Goal: Task Accomplishment & Management: Manage account settings

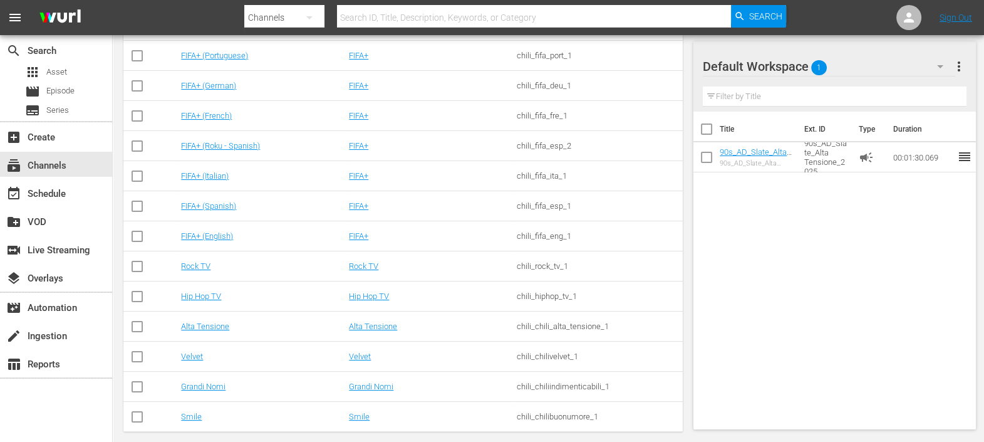
scroll to position [292, 0]
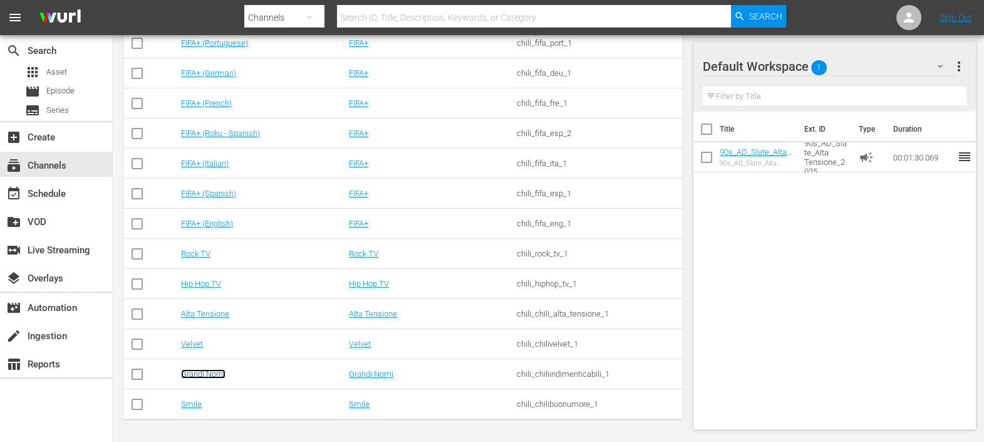
click at [216, 373] on link "Grandi Nomi" at bounding box center [203, 373] width 44 height 9
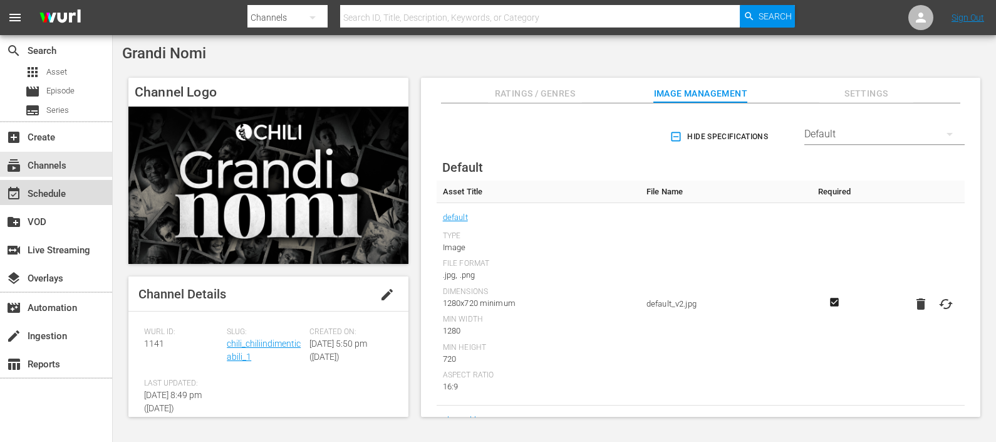
click at [39, 186] on div "event_available Schedule" at bounding box center [35, 191] width 70 height 11
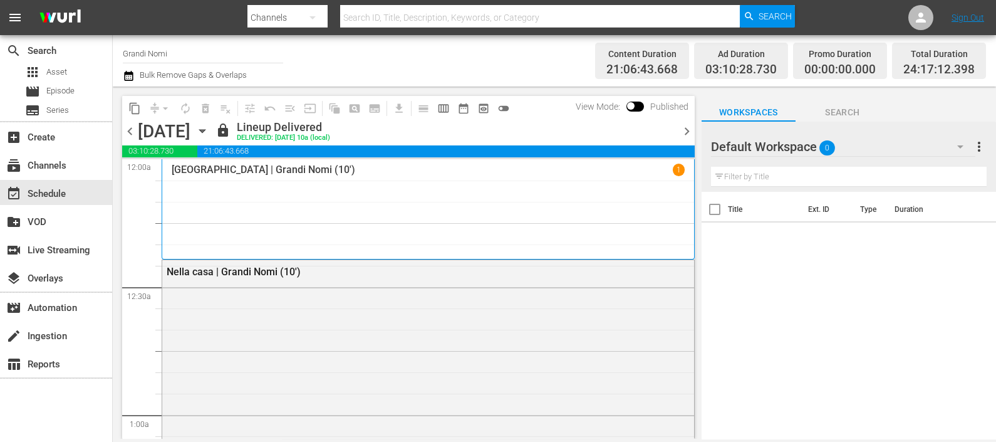
click at [209, 132] on icon "button" at bounding box center [203, 131] width 14 height 14
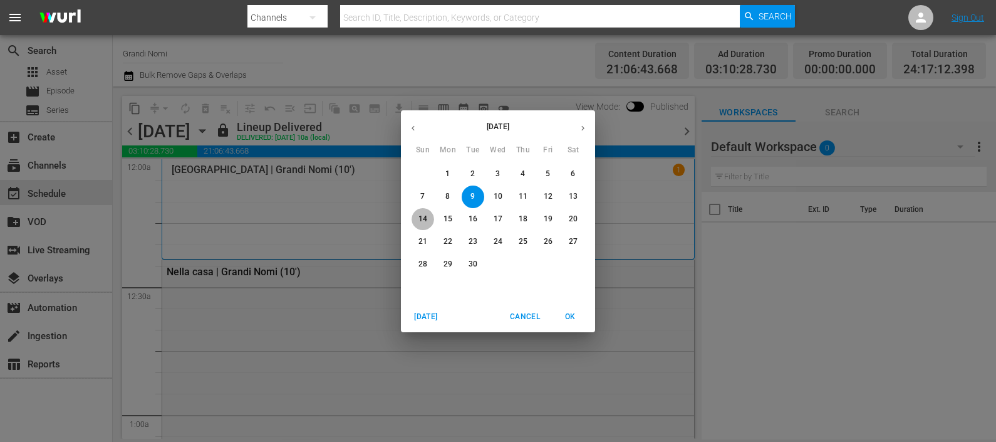
click at [419, 216] on p "14" at bounding box center [423, 219] width 9 height 11
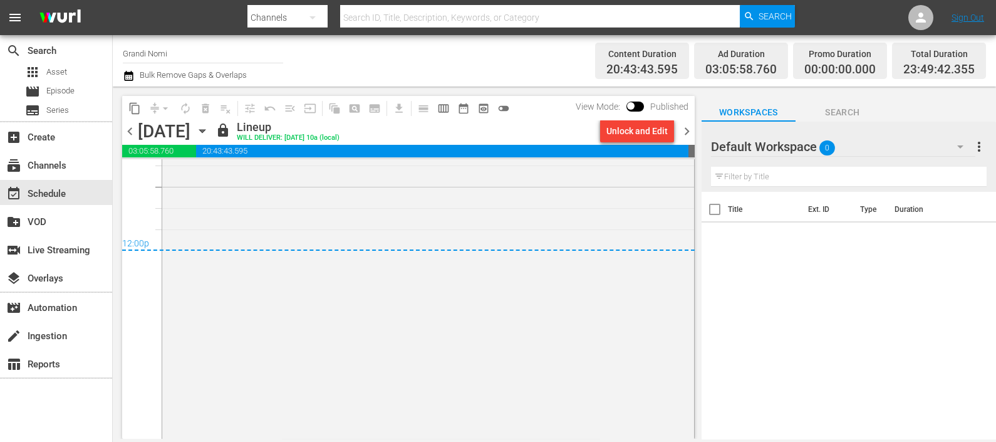
scroll to position [6124, 0]
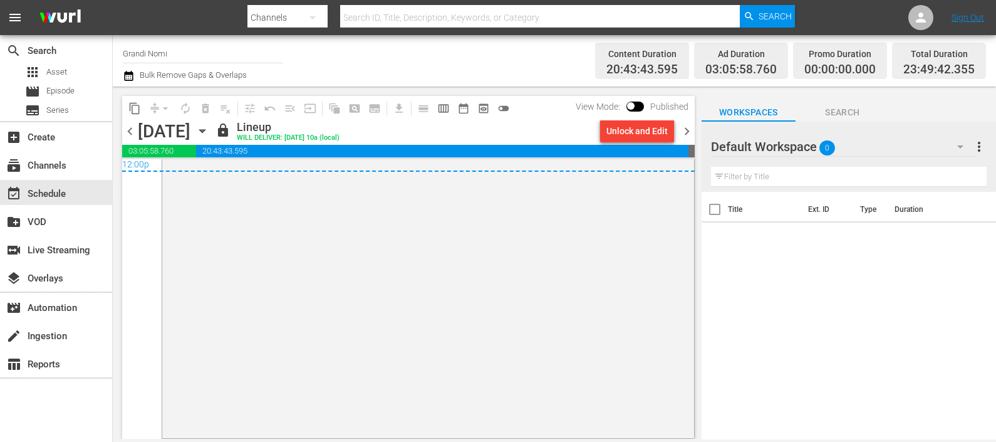
click at [686, 128] on span "chevron_right" at bounding box center [687, 131] width 16 height 16
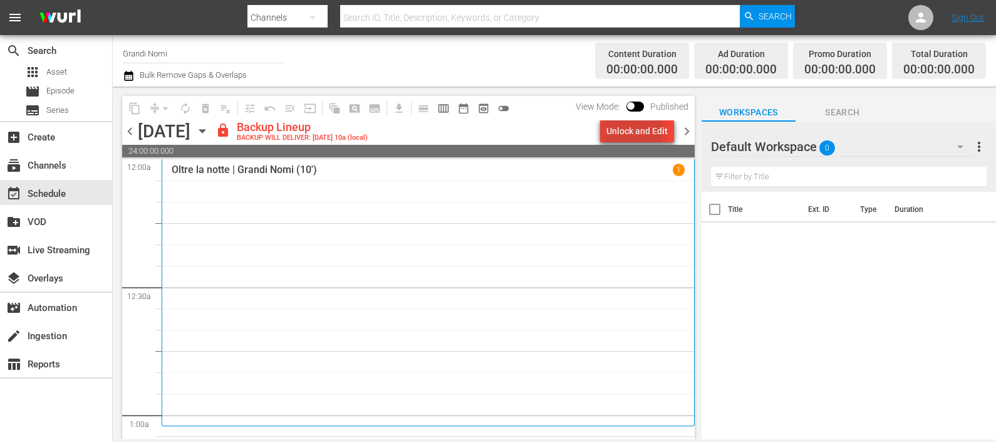
click at [637, 131] on div "Unlock and Edit" at bounding box center [637, 131] width 61 height 23
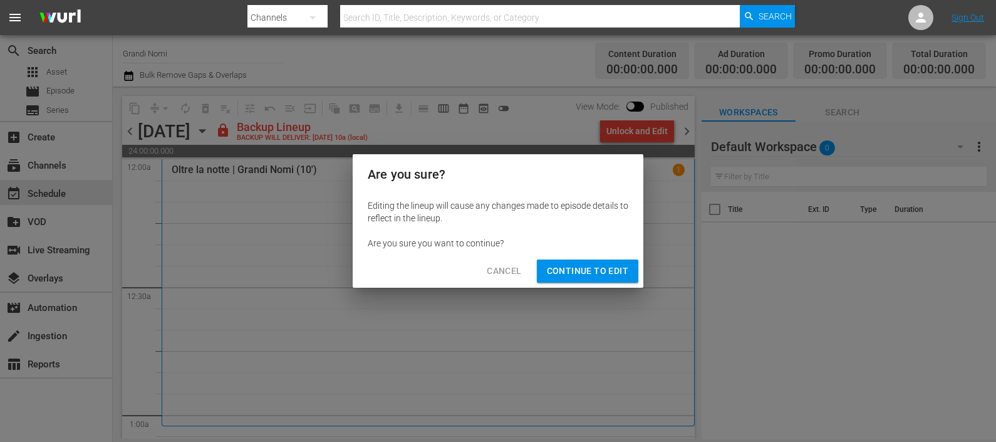
click at [590, 266] on span "Continue to Edit" at bounding box center [587, 271] width 81 height 16
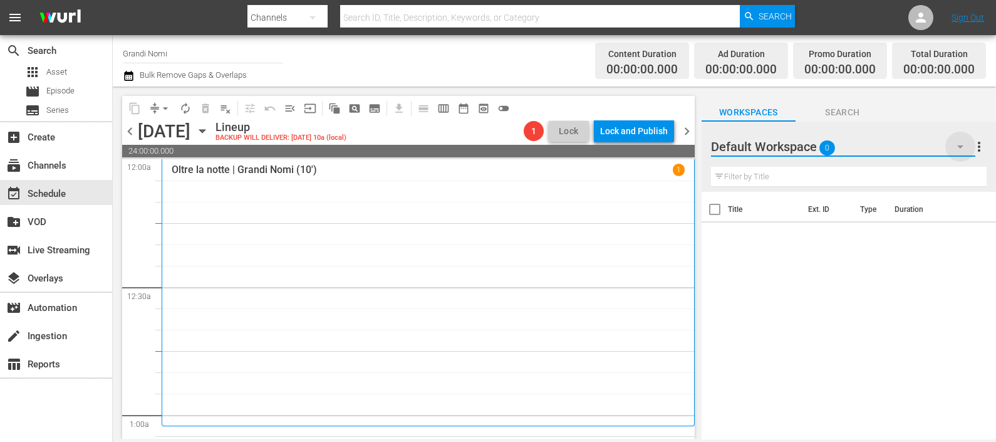
click at [966, 142] on icon "button" at bounding box center [960, 146] width 15 height 15
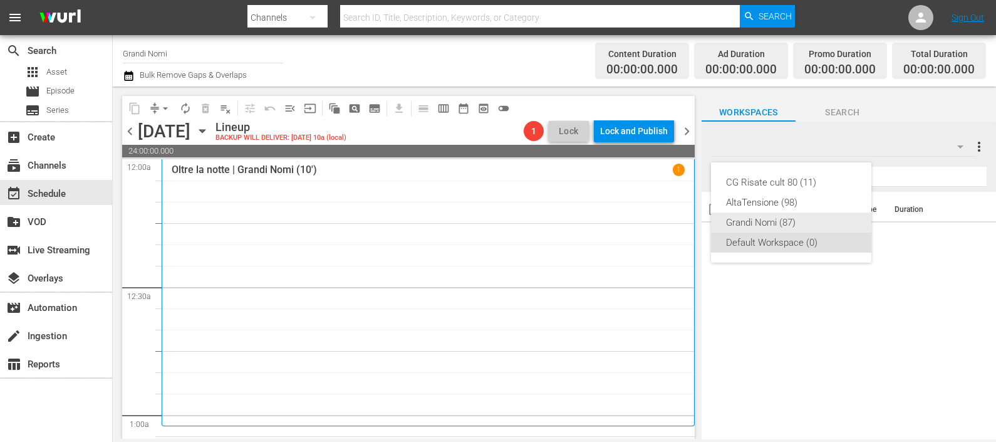
click at [803, 221] on div "Grandi Nomi (87)" at bounding box center [791, 222] width 130 height 20
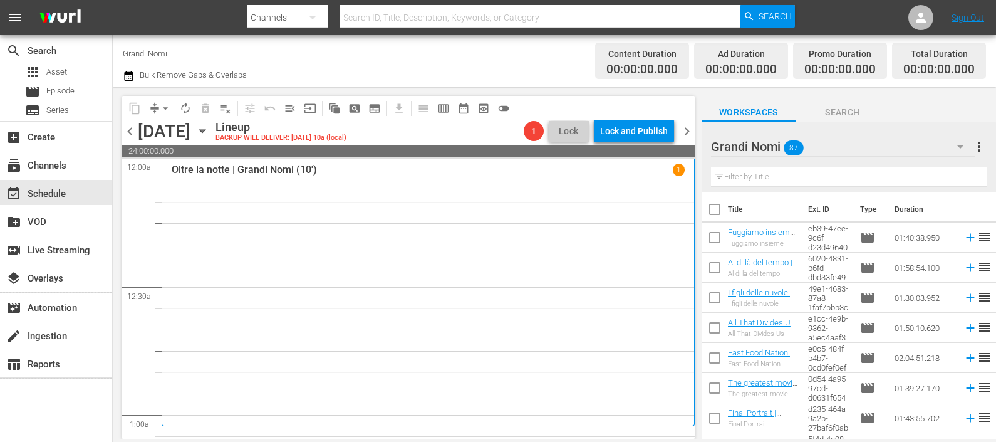
click at [758, 177] on input "text" at bounding box center [849, 177] width 276 height 20
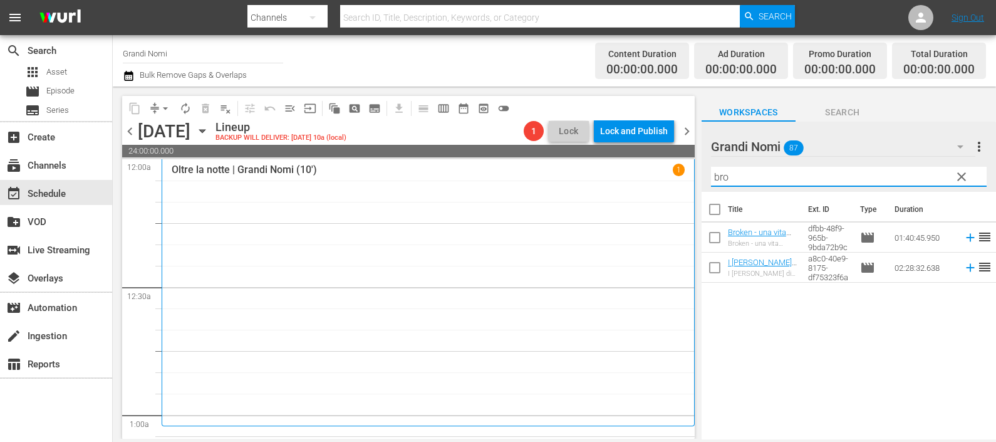
click at [966, 237] on icon at bounding box center [970, 238] width 8 height 8
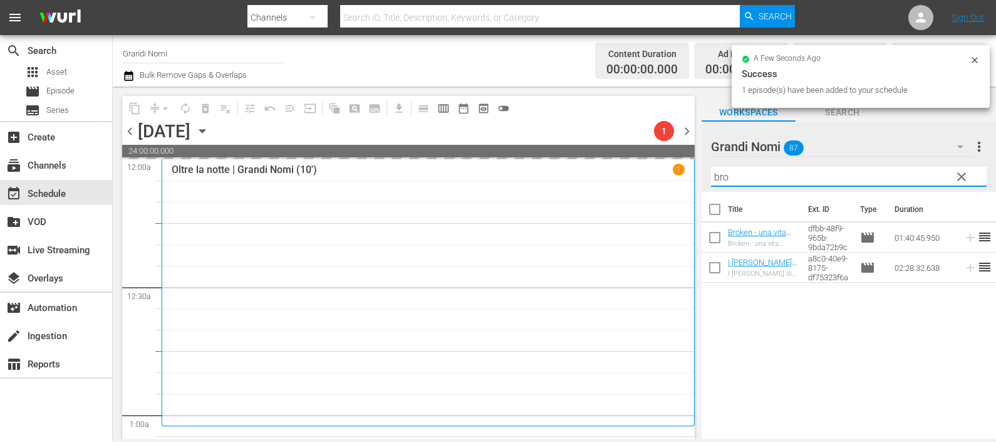
drag, startPoint x: 730, startPoint y: 185, endPoint x: 690, endPoint y: 191, distance: 40.6
click at [690, 190] on div "content_copy compress arrow_drop_down autorenew_outlined delete_forever_outline…" at bounding box center [555, 262] width 884 height 352
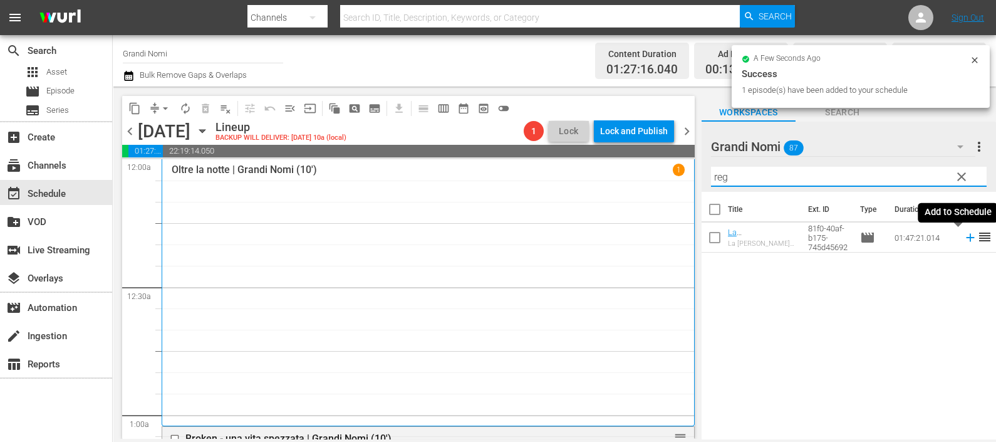
click at [964, 237] on icon at bounding box center [971, 238] width 14 height 14
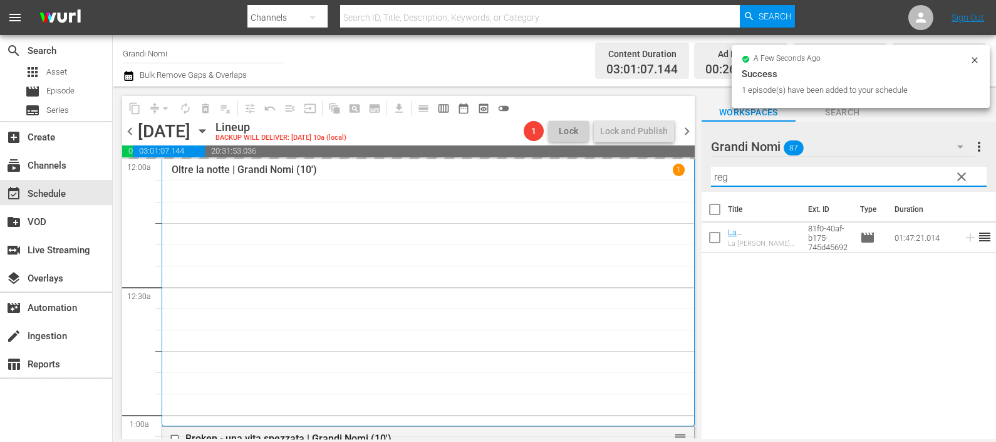
drag, startPoint x: 738, startPoint y: 181, endPoint x: 707, endPoint y: 181, distance: 30.1
click at [702, 184] on div "Grandi Nomi 87 Grandi Nomi more_vert clear Filter by Title reg" at bounding box center [849, 157] width 295 height 70
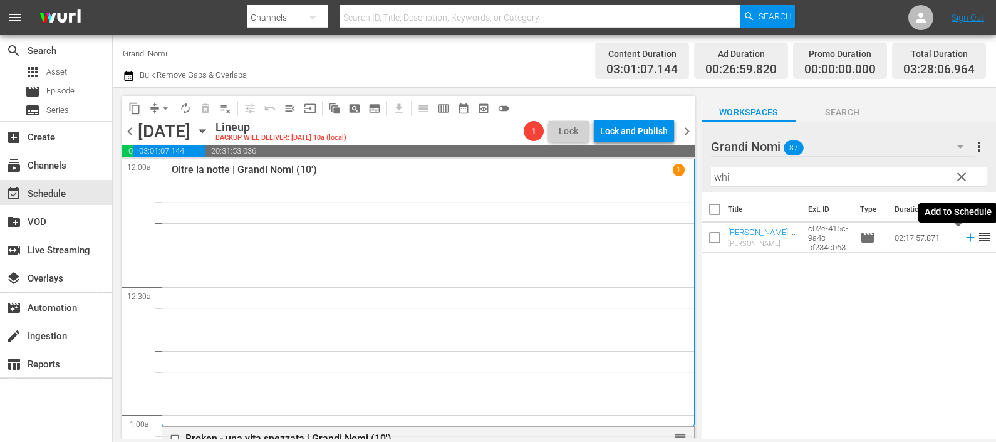
click at [966, 238] on icon at bounding box center [970, 238] width 8 height 8
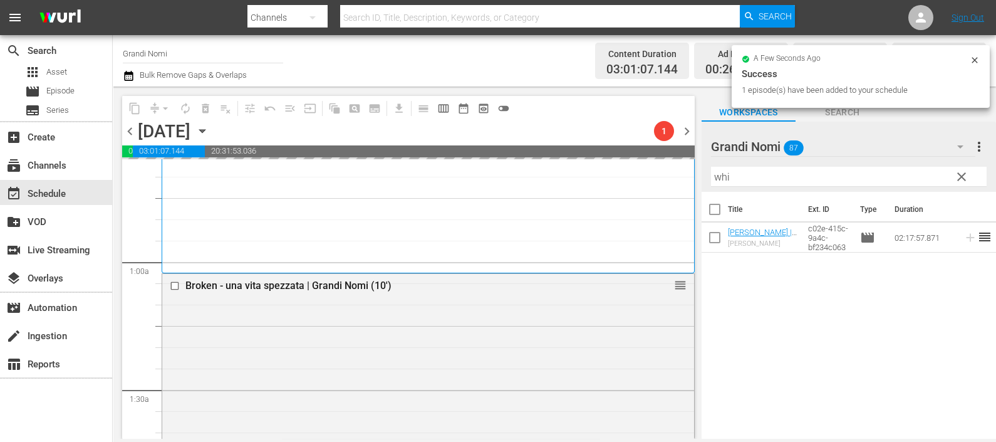
scroll to position [156, 0]
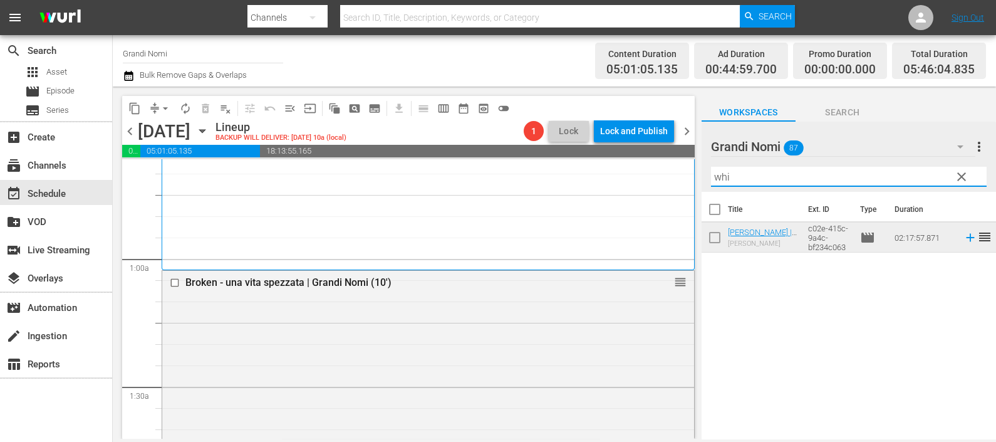
drag, startPoint x: 814, startPoint y: 179, endPoint x: 617, endPoint y: 179, distance: 196.8
click at [618, 180] on div "content_copy compress arrow_drop_down autorenew_outlined delete_forever_outline…" at bounding box center [555, 262] width 884 height 352
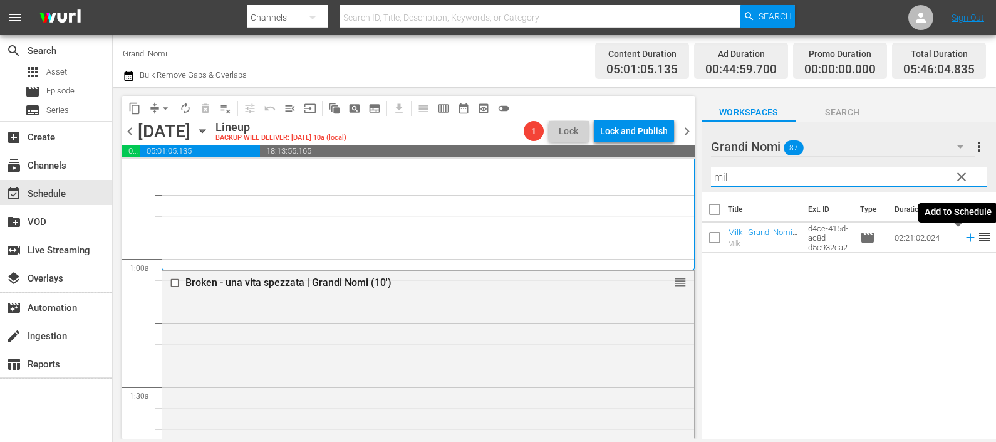
click at [964, 239] on icon at bounding box center [971, 238] width 14 height 14
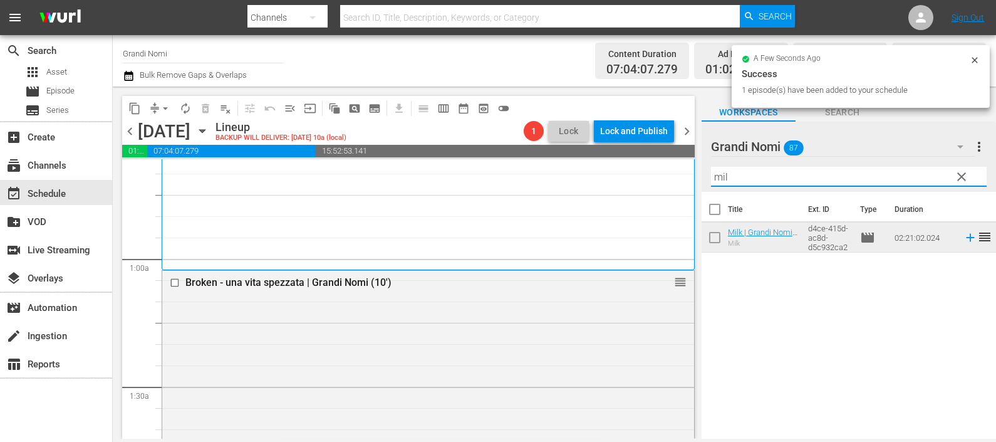
drag, startPoint x: 763, startPoint y: 179, endPoint x: 647, endPoint y: 178, distance: 115.3
click at [652, 181] on div "content_copy compress arrow_drop_down autorenew_outlined delete_forever_outline…" at bounding box center [555, 262] width 884 height 352
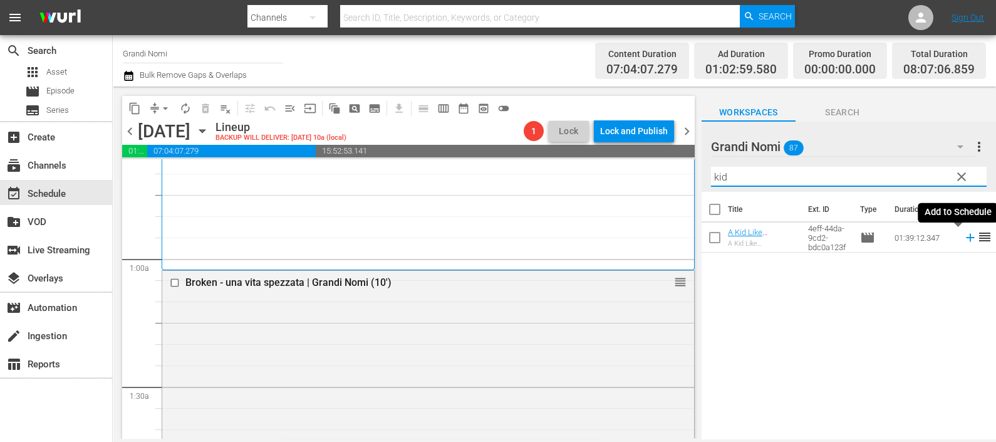
click at [964, 233] on icon at bounding box center [971, 238] width 14 height 14
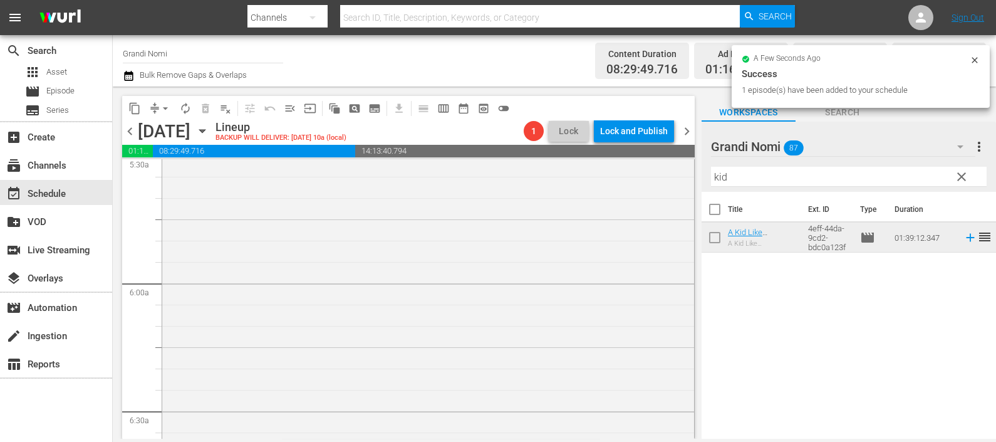
scroll to position [2036, 0]
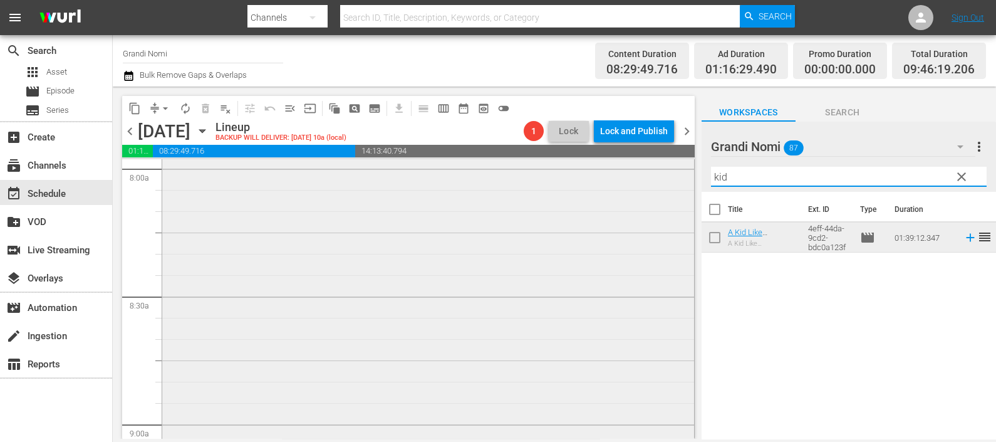
drag, startPoint x: 771, startPoint y: 178, endPoint x: 670, endPoint y: 169, distance: 101.3
click at [674, 169] on div "content_copy compress arrow_drop_down autorenew_outlined delete_forever_outline…" at bounding box center [555, 262] width 884 height 352
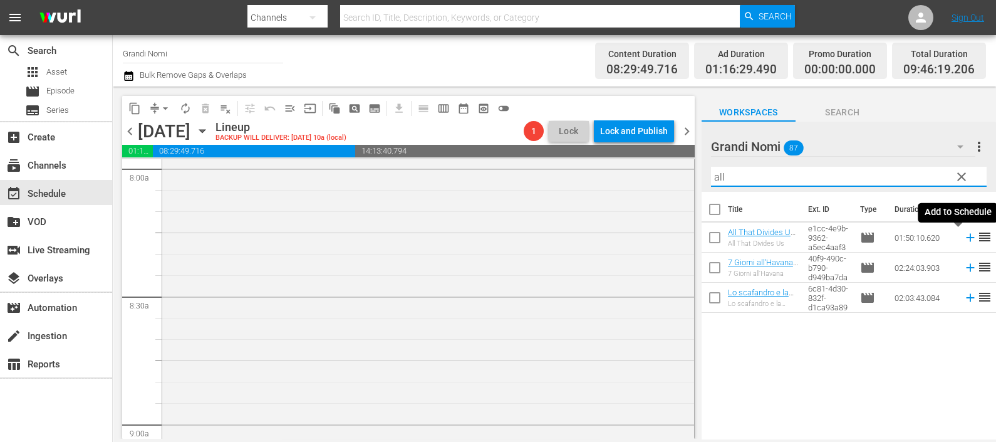
drag, startPoint x: 957, startPoint y: 237, endPoint x: 952, endPoint y: 243, distance: 6.7
click at [964, 238] on icon at bounding box center [971, 238] width 14 height 14
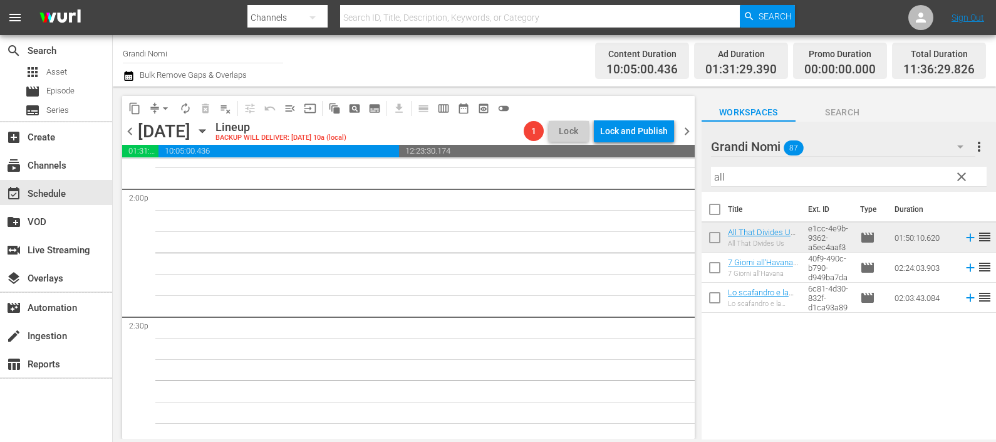
scroll to position [3682, 0]
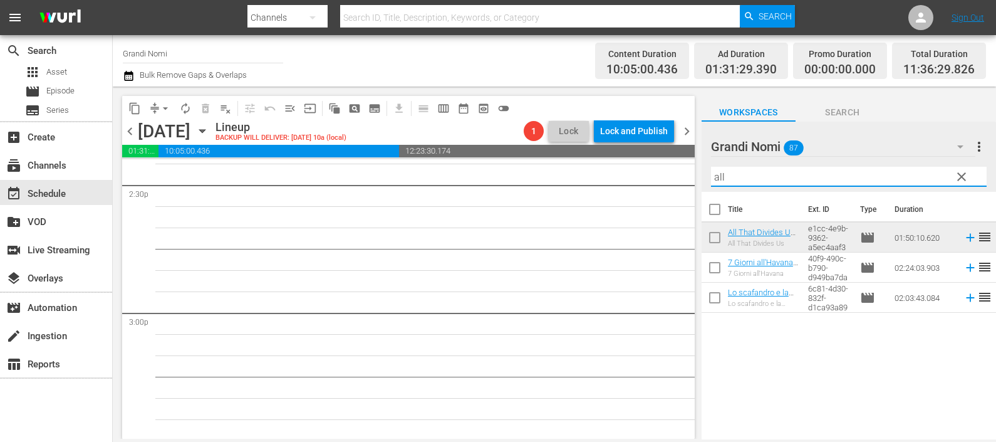
drag, startPoint x: 706, startPoint y: 170, endPoint x: 680, endPoint y: 169, distance: 25.7
click at [680, 169] on div "content_copy compress arrow_drop_down autorenew_outlined delete_forever_outline…" at bounding box center [555, 262] width 884 height 352
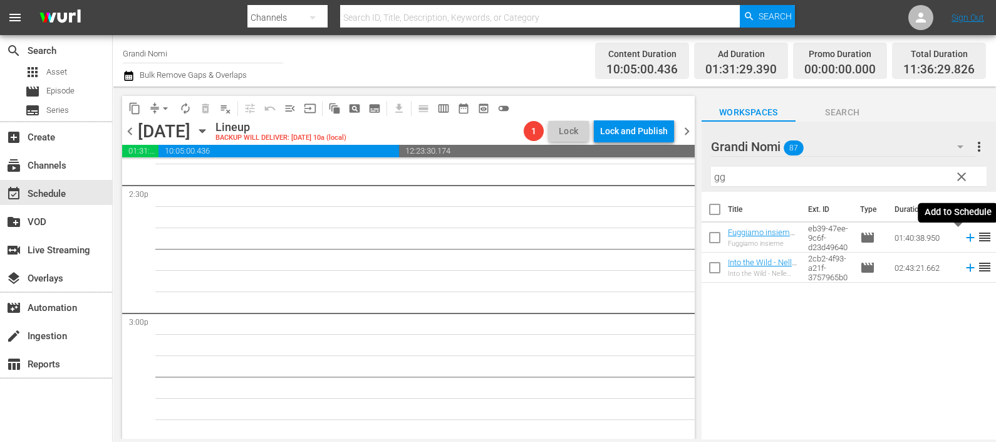
click at [964, 238] on icon at bounding box center [971, 238] width 14 height 14
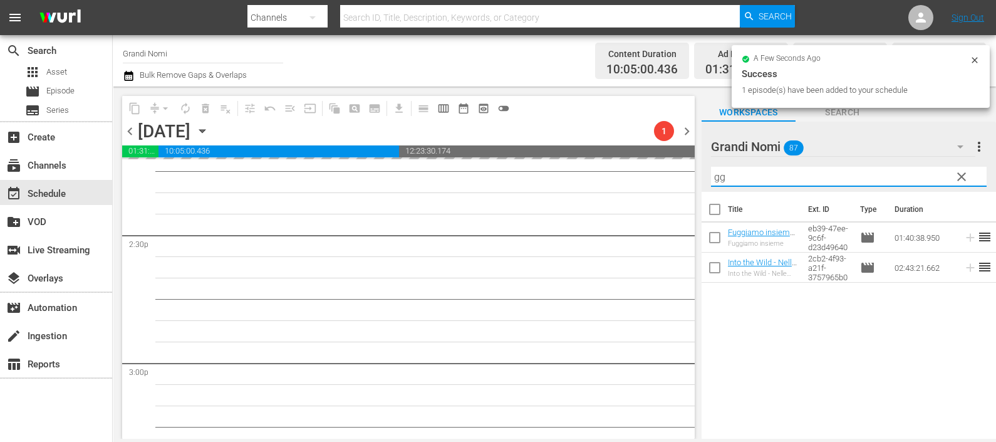
drag, startPoint x: 675, startPoint y: 165, endPoint x: 661, endPoint y: 162, distance: 14.3
click at [664, 162] on div "content_copy compress arrow_drop_down autorenew_outlined delete_forever_outline…" at bounding box center [555, 262] width 884 height 352
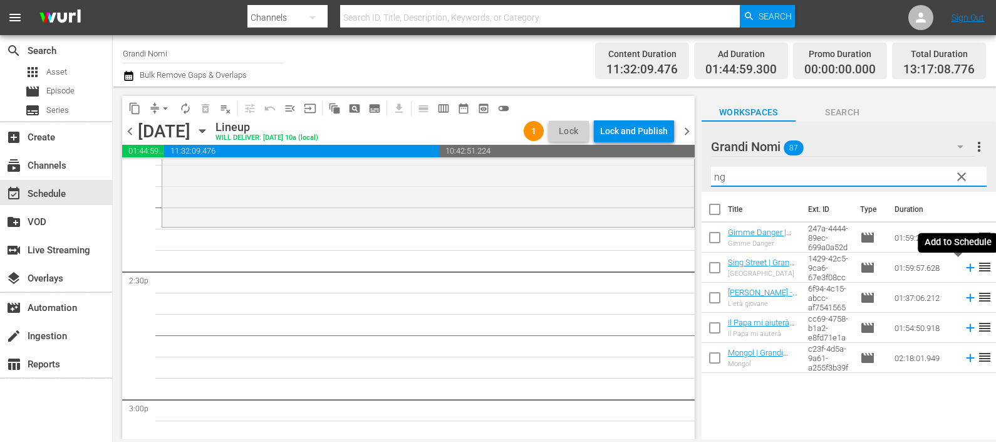
click at [966, 265] on icon at bounding box center [970, 268] width 8 height 8
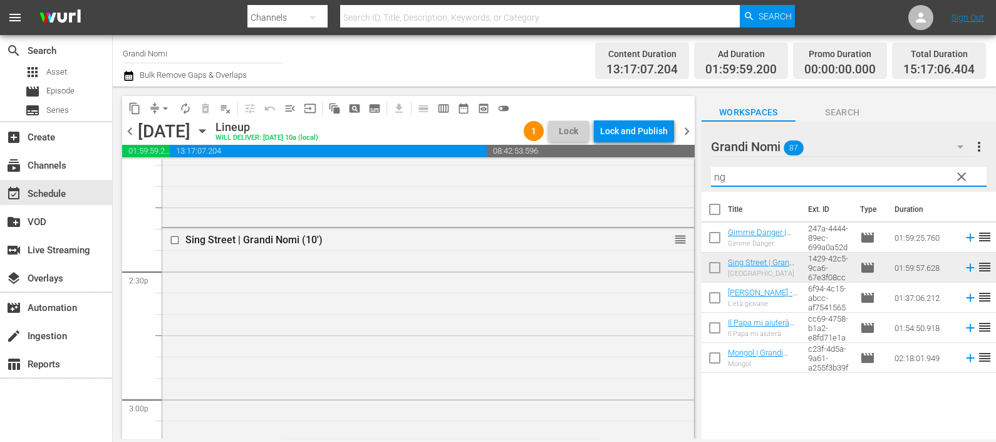
drag, startPoint x: 722, startPoint y: 176, endPoint x: 687, endPoint y: 169, distance: 35.3
click at [687, 169] on div "content_copy compress arrow_drop_down autorenew_outlined delete_forever_outline…" at bounding box center [555, 262] width 884 height 352
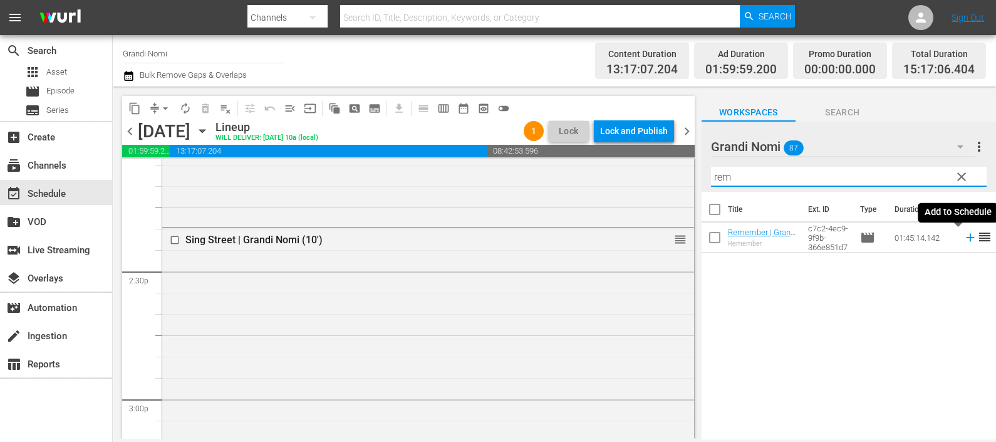
click at [964, 236] on icon at bounding box center [971, 238] width 14 height 14
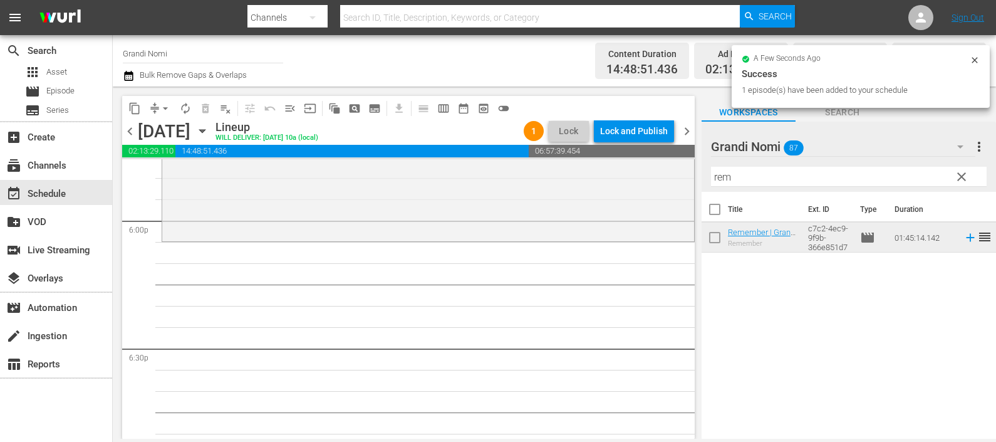
scroll to position [4457, 0]
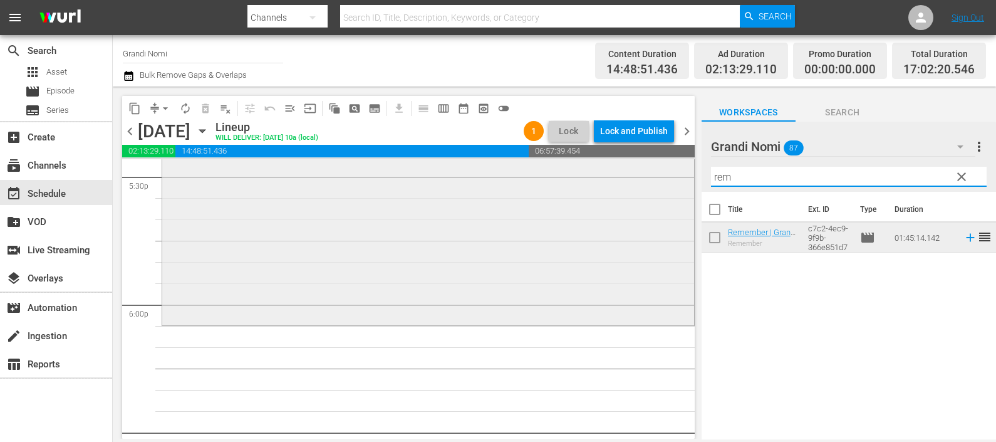
drag, startPoint x: 749, startPoint y: 172, endPoint x: 661, endPoint y: 164, distance: 88.1
click at [661, 164] on div "content_copy compress arrow_drop_down autorenew_outlined delete_forever_outline…" at bounding box center [555, 262] width 884 height 352
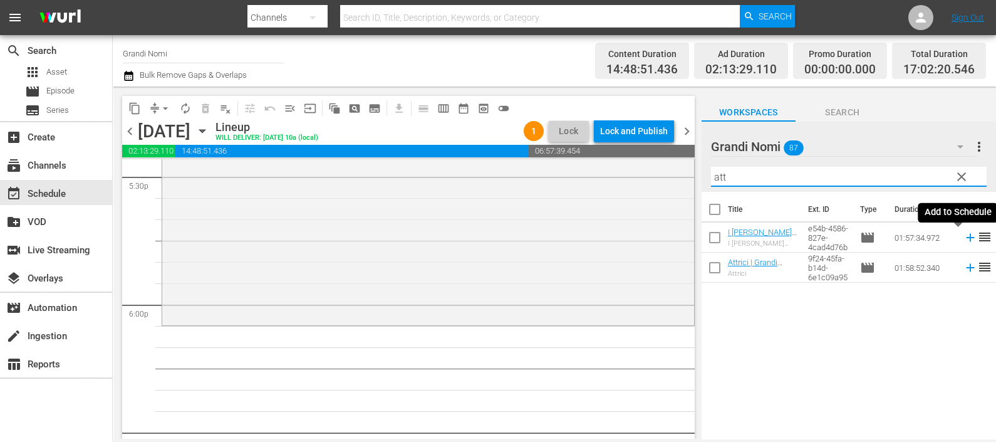
click at [964, 234] on icon at bounding box center [971, 238] width 14 height 14
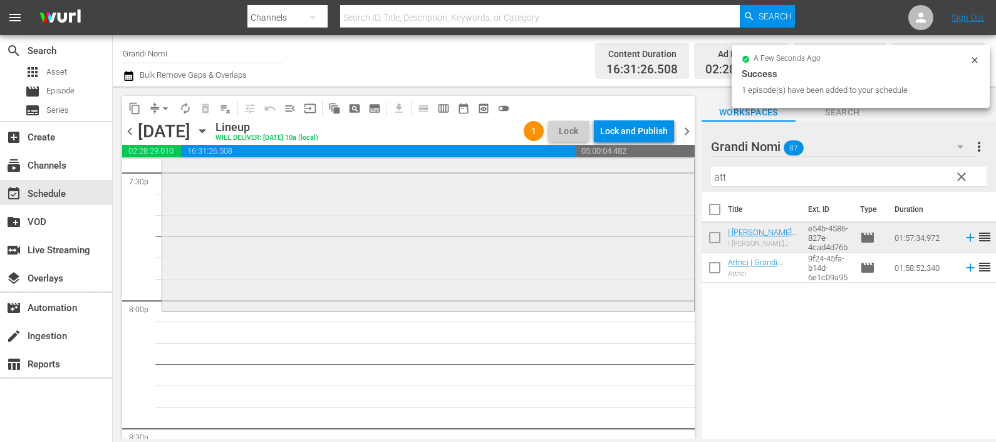
scroll to position [5083, 0]
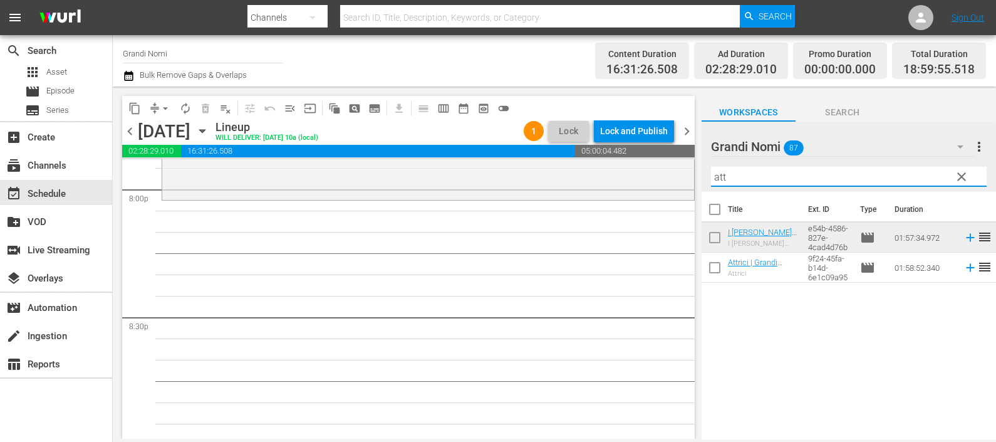
drag, startPoint x: 739, startPoint y: 179, endPoint x: 686, endPoint y: 179, distance: 53.3
click at [688, 178] on div "content_copy compress arrow_drop_down autorenew_outlined delete_forever_outline…" at bounding box center [555, 262] width 884 height 352
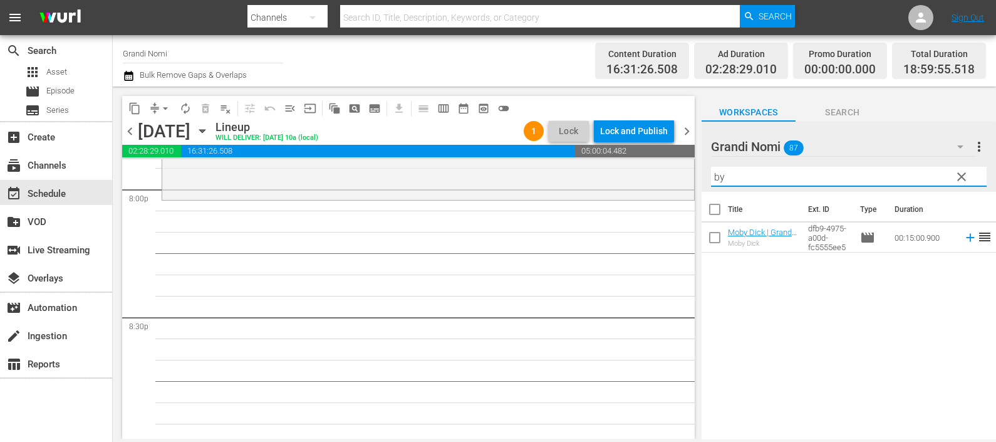
type input "by"
drag, startPoint x: 731, startPoint y: 177, endPoint x: 709, endPoint y: 180, distance: 21.5
click at [709, 180] on div "Grandi Nomi 87 Grandi Nomi more_vert clear Filter by Title by" at bounding box center [849, 157] width 295 height 70
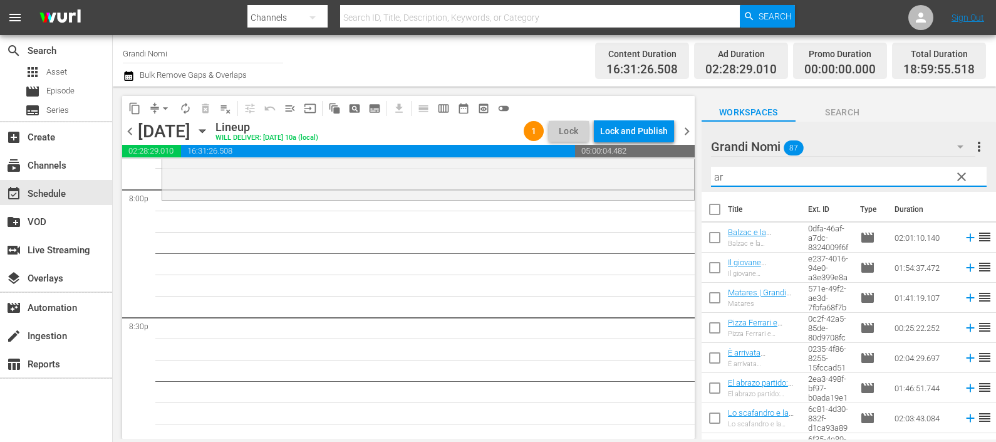
type input "a"
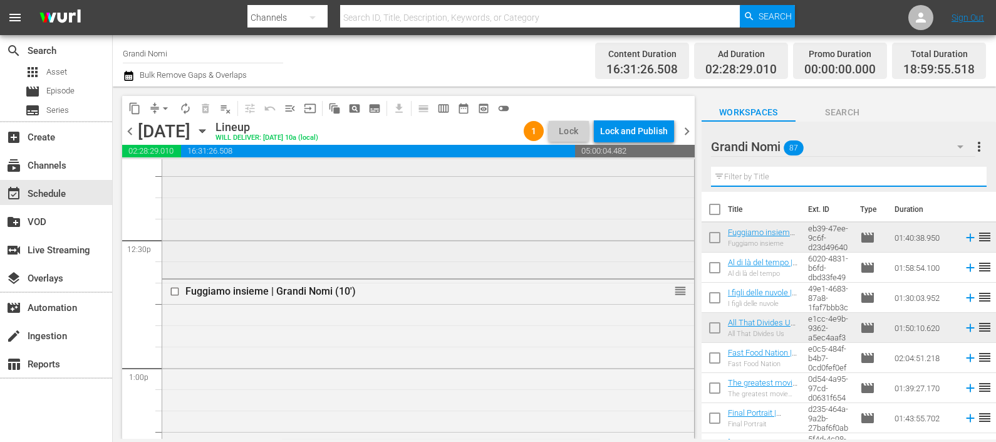
scroll to position [3212, 0]
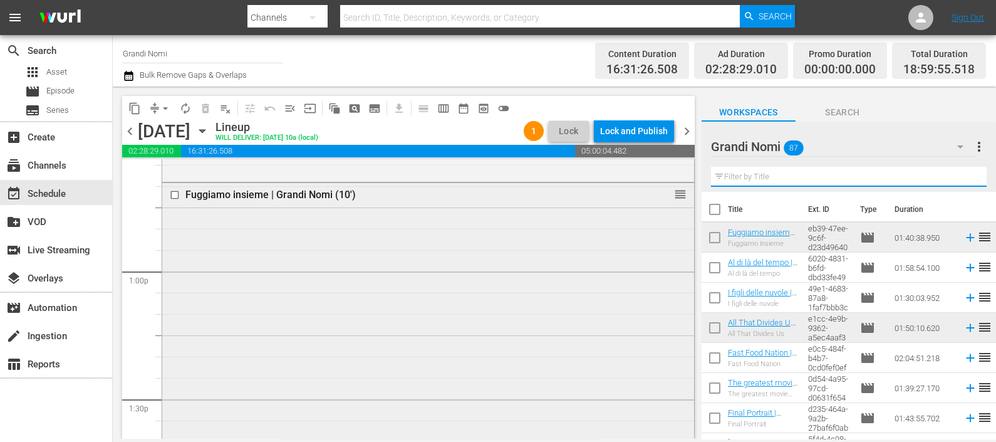
click at [174, 194] on input "checkbox" at bounding box center [176, 194] width 13 height 11
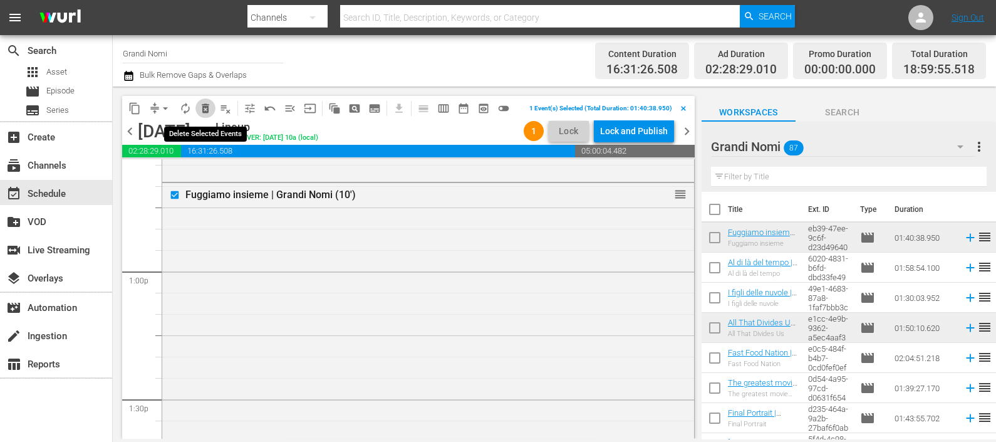
click at [209, 107] on span "delete_forever_outlined" at bounding box center [205, 108] width 13 height 13
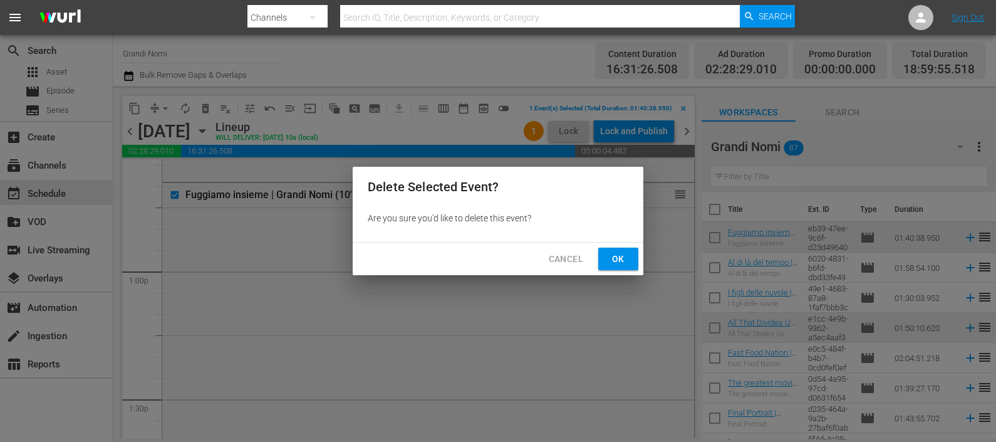
click at [614, 259] on span "Ok" at bounding box center [618, 259] width 20 height 16
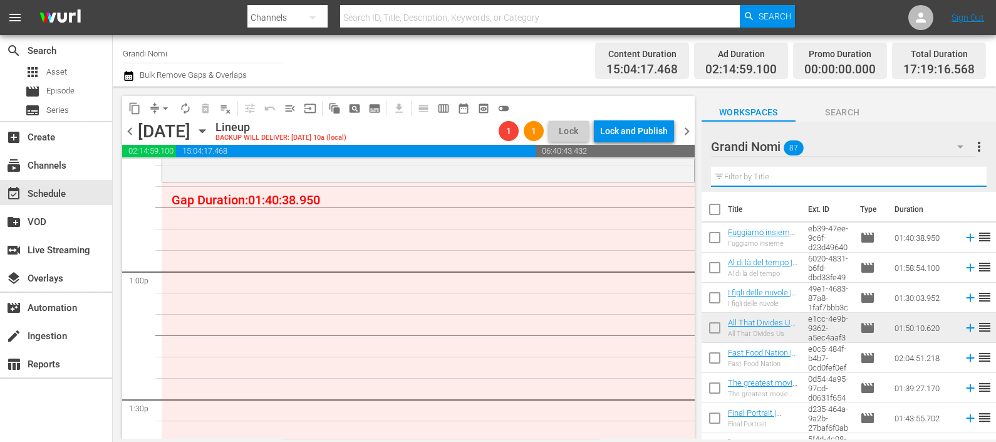
click at [736, 175] on input "text" at bounding box center [849, 177] width 276 height 20
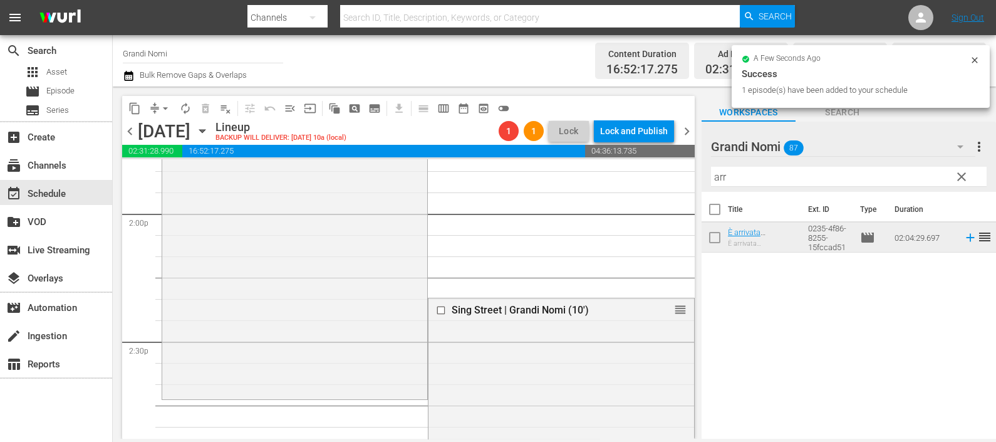
scroll to position [3603, 0]
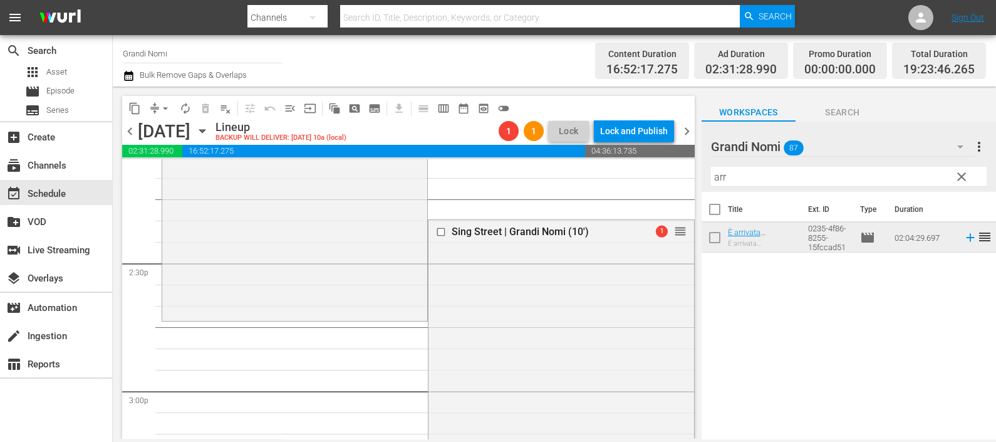
drag, startPoint x: 671, startPoint y: 227, endPoint x: 654, endPoint y: 325, distance: 99.8
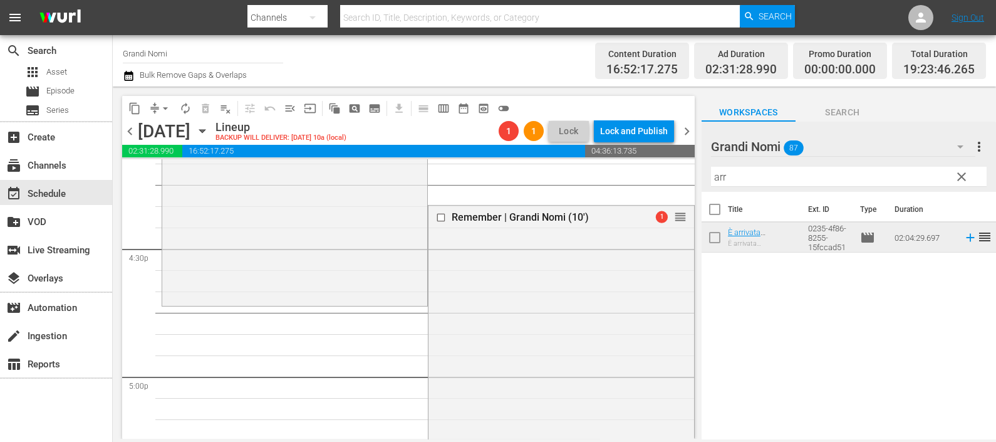
scroll to position [4151, 0]
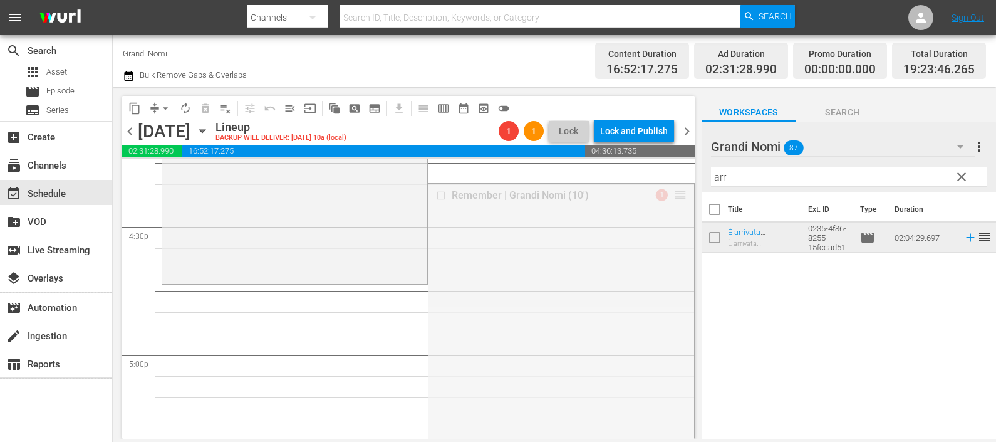
drag, startPoint x: 667, startPoint y: 193, endPoint x: 651, endPoint y: 288, distance: 96.0
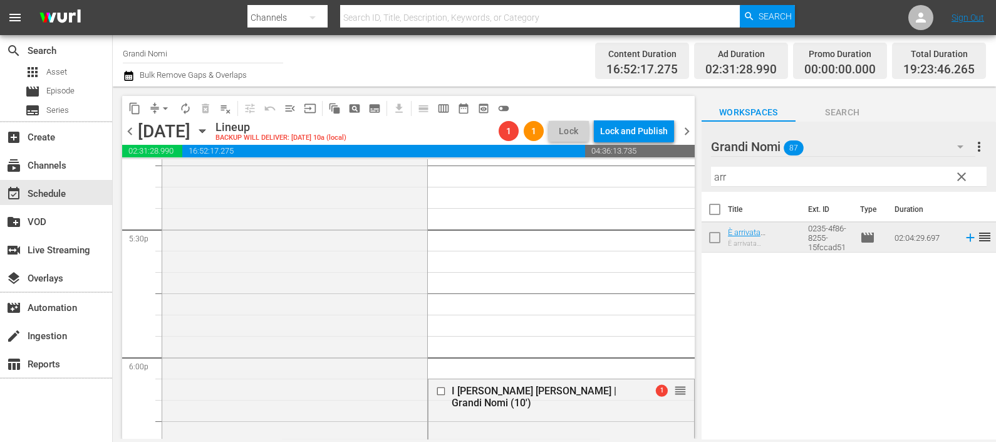
scroll to position [4621, 0]
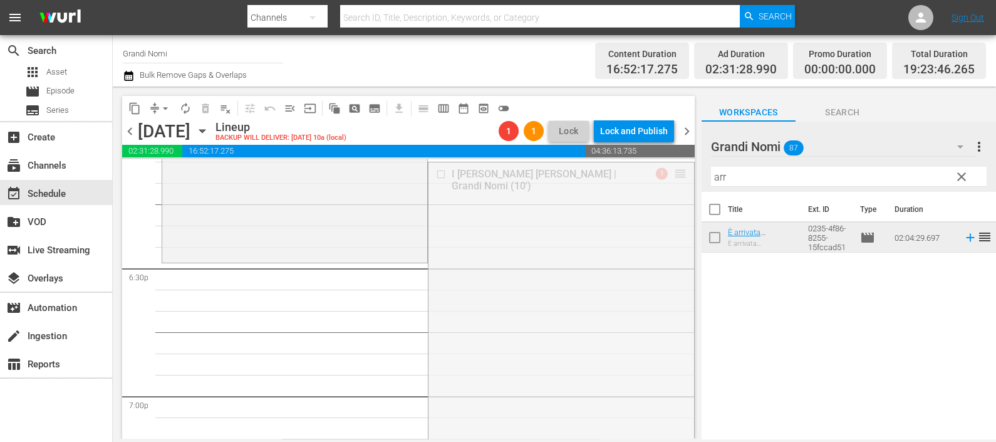
drag, startPoint x: 672, startPoint y: 172, endPoint x: 638, endPoint y: 263, distance: 96.4
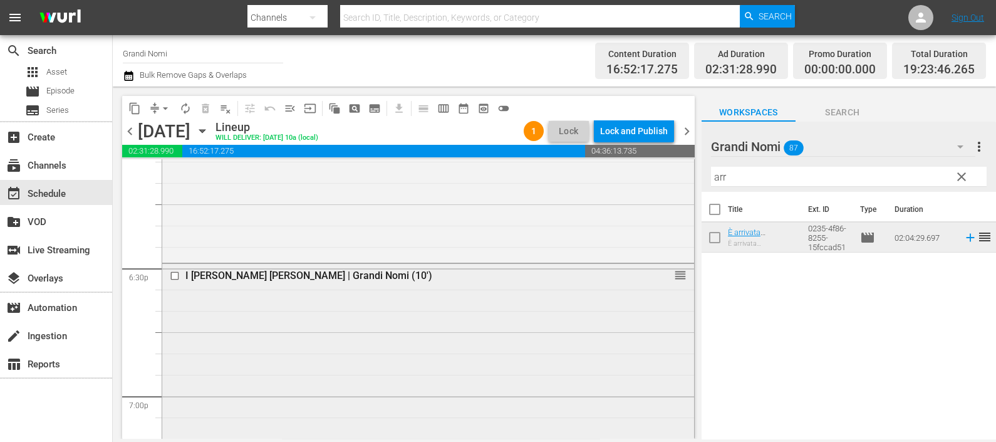
scroll to position [4543, 0]
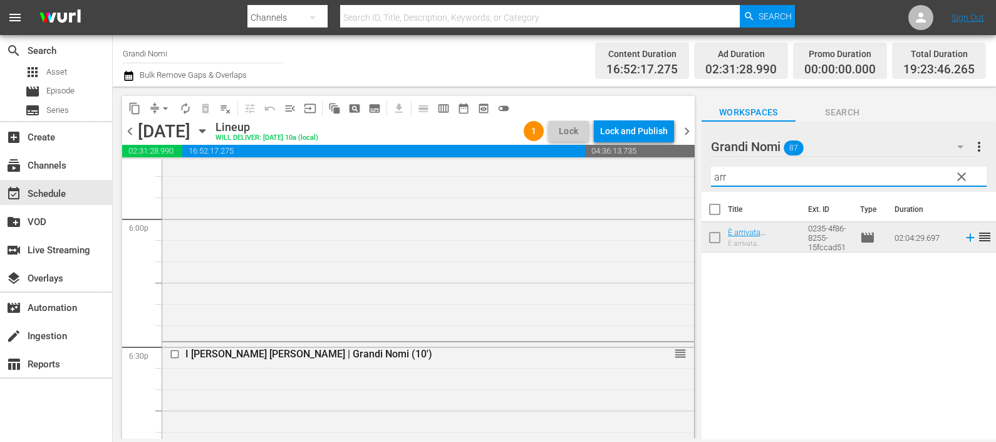
drag, startPoint x: 703, startPoint y: 176, endPoint x: 694, endPoint y: 178, distance: 9.6
click at [694, 178] on div "content_copy compress arrow_drop_down autorenew_outlined delete_forever_outline…" at bounding box center [555, 262] width 884 height 352
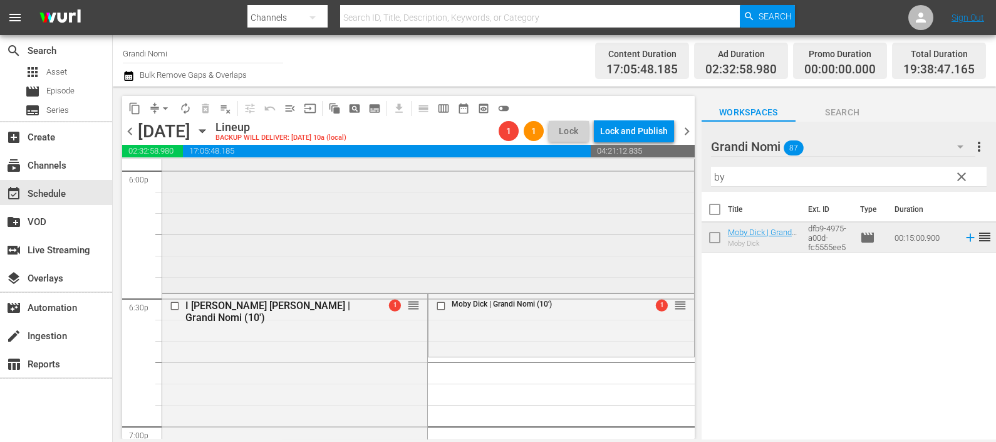
scroll to position [4621, 0]
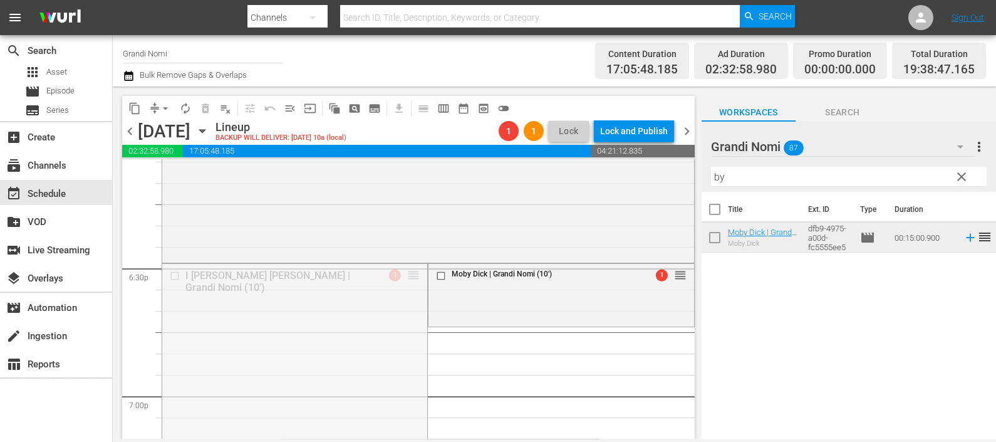
drag, startPoint x: 408, startPoint y: 275, endPoint x: 417, endPoint y: 329, distance: 54.7
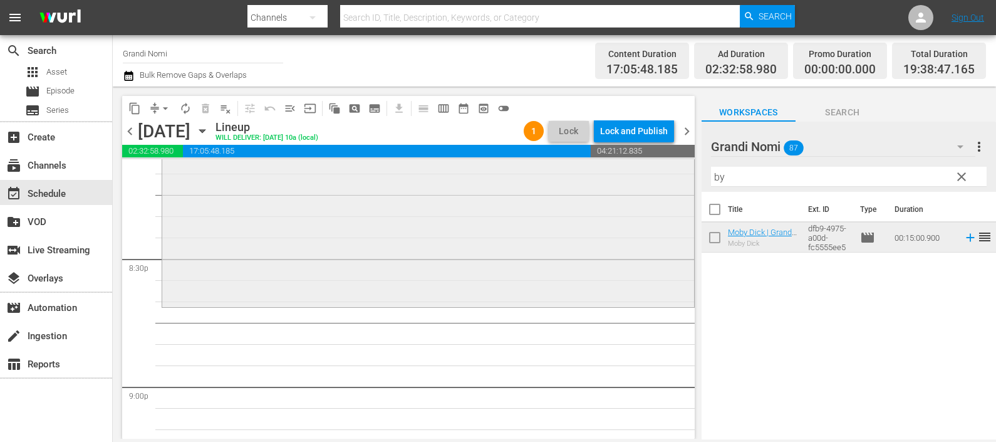
scroll to position [5170, 0]
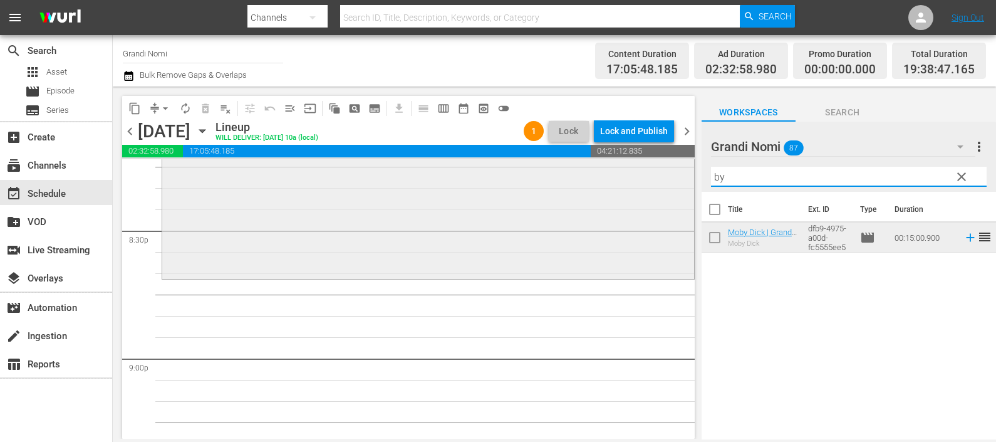
drag, startPoint x: 765, startPoint y: 172, endPoint x: 659, endPoint y: 166, distance: 105.5
click at [658, 173] on div "content_copy compress arrow_drop_down autorenew_outlined delete_forever_outline…" at bounding box center [555, 262] width 884 height 352
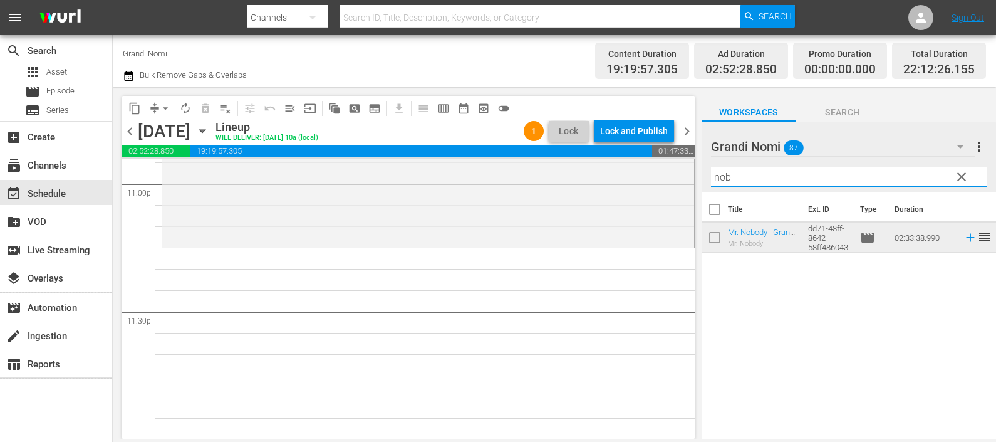
drag, startPoint x: 751, startPoint y: 169, endPoint x: 683, endPoint y: 164, distance: 67.9
click at [683, 164] on div "content_copy compress arrow_drop_down autorenew_outlined delete_forever_outline…" at bounding box center [555, 262] width 884 height 352
type input "swe"
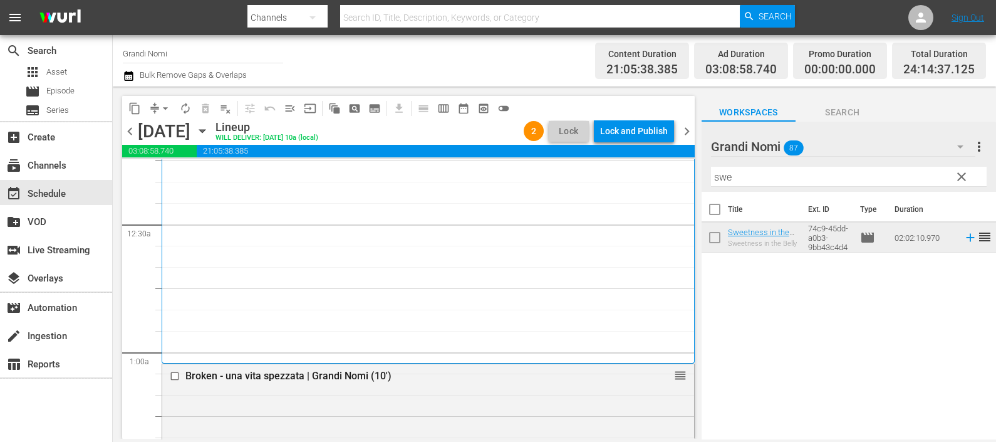
scroll to position [0, 0]
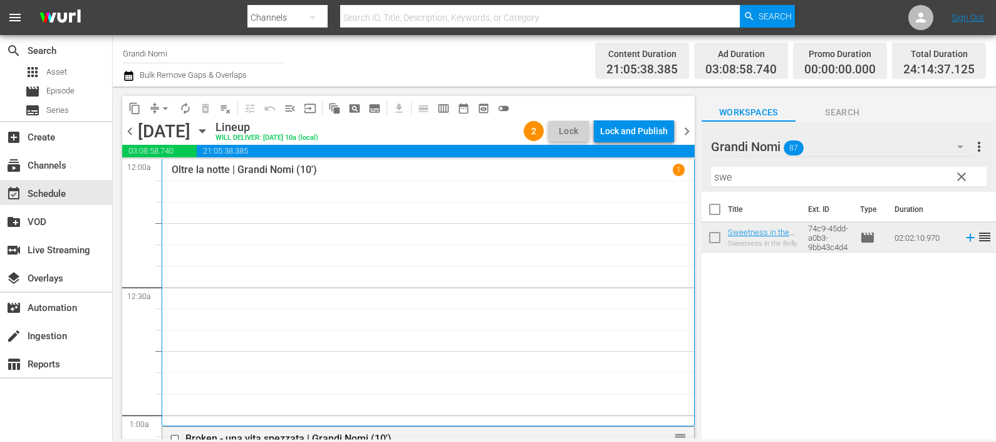
click at [134, 72] on icon "button" at bounding box center [129, 75] width 12 height 15
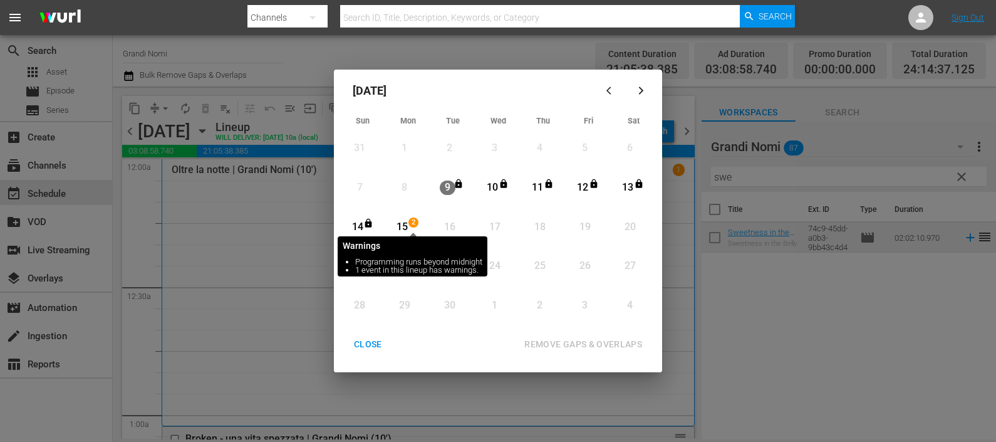
click at [409, 226] on span "2" at bounding box center [413, 222] width 9 height 10
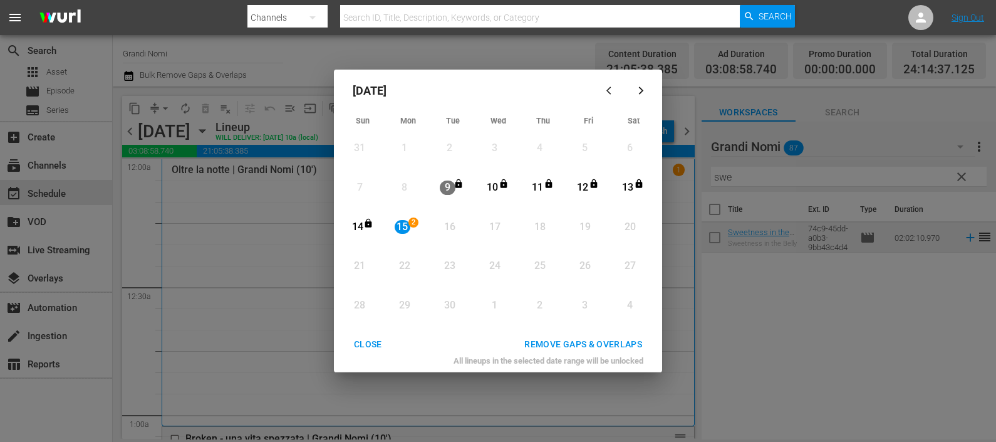
click at [552, 338] on div "REMOVE GAPS & OVERLAPS" at bounding box center [583, 345] width 138 height 16
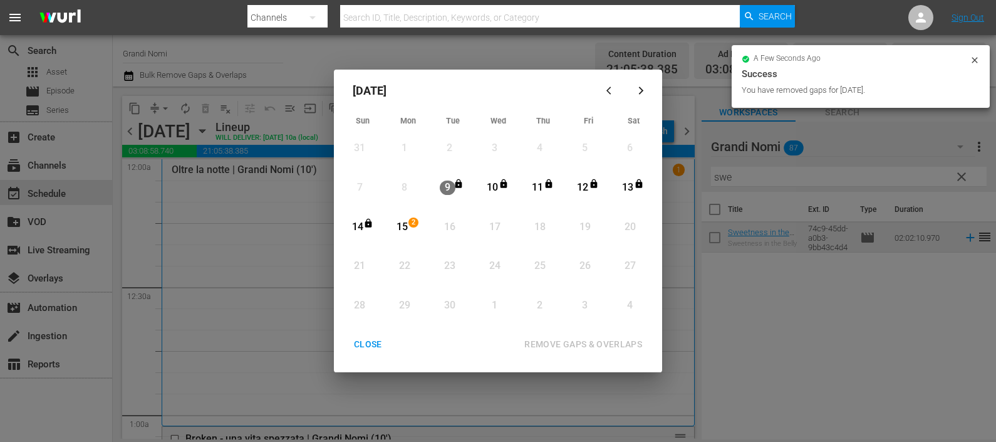
click at [375, 342] on div "CLOSE" at bounding box center [368, 345] width 48 height 16
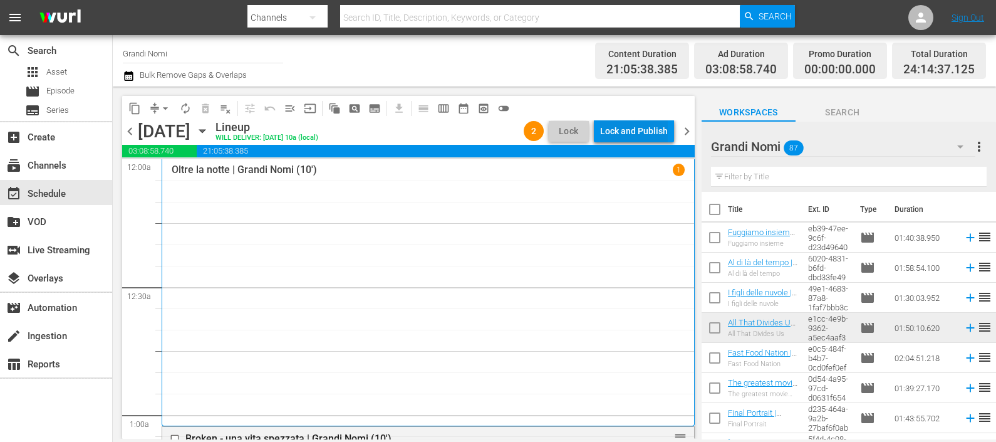
click at [658, 127] on div "Lock and Publish" at bounding box center [634, 131] width 68 height 23
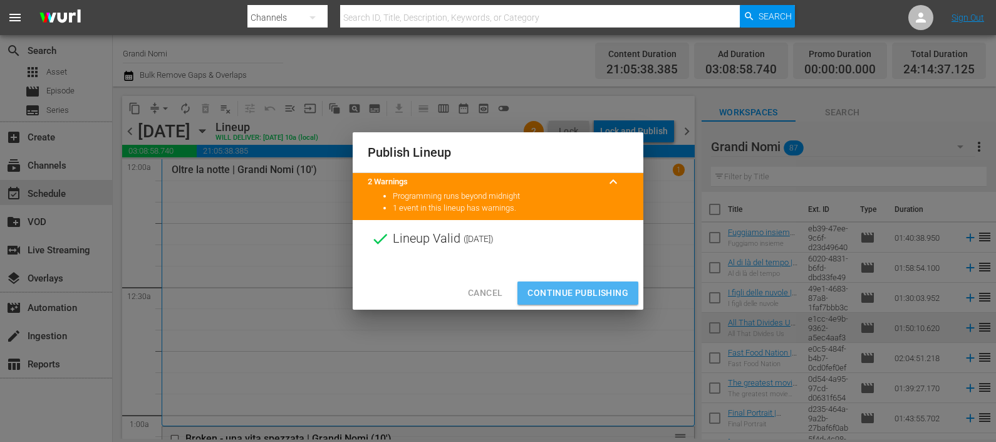
click at [597, 291] on span "Continue Publishing" at bounding box center [578, 293] width 101 height 16
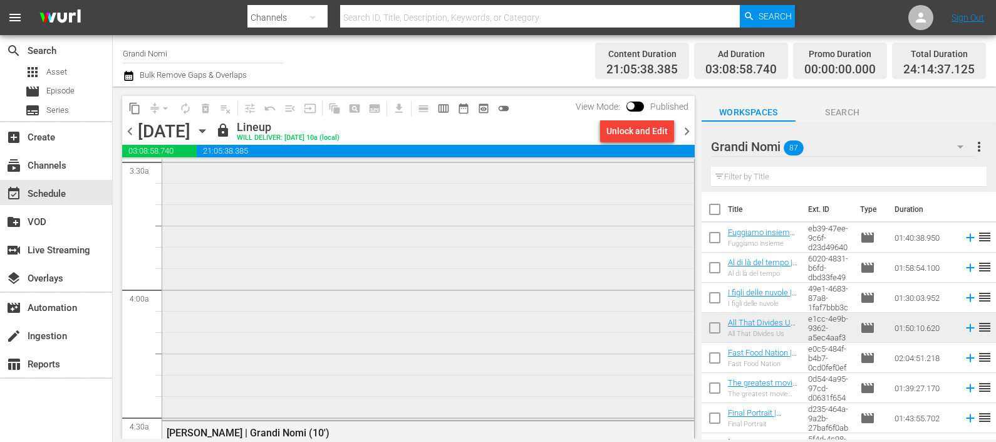
scroll to position [1018, 0]
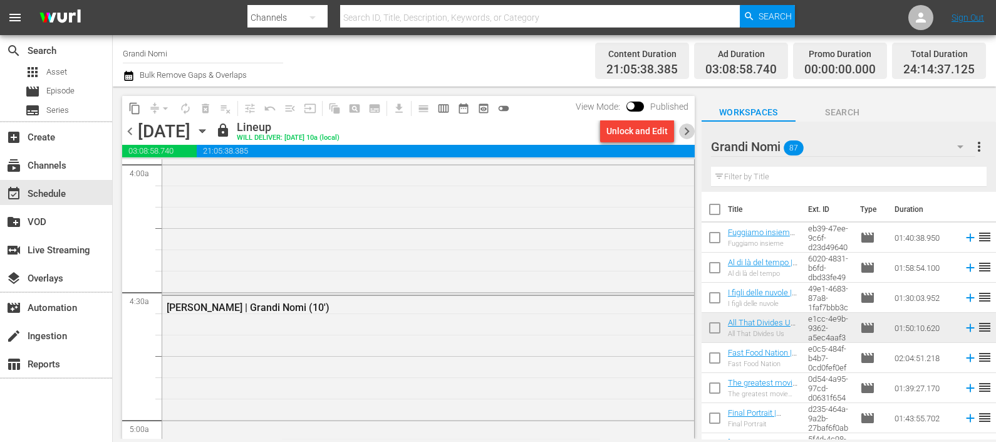
click at [686, 127] on span "chevron_right" at bounding box center [687, 131] width 16 height 16
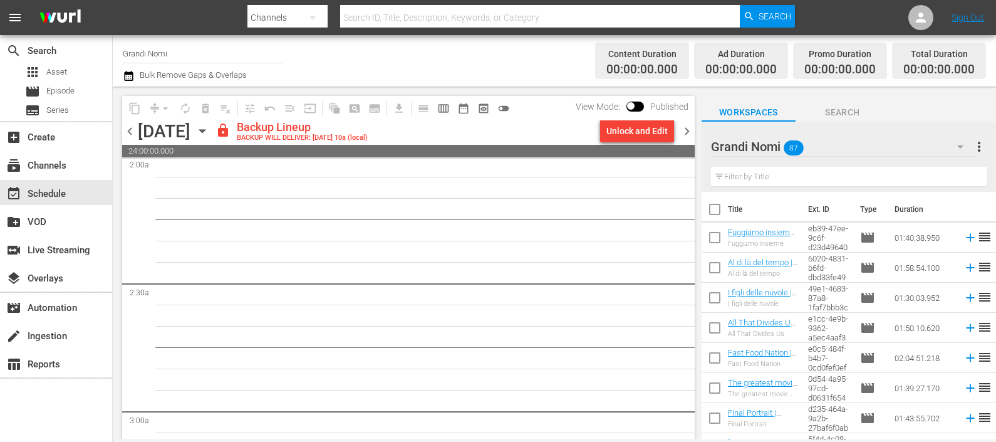
scroll to position [491, 0]
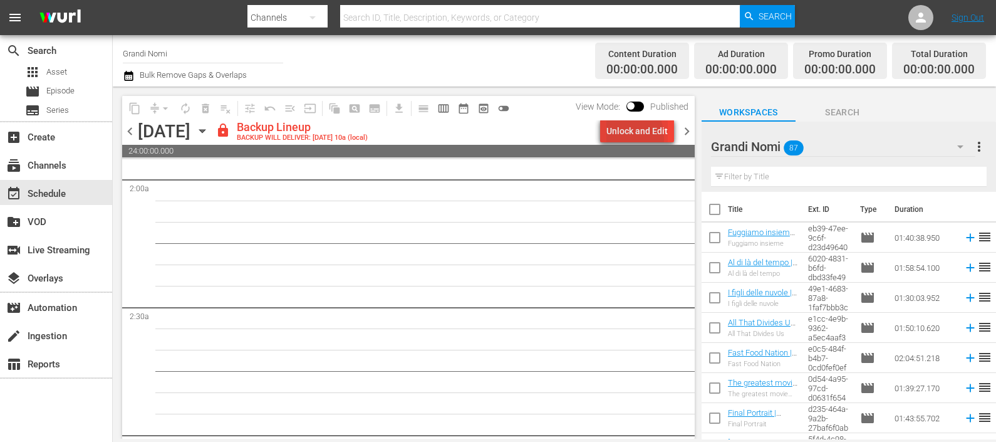
click at [618, 137] on div "Unlock and Edit" at bounding box center [637, 131] width 61 height 23
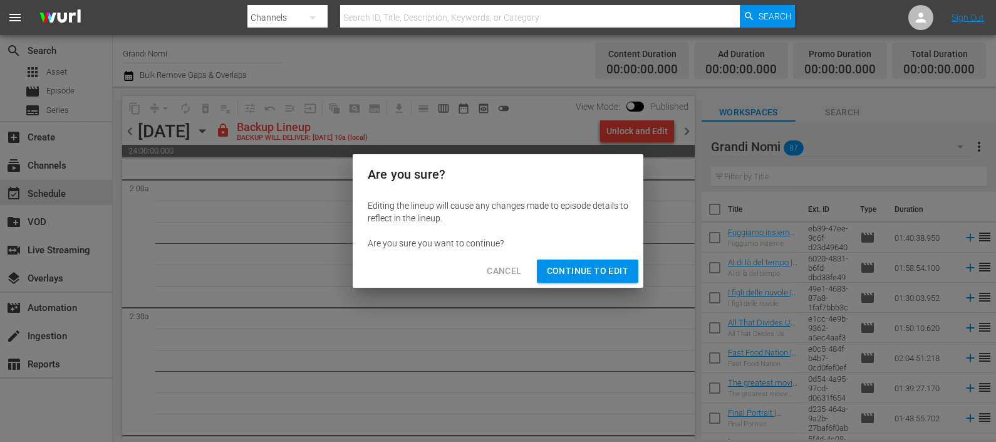
click at [614, 264] on span "Continue to Edit" at bounding box center [587, 271] width 81 height 16
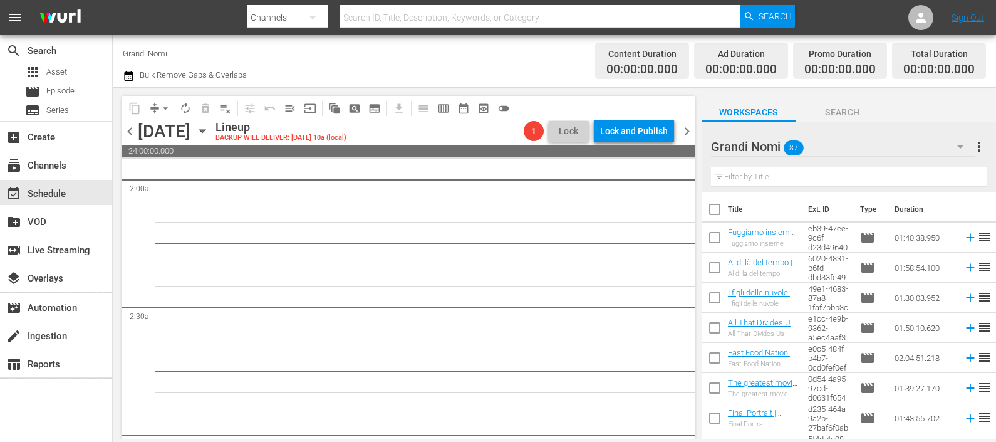
click at [798, 179] on input "text" at bounding box center [849, 177] width 276 height 20
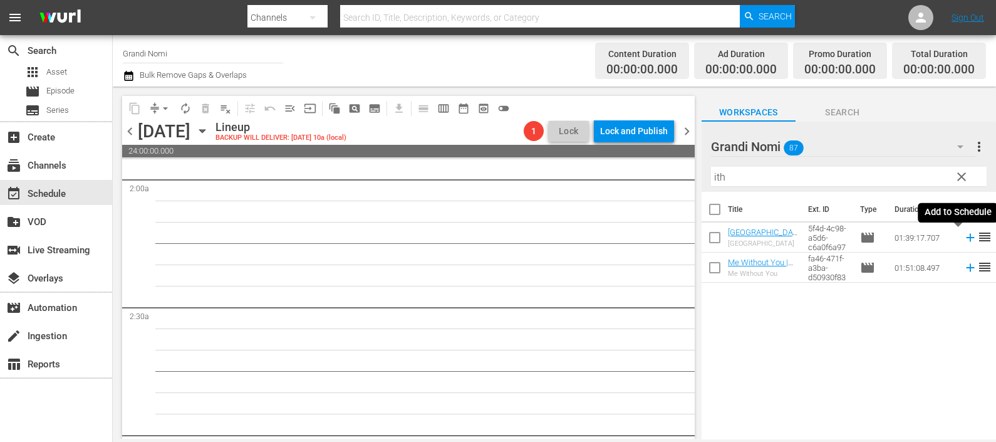
drag, startPoint x: 961, startPoint y: 238, endPoint x: 886, endPoint y: 211, distance: 79.5
click at [966, 238] on icon at bounding box center [970, 238] width 8 height 8
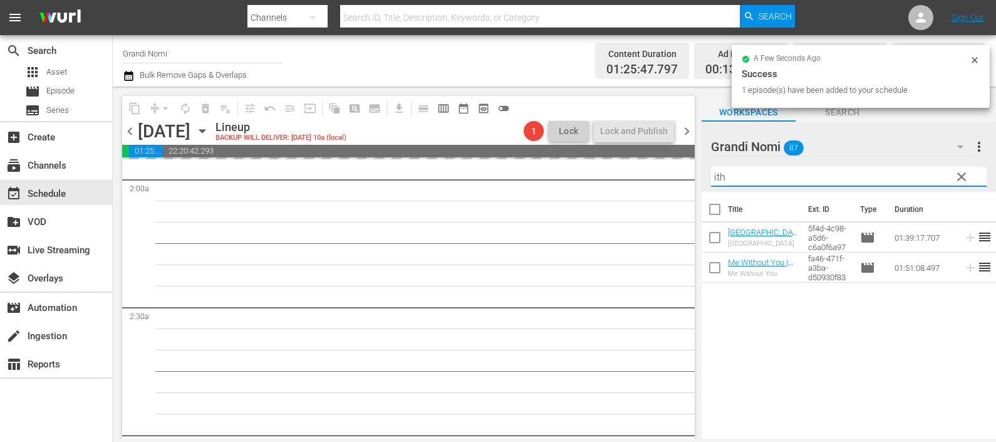
drag, startPoint x: 736, startPoint y: 179, endPoint x: 683, endPoint y: 181, distance: 53.3
click at [685, 180] on div "content_copy compress arrow_drop_down autorenew_outlined delete_forever_outline…" at bounding box center [555, 262] width 884 height 352
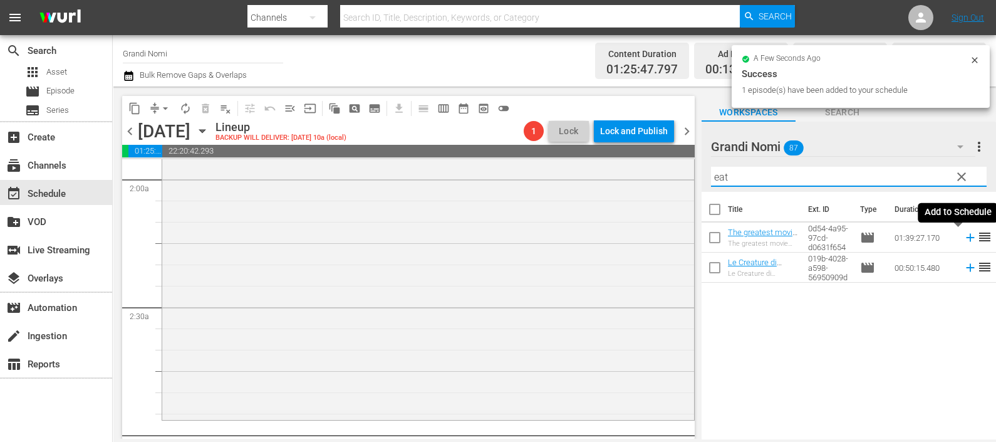
click at [966, 241] on icon at bounding box center [970, 238] width 8 height 8
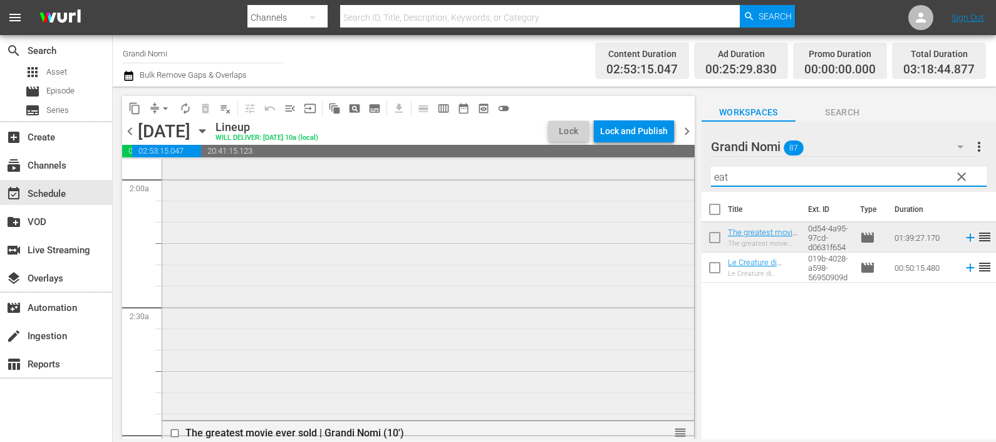
drag, startPoint x: 736, startPoint y: 180, endPoint x: 680, endPoint y: 177, distance: 55.9
click at [681, 177] on div "content_copy compress arrow_drop_down autorenew_outlined delete_forever_outline…" at bounding box center [555, 262] width 884 height 352
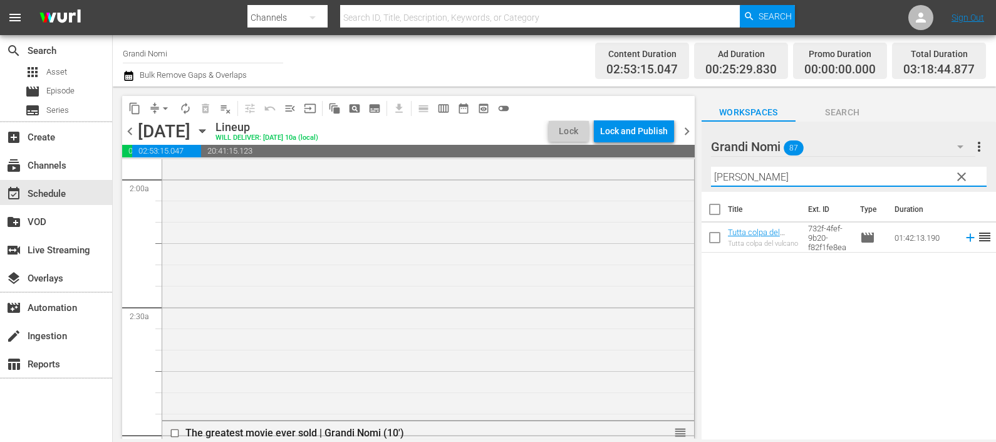
click at [964, 238] on icon at bounding box center [971, 238] width 14 height 14
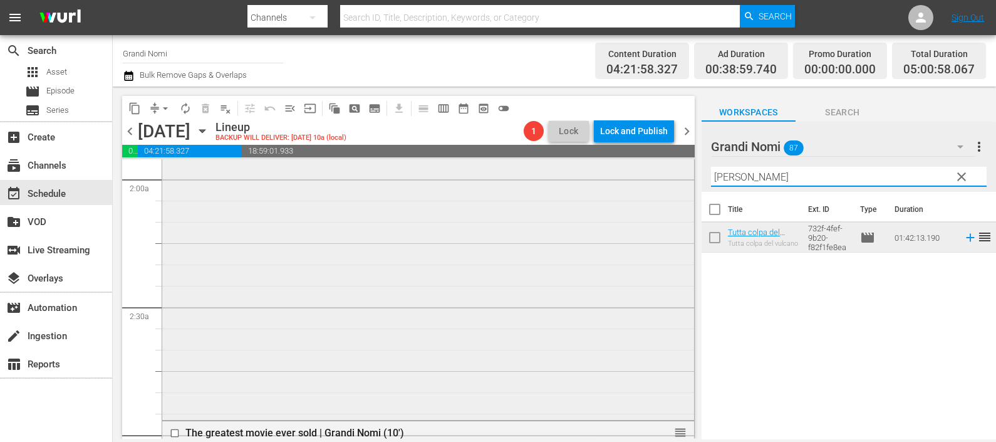
drag, startPoint x: 761, startPoint y: 175, endPoint x: 660, endPoint y: 181, distance: 100.4
click at [662, 180] on div "content_copy compress arrow_drop_down autorenew_outlined delete_forever_outline…" at bounding box center [555, 262] width 884 height 352
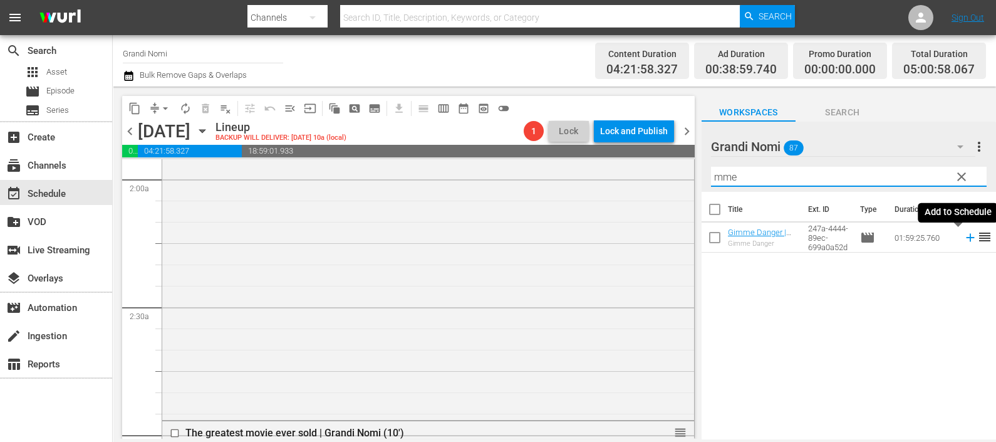
click at [966, 238] on icon at bounding box center [970, 238] width 8 height 8
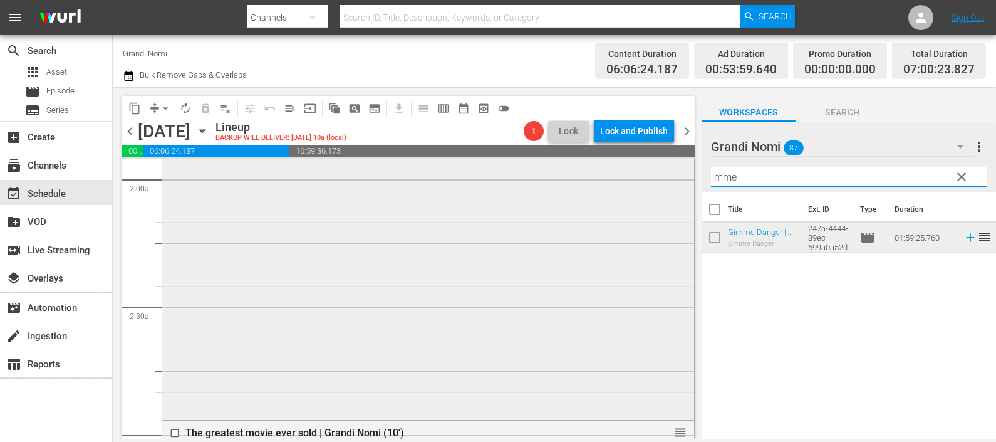
drag, startPoint x: 758, startPoint y: 168, endPoint x: 630, endPoint y: 191, distance: 130.5
click at [634, 189] on div "content_copy compress arrow_drop_down autorenew_outlined delete_forever_outline…" at bounding box center [555, 262] width 884 height 352
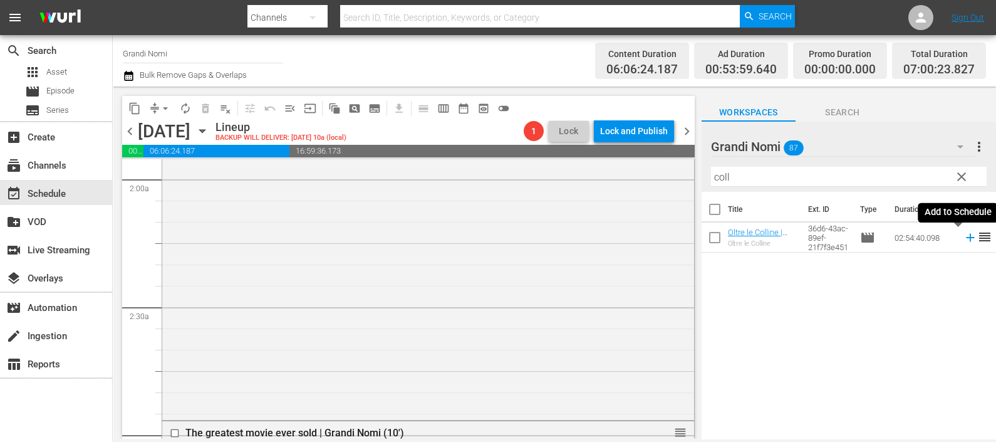
click at [964, 236] on icon at bounding box center [971, 238] width 14 height 14
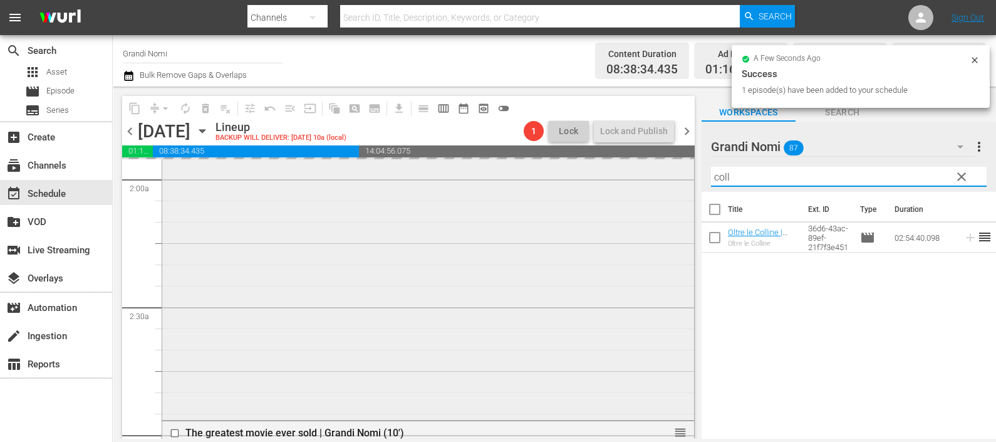
drag, startPoint x: 762, startPoint y: 169, endPoint x: 675, endPoint y: 186, distance: 88.7
click at [677, 185] on div "content_copy compress arrow_drop_down autorenew_outlined delete_forever_outline…" at bounding box center [555, 262] width 884 height 352
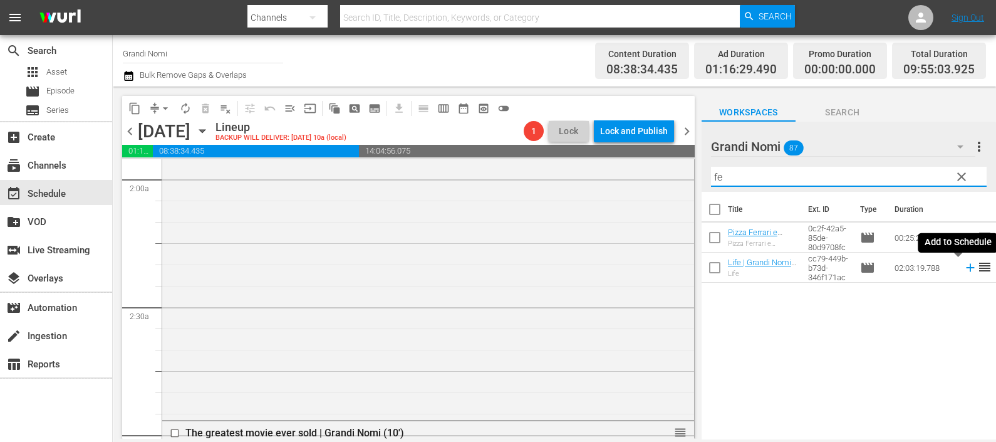
click at [966, 264] on icon at bounding box center [970, 268] width 8 height 8
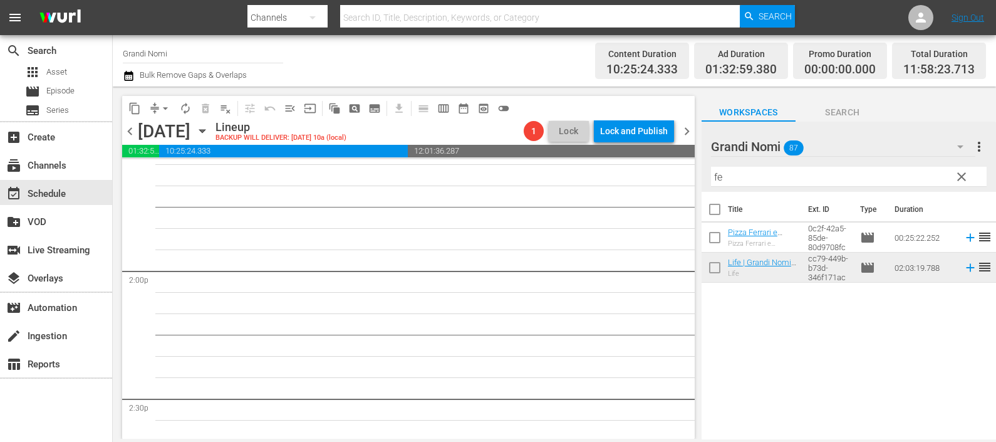
scroll to position [3389, 0]
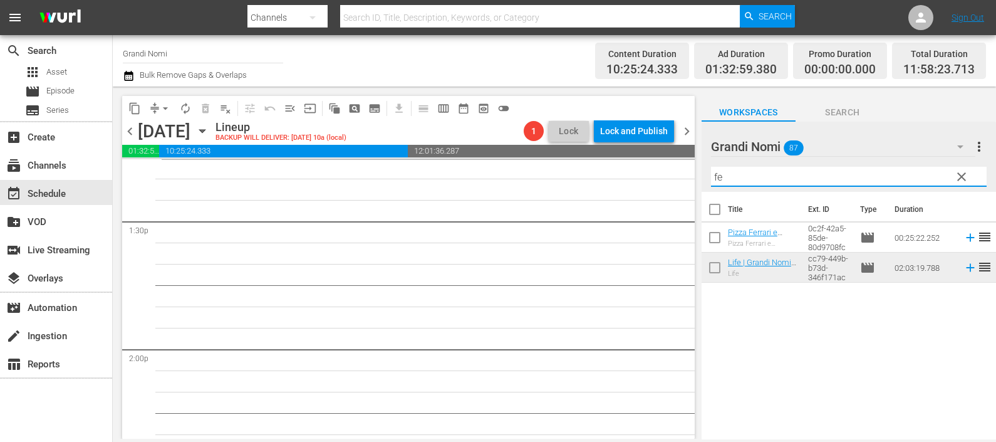
drag, startPoint x: 733, startPoint y: 166, endPoint x: 657, endPoint y: 179, distance: 77.6
click at [657, 179] on div "content_copy compress arrow_drop_down autorenew_outlined delete_forever_outline…" at bounding box center [555, 262] width 884 height 352
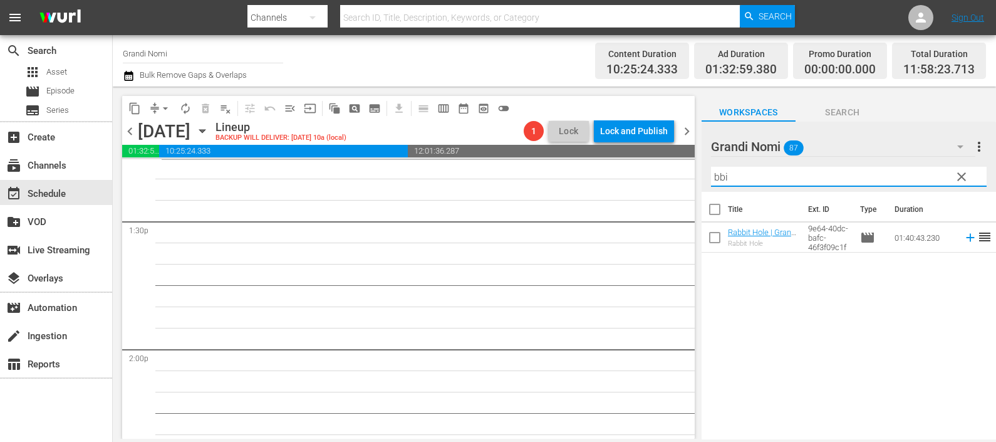
click at [964, 240] on icon at bounding box center [971, 238] width 14 height 14
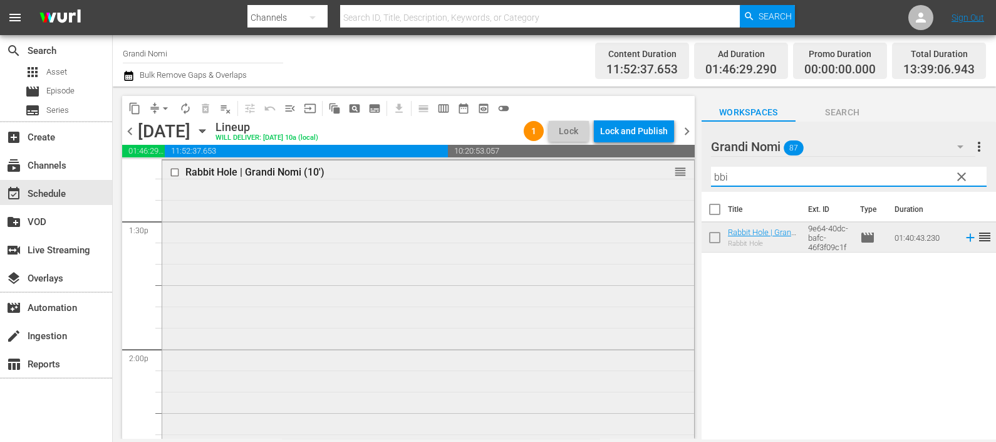
drag, startPoint x: 749, startPoint y: 175, endPoint x: 680, endPoint y: 177, distance: 69.6
click at [682, 175] on div "content_copy compress arrow_drop_down autorenew_outlined delete_forever_outline…" at bounding box center [555, 262] width 884 height 352
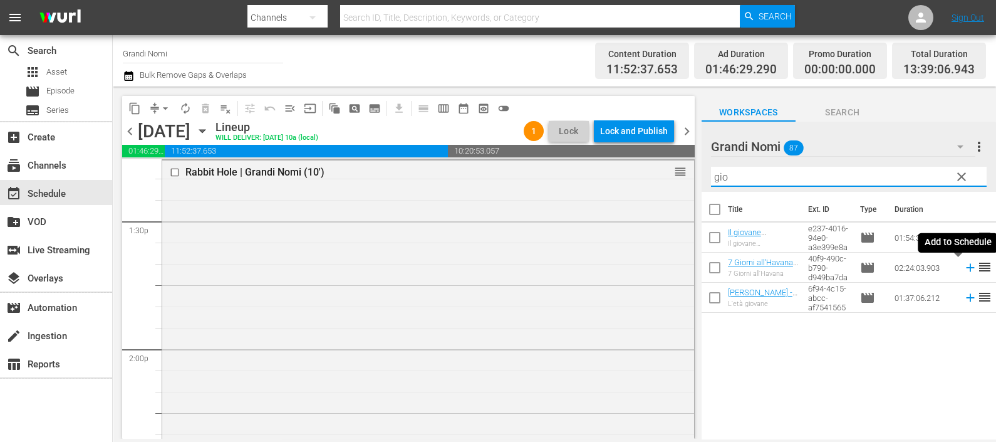
click at [966, 268] on icon at bounding box center [970, 268] width 8 height 8
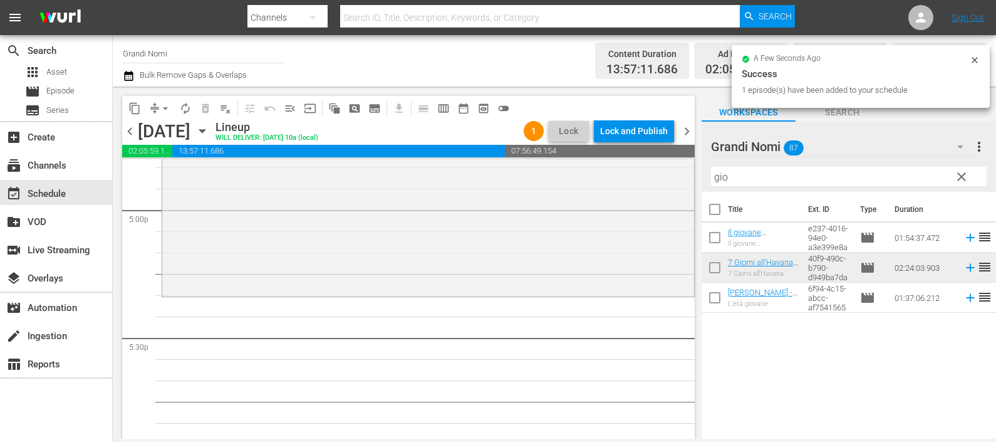
scroll to position [4408, 0]
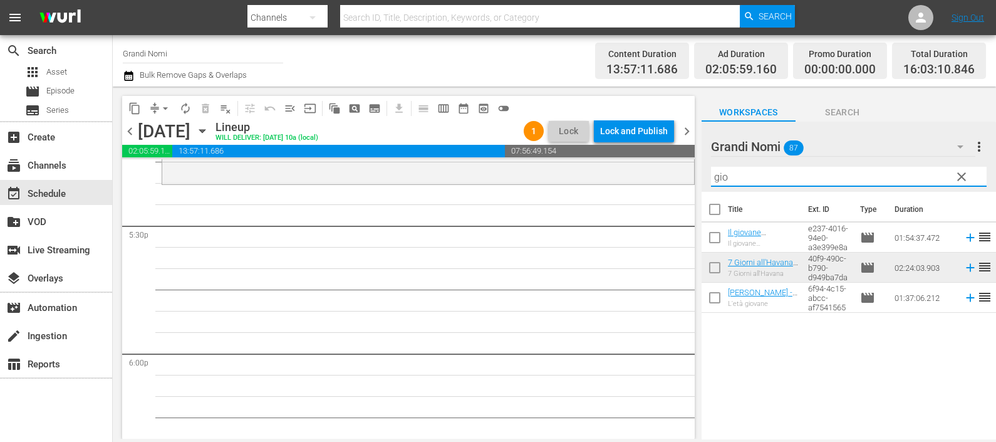
drag, startPoint x: 758, startPoint y: 182, endPoint x: 672, endPoint y: 185, distance: 85.3
click at [672, 184] on div "content_copy compress arrow_drop_down autorenew_outlined delete_forever_outline…" at bounding box center [555, 262] width 884 height 352
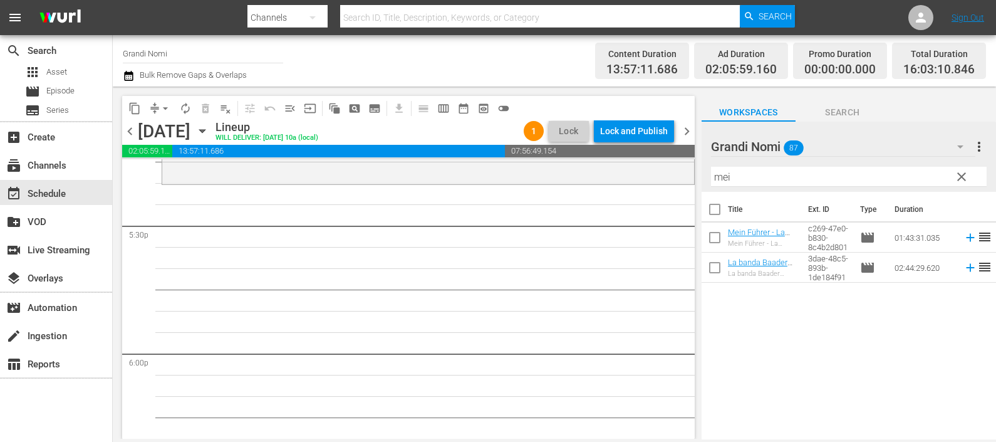
click at [978, 233] on span "reorder" at bounding box center [985, 236] width 15 height 15
click at [966, 237] on icon at bounding box center [970, 238] width 8 height 8
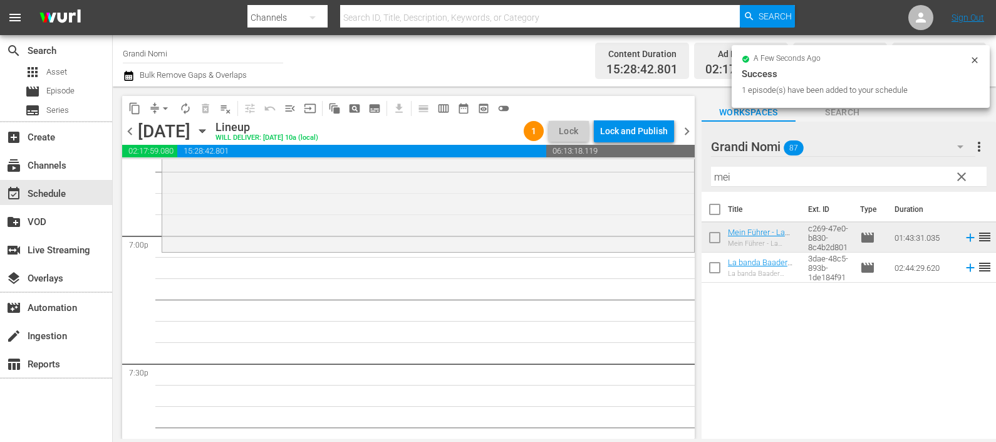
scroll to position [4799, 0]
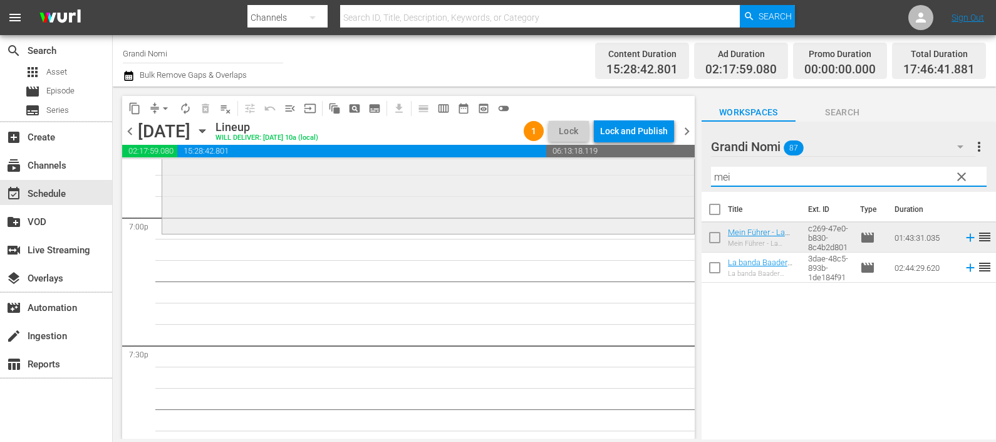
drag, startPoint x: 743, startPoint y: 179, endPoint x: 645, endPoint y: 179, distance: 97.1
click at [645, 179] on div "content_copy compress arrow_drop_down autorenew_outlined delete_forever_outline…" at bounding box center [555, 262] width 884 height 352
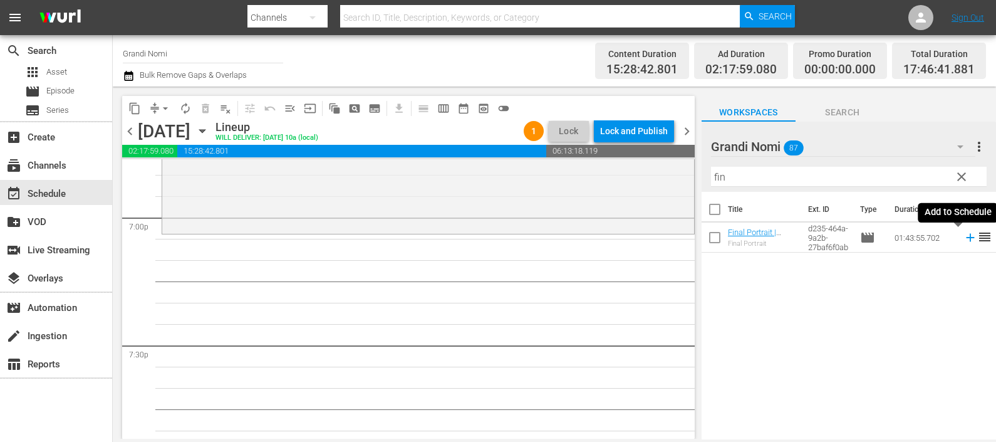
click at [964, 239] on icon at bounding box center [971, 238] width 14 height 14
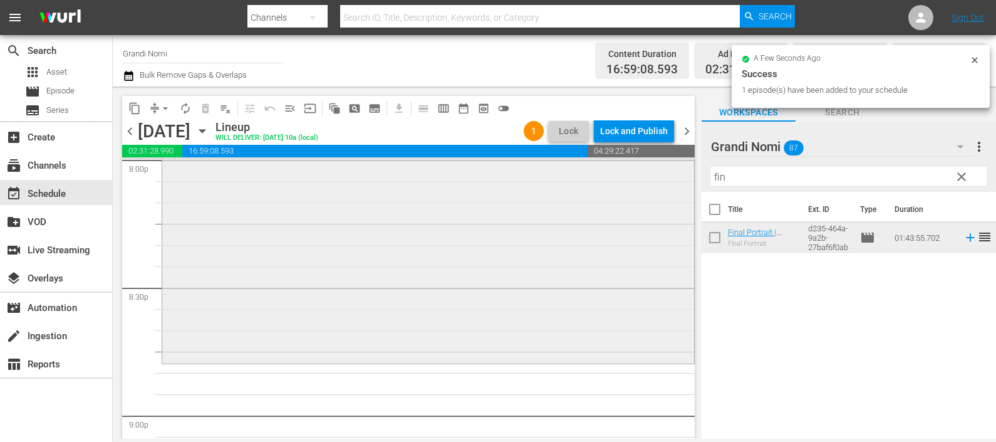
scroll to position [5191, 0]
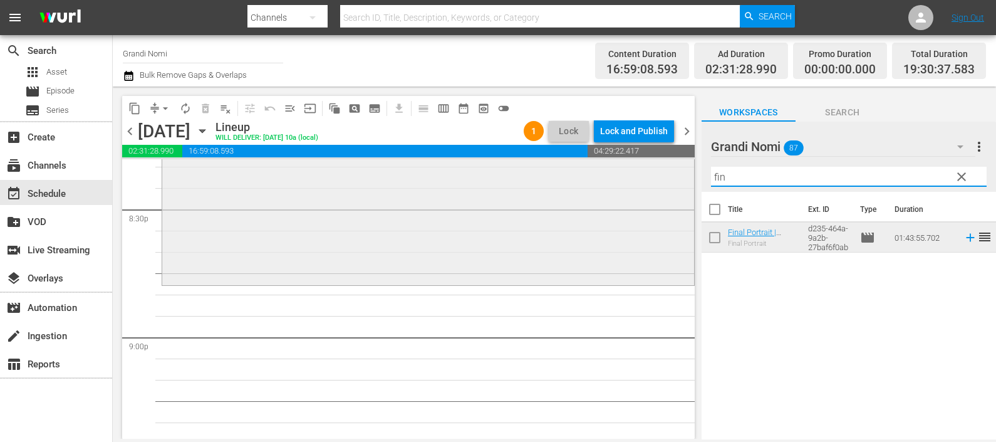
drag, startPoint x: 759, startPoint y: 177, endPoint x: 633, endPoint y: 184, distance: 126.1
click at [633, 184] on div "content_copy compress arrow_drop_down autorenew_outlined delete_forever_outline…" at bounding box center [555, 262] width 884 height 352
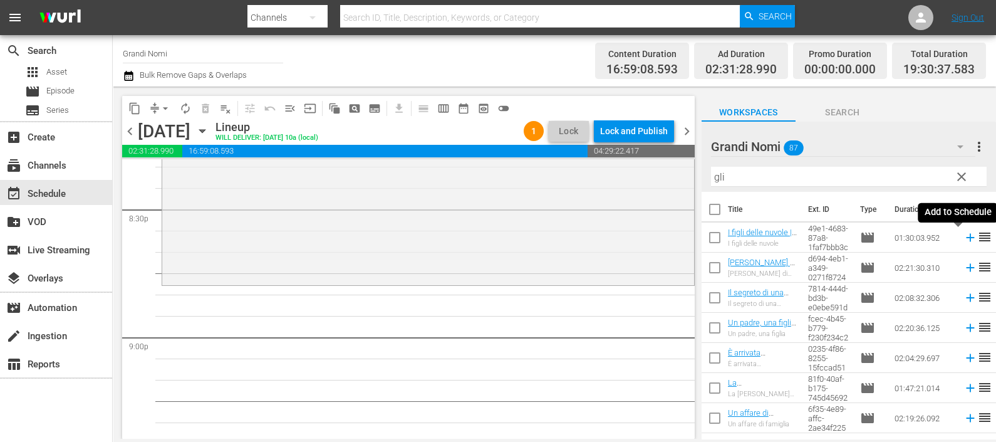
click at [964, 236] on icon at bounding box center [971, 238] width 14 height 14
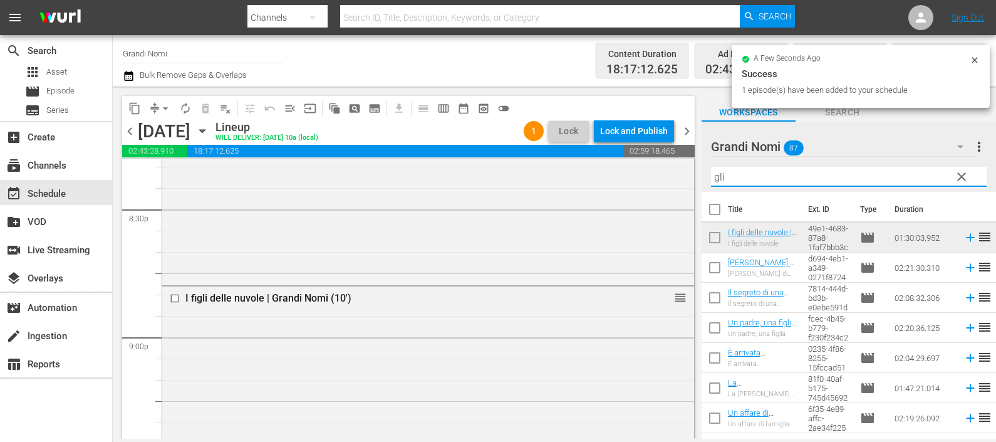
drag, startPoint x: 775, startPoint y: 174, endPoint x: 709, endPoint y: 169, distance: 66.7
click at [709, 167] on div "Grandi Nomi 87 Grandi Nomi more_vert clear Filter by Title gli" at bounding box center [849, 157] width 295 height 70
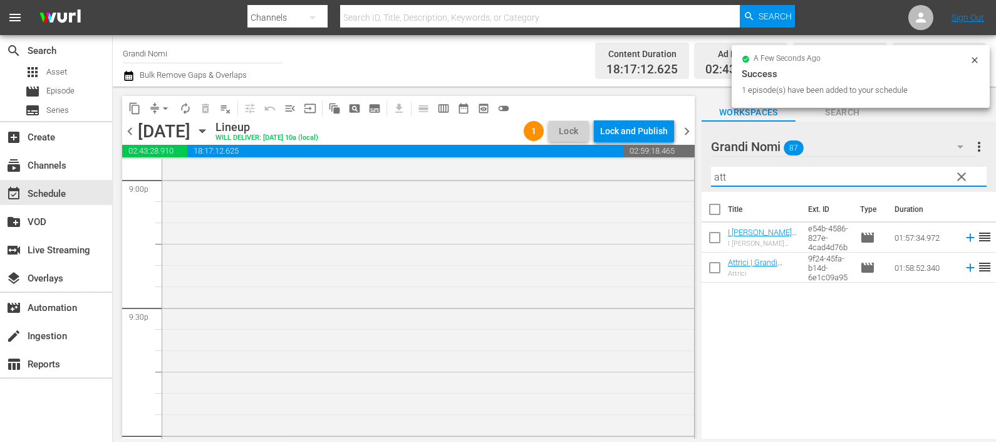
scroll to position [5661, 0]
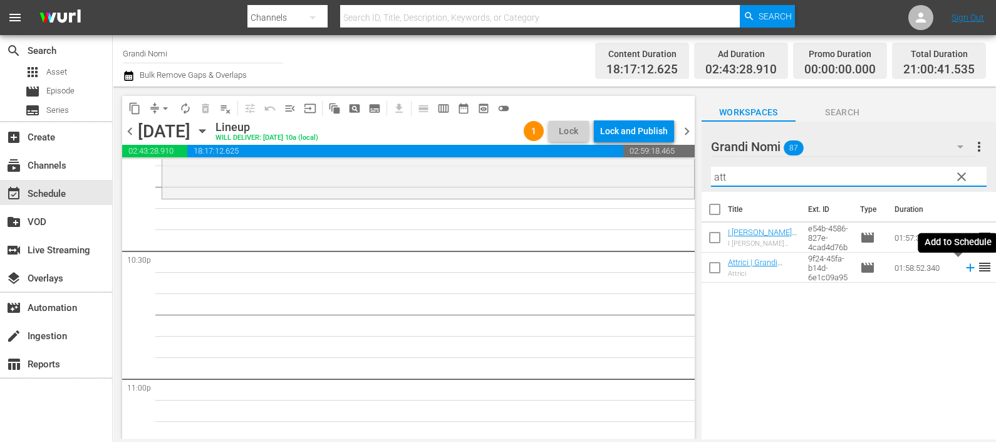
type input "att"
click at [964, 263] on icon at bounding box center [971, 268] width 14 height 14
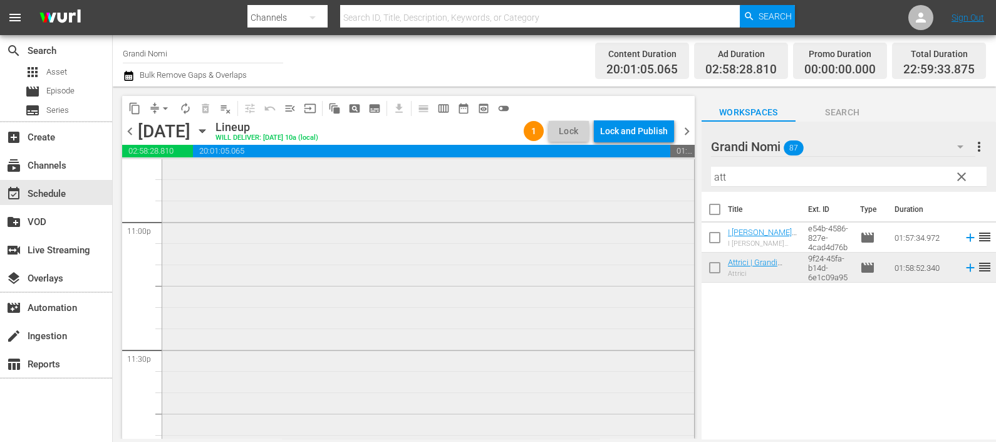
scroll to position [5928, 0]
click at [133, 78] on icon "button" at bounding box center [128, 76] width 9 height 10
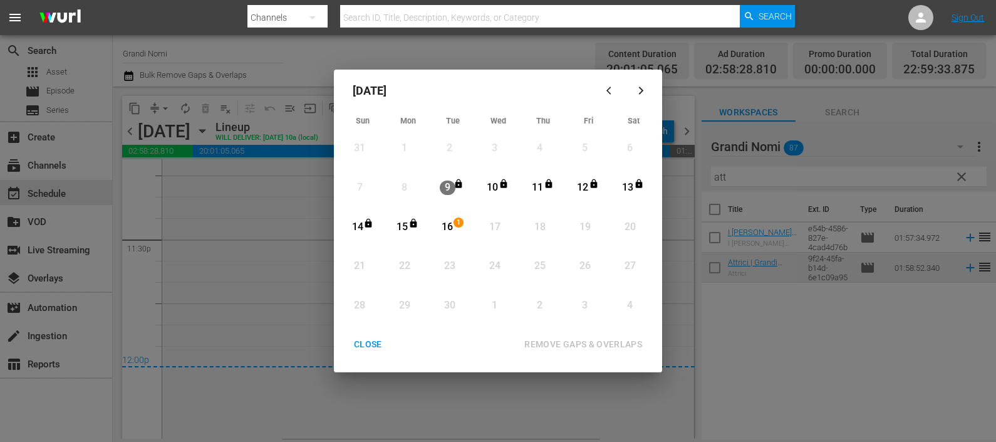
click at [449, 226] on div "16" at bounding box center [448, 227] width 16 height 14
click at [586, 337] on div "REMOVE GAPS & OVERLAPS" at bounding box center [583, 345] width 138 height 16
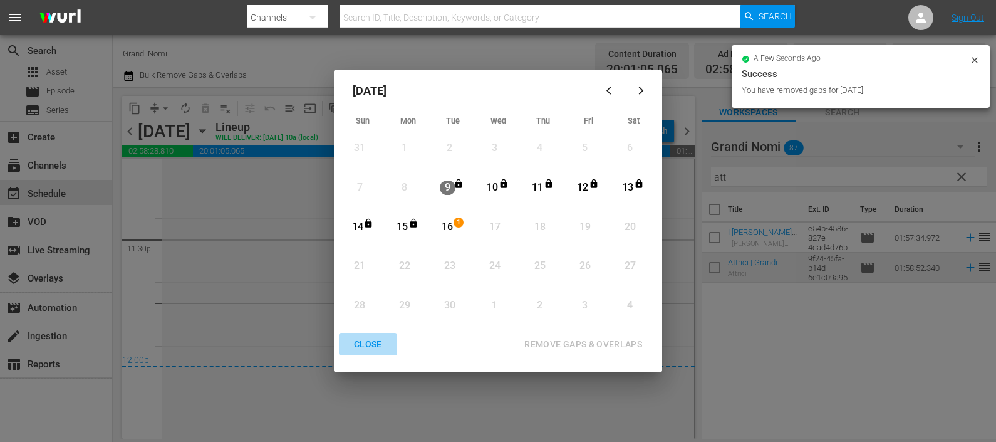
click at [373, 337] on div "CLOSE" at bounding box center [368, 345] width 48 height 16
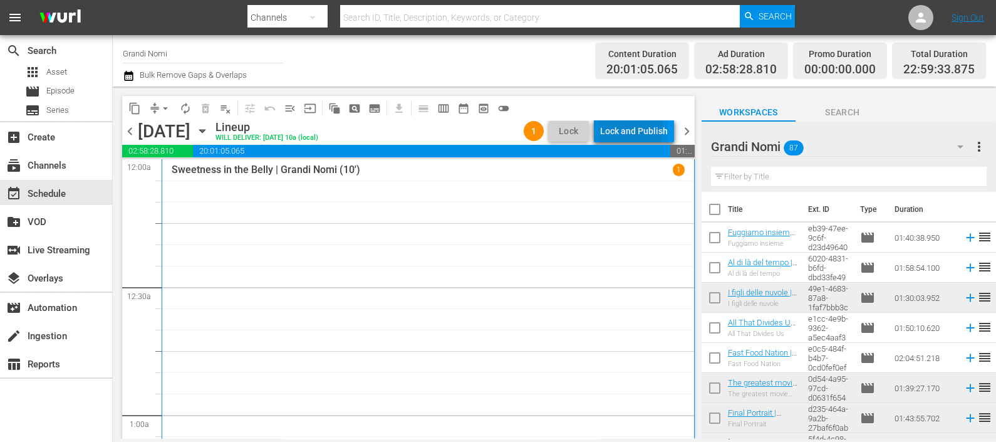
click at [625, 129] on div "Lock and Publish" at bounding box center [634, 131] width 68 height 23
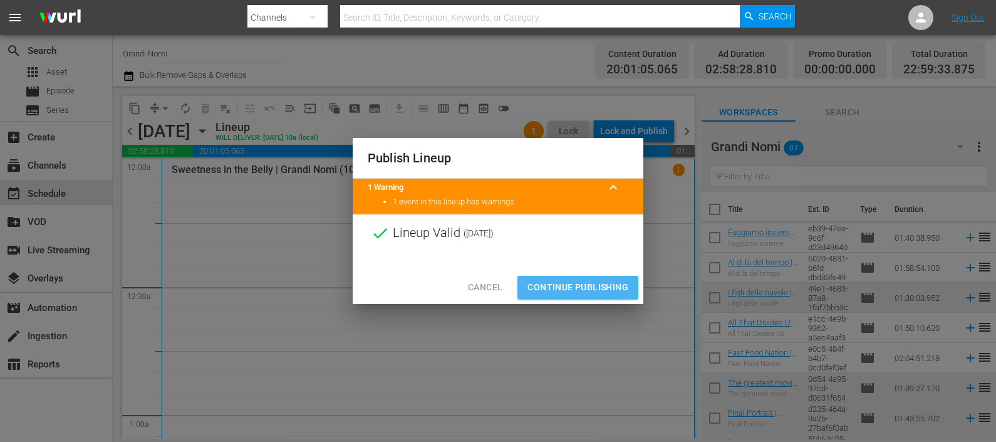
click at [563, 284] on span "Continue Publishing" at bounding box center [578, 287] width 101 height 16
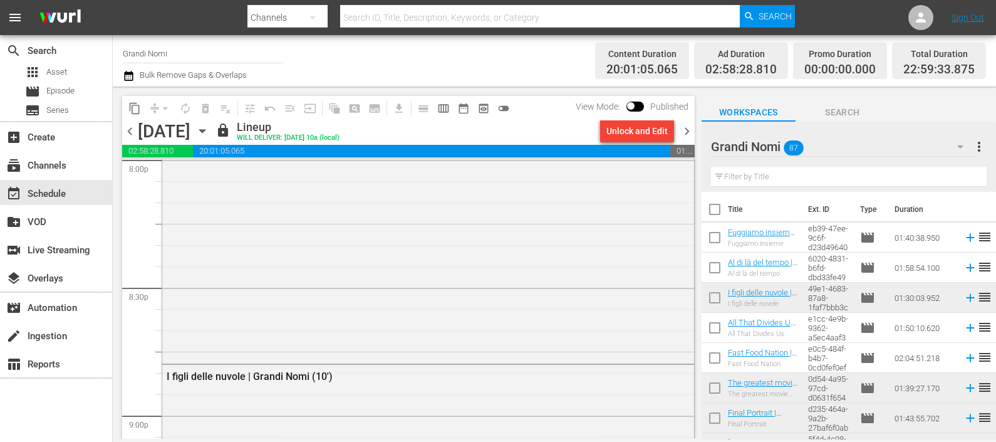
scroll to position [5928, 0]
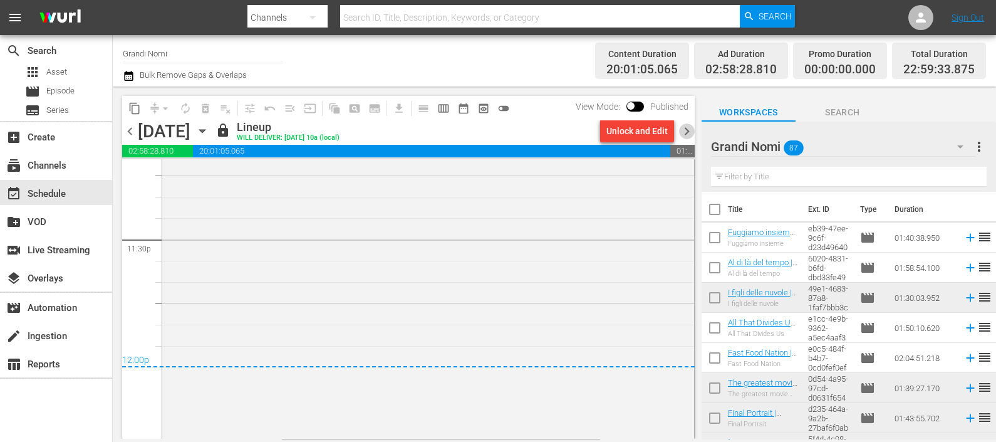
click at [692, 130] on span "chevron_right" at bounding box center [687, 131] width 16 height 16
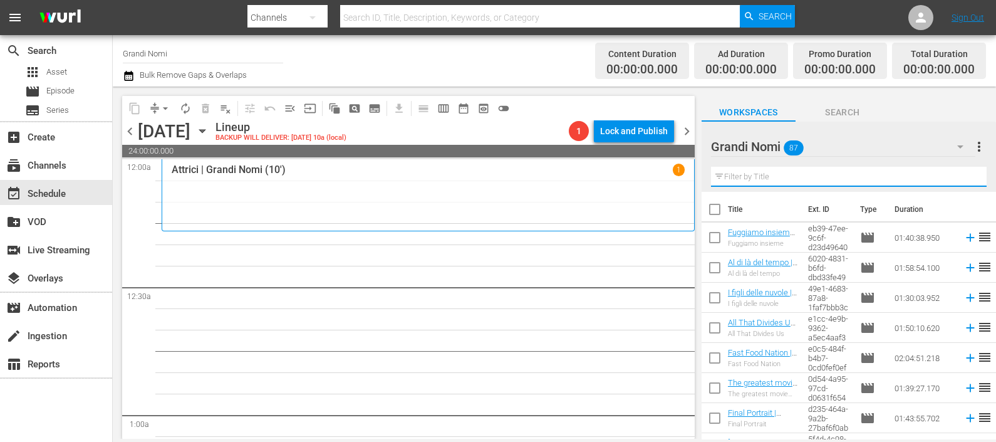
click at [810, 180] on input "text" at bounding box center [849, 177] width 276 height 20
type input "ò"
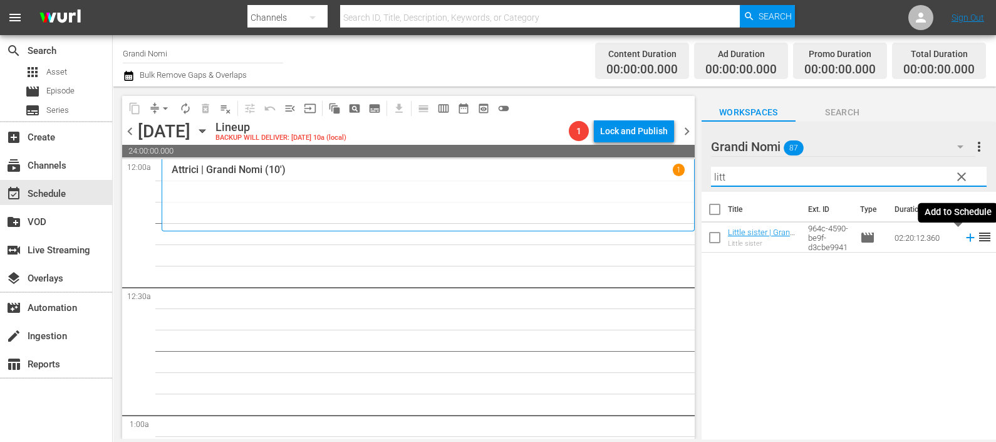
click at [964, 238] on icon at bounding box center [971, 238] width 14 height 14
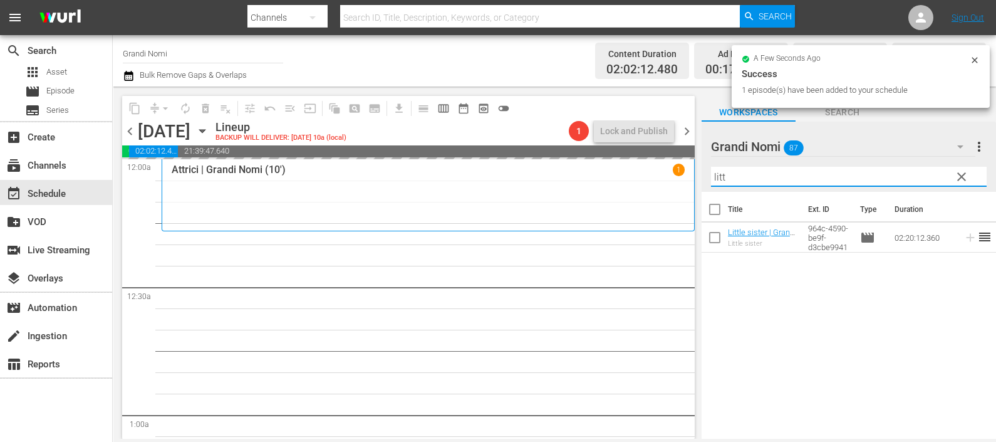
drag, startPoint x: 718, startPoint y: 177, endPoint x: 689, endPoint y: 177, distance: 28.8
click at [689, 177] on div "content_copy compress arrow_drop_down autorenew_outlined delete_forever_outline…" at bounding box center [555, 262] width 884 height 352
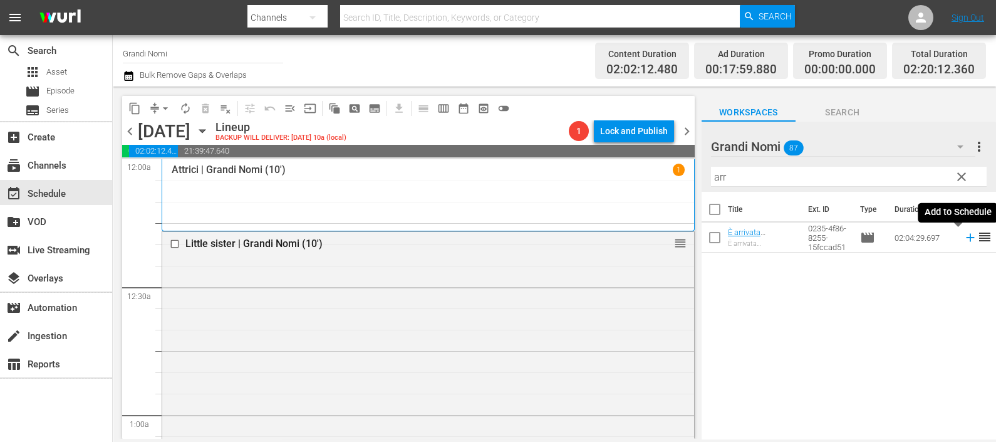
click at [964, 242] on icon at bounding box center [971, 238] width 14 height 14
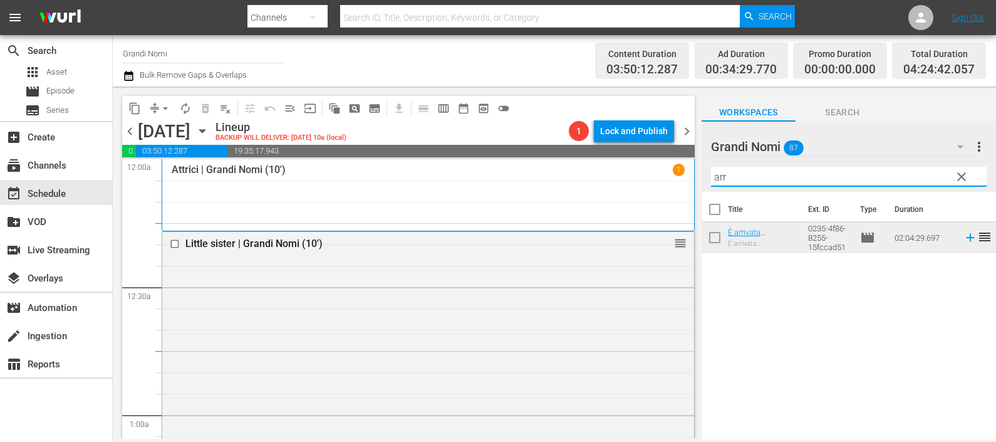
drag, startPoint x: 724, startPoint y: 174, endPoint x: 696, endPoint y: 172, distance: 28.3
click at [696, 172] on div "content_copy compress arrow_drop_down autorenew_outlined delete_forever_outline…" at bounding box center [555, 262] width 884 height 352
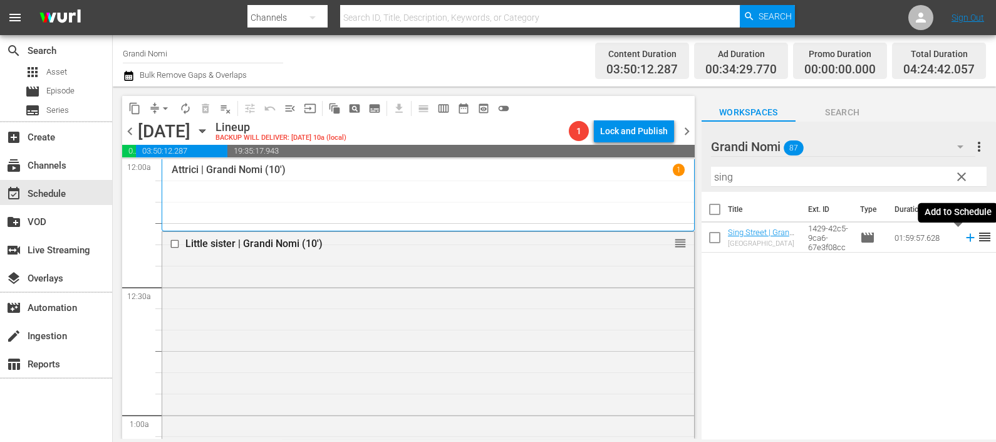
click at [964, 233] on icon at bounding box center [971, 238] width 14 height 14
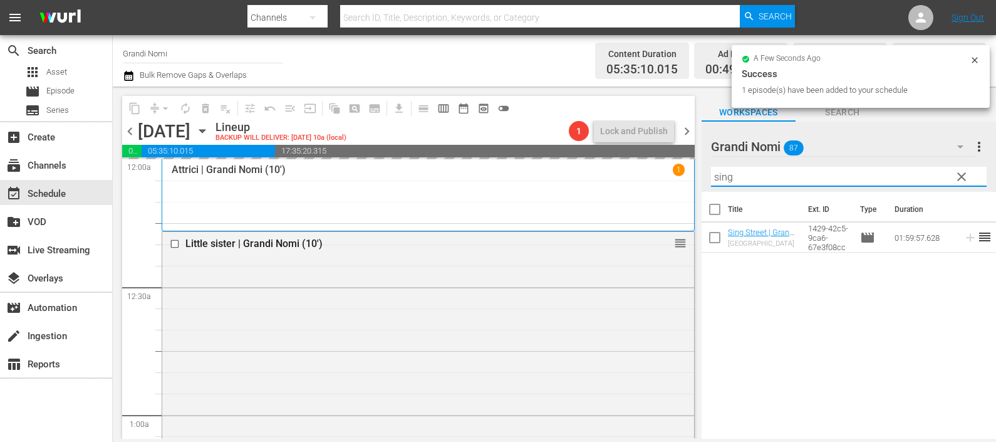
drag, startPoint x: 721, startPoint y: 169, endPoint x: 692, endPoint y: 170, distance: 28.9
click at [692, 170] on div "content_copy compress arrow_drop_down autorenew_outlined delete_forever_outline…" at bounding box center [555, 262] width 884 height 352
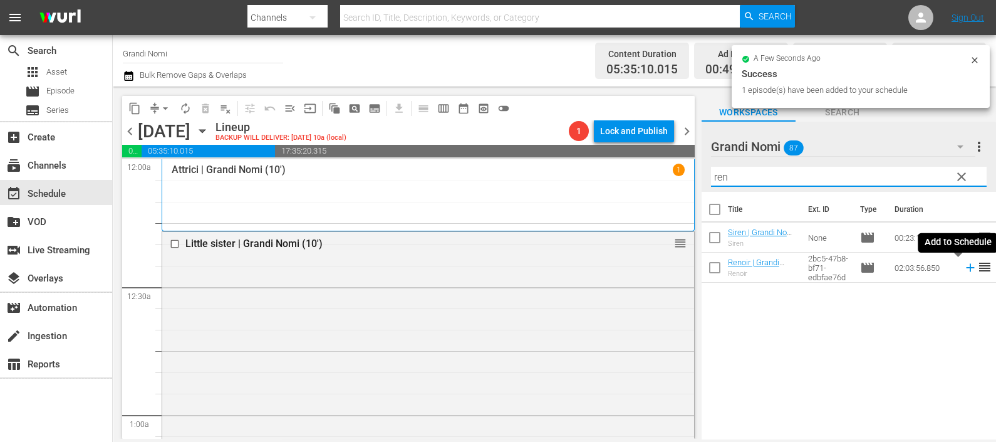
click at [964, 266] on icon at bounding box center [971, 268] width 14 height 14
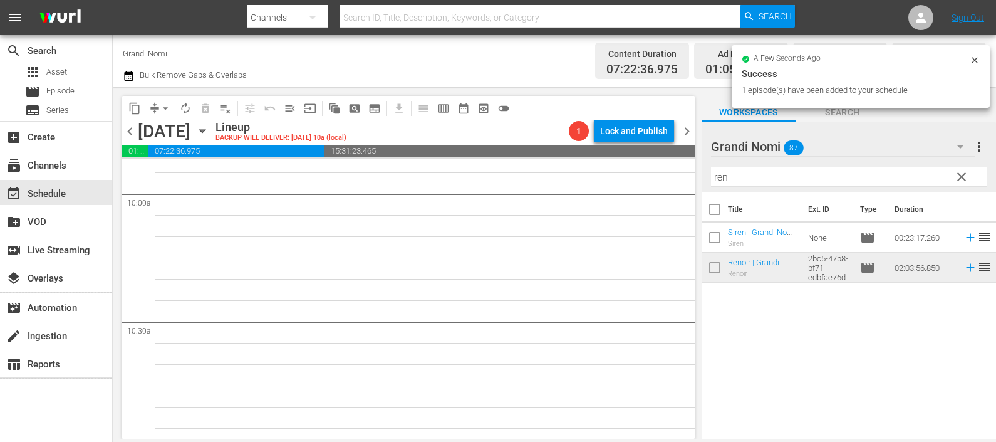
scroll to position [2663, 0]
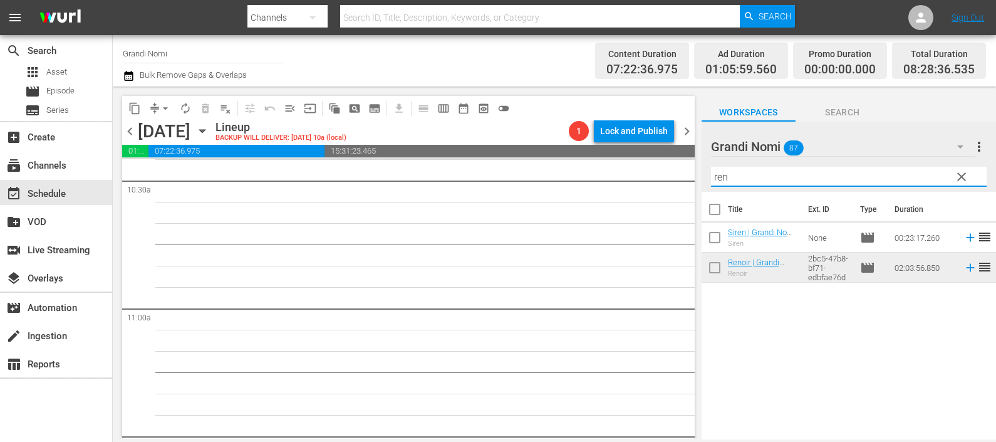
click at [731, 176] on input "ren" at bounding box center [849, 177] width 276 height 20
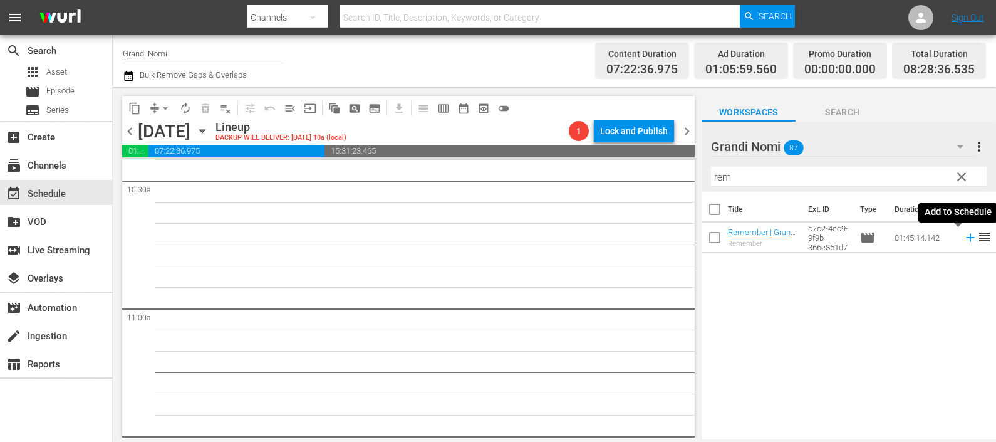
click at [966, 237] on icon at bounding box center [970, 238] width 8 height 8
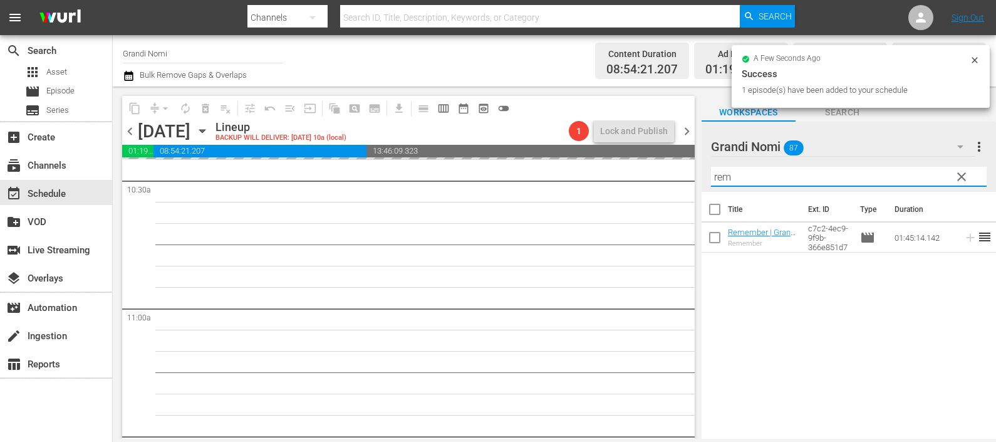
drag, startPoint x: 800, startPoint y: 175, endPoint x: 704, endPoint y: 166, distance: 95.7
click at [705, 165] on div "Grandi Nomi 87 Grandi Nomi more_vert clear Filter by Title rem" at bounding box center [849, 157] width 295 height 70
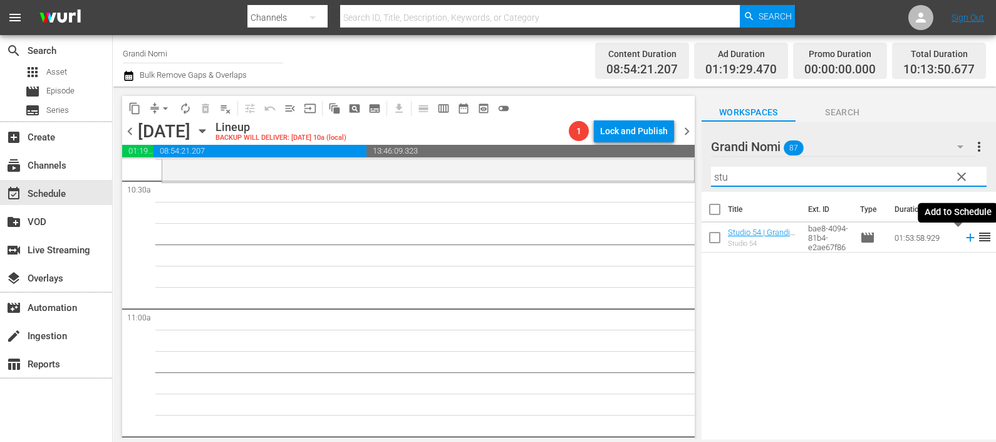
click at [966, 237] on icon at bounding box center [970, 238] width 8 height 8
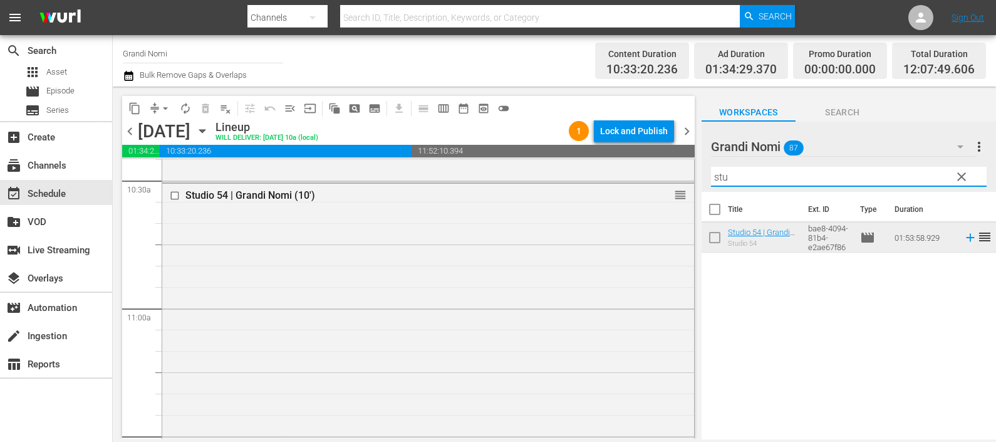
drag, startPoint x: 730, startPoint y: 177, endPoint x: 710, endPoint y: 169, distance: 21.4
click at [710, 170] on div "Grandi Nomi 87 Grandi Nomi more_vert clear Filter by Title stu" at bounding box center [849, 157] width 295 height 70
type input "d"
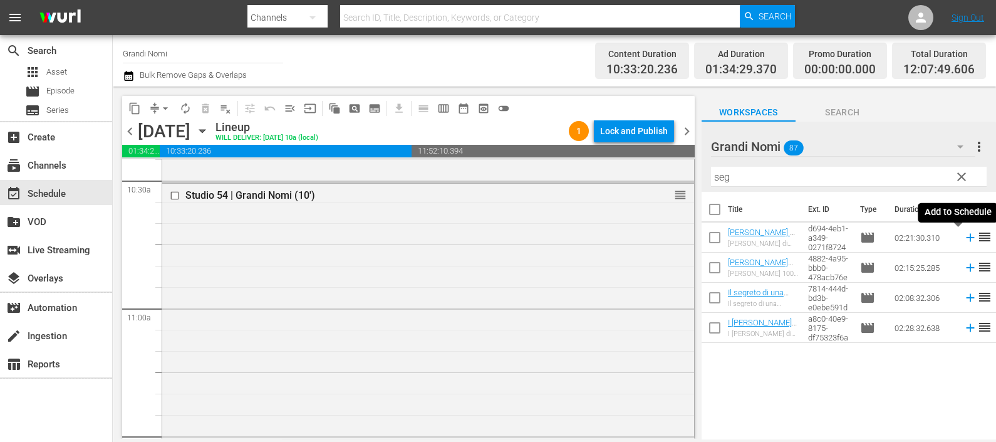
click at [966, 237] on icon at bounding box center [970, 238] width 8 height 8
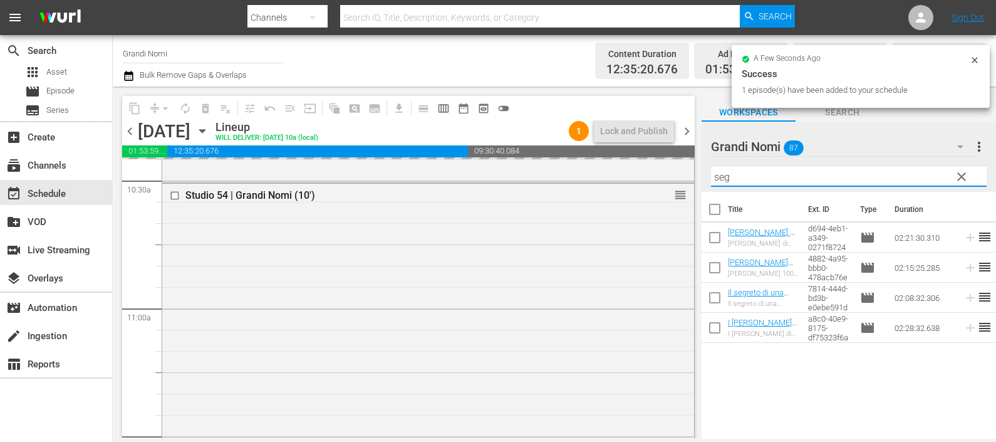
drag, startPoint x: 728, startPoint y: 171, endPoint x: 693, endPoint y: 172, distance: 35.1
click at [693, 172] on div "content_copy compress arrow_drop_down autorenew_outlined delete_forever_outline…" at bounding box center [555, 262] width 884 height 352
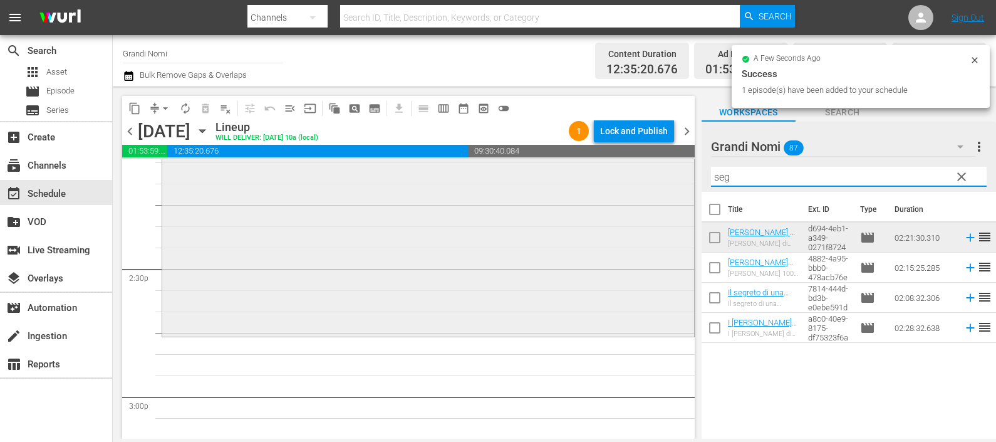
scroll to position [3760, 0]
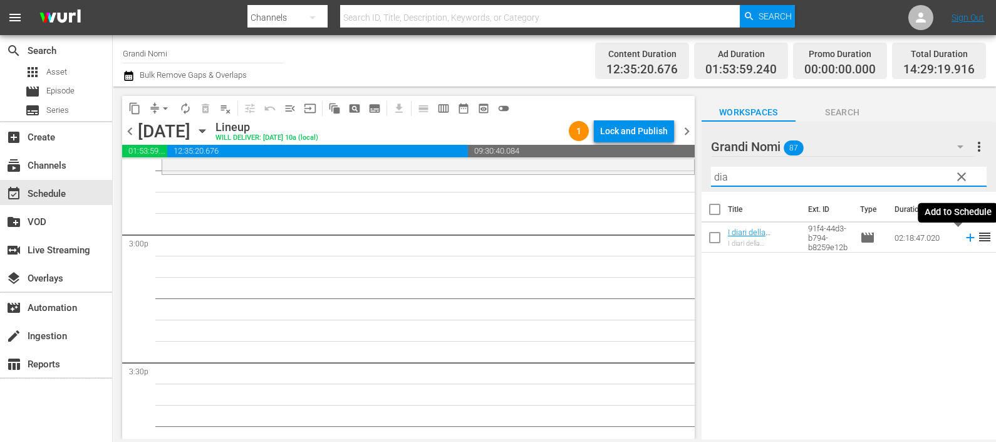
click at [964, 241] on icon at bounding box center [971, 238] width 14 height 14
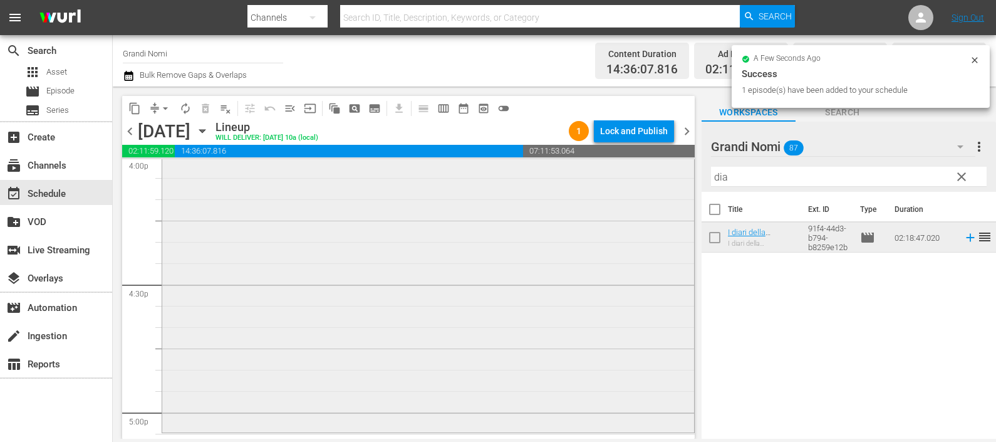
scroll to position [4151, 0]
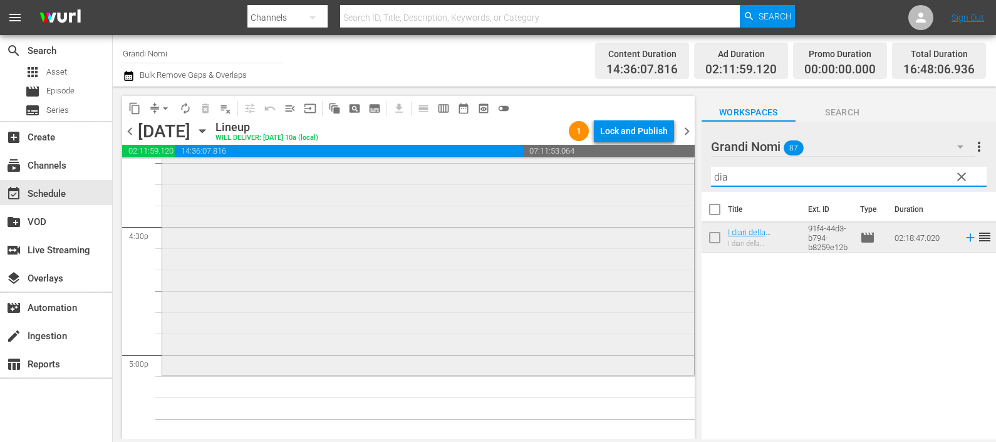
drag, startPoint x: 765, startPoint y: 172, endPoint x: 681, endPoint y: 163, distance: 84.5
click at [681, 163] on div "content_copy compress arrow_drop_down autorenew_outlined delete_forever_outline…" at bounding box center [555, 262] width 884 height 352
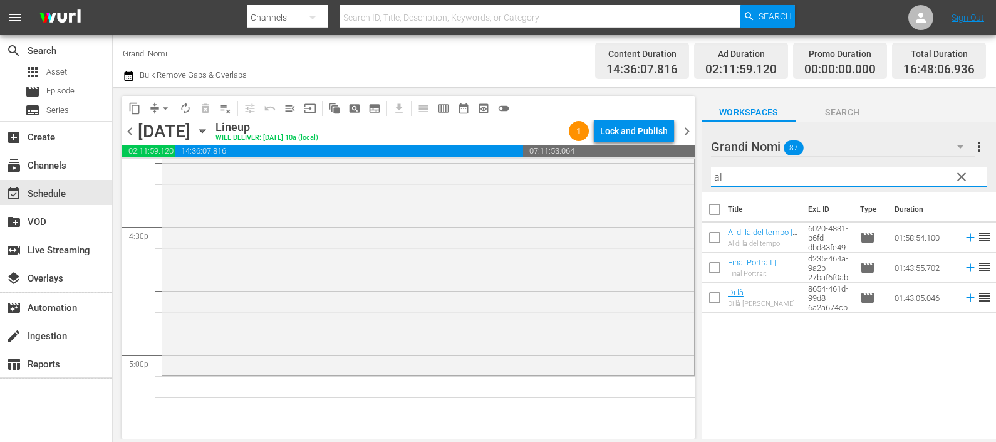
click at [966, 236] on icon at bounding box center [970, 238] width 8 height 8
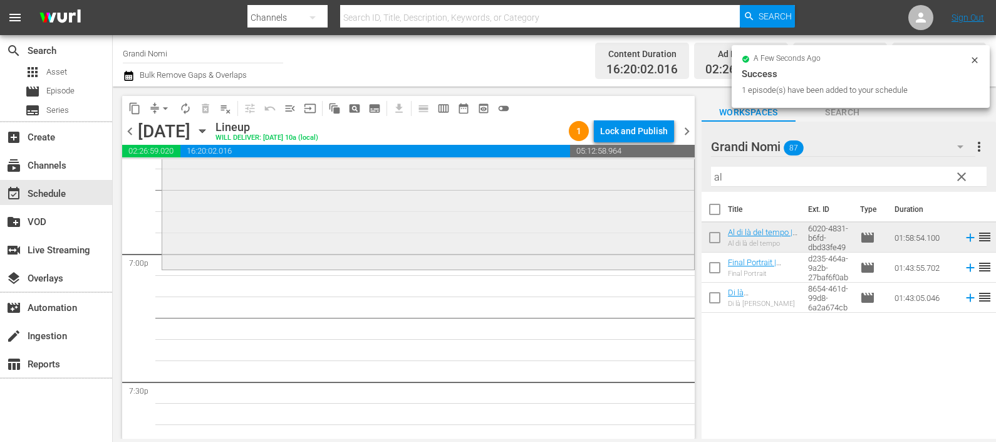
scroll to position [4778, 0]
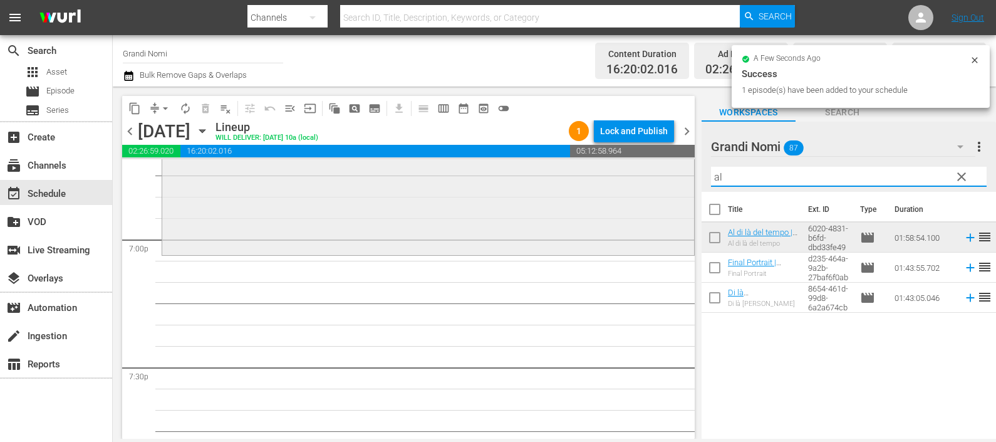
drag, startPoint x: 753, startPoint y: 179, endPoint x: 675, endPoint y: 166, distance: 78.7
click at [675, 166] on div "content_copy compress arrow_drop_down autorenew_outlined delete_forever_outline…" at bounding box center [555, 262] width 884 height 352
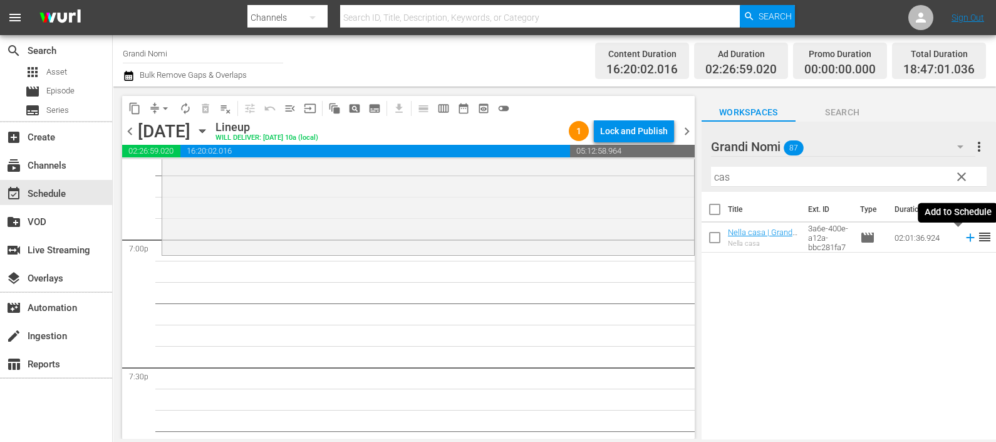
click at [966, 237] on icon at bounding box center [970, 238] width 8 height 8
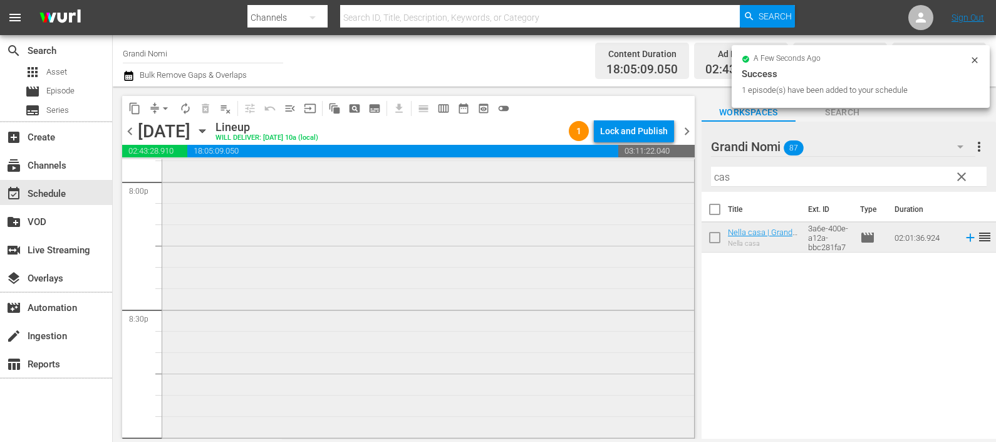
scroll to position [5326, 0]
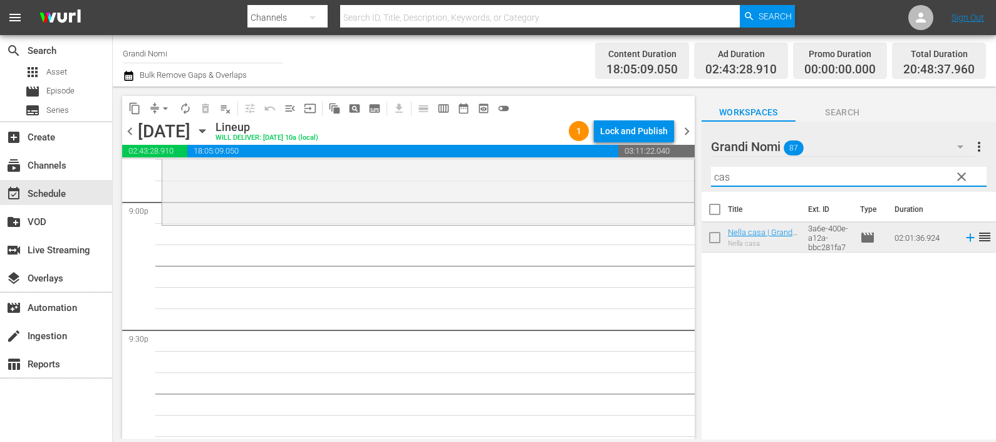
drag, startPoint x: 696, startPoint y: 174, endPoint x: 684, endPoint y: 172, distance: 12.1
click at [684, 172] on div "content_copy compress arrow_drop_down autorenew_outlined delete_forever_outline…" at bounding box center [555, 262] width 884 height 352
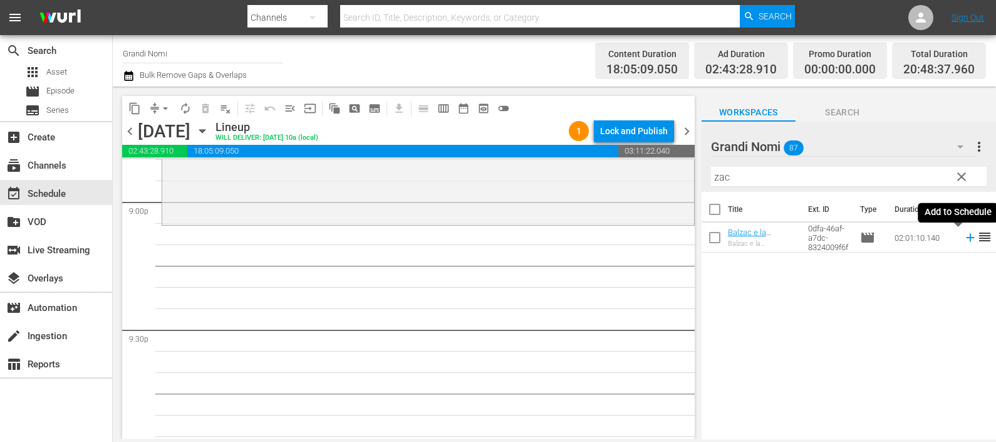
click at [964, 239] on icon at bounding box center [971, 238] width 14 height 14
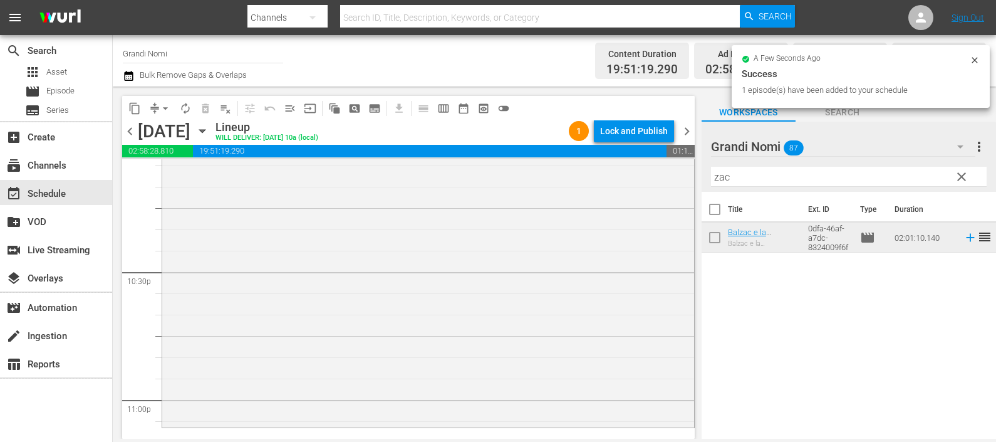
scroll to position [5796, 0]
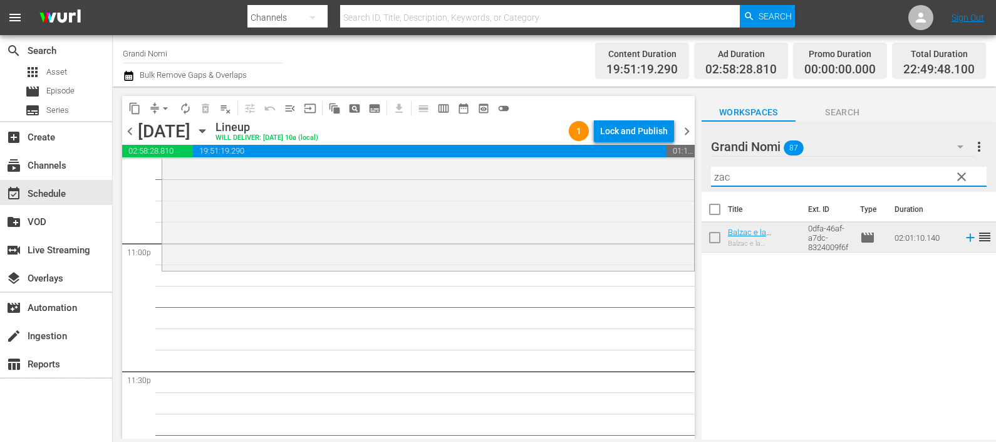
drag, startPoint x: 736, startPoint y: 169, endPoint x: 696, endPoint y: 167, distance: 39.5
click at [697, 167] on div "content_copy compress arrow_drop_down autorenew_outlined delete_forever_outline…" at bounding box center [555, 262] width 884 height 352
type input "chu"
click at [964, 233] on icon at bounding box center [971, 238] width 14 height 14
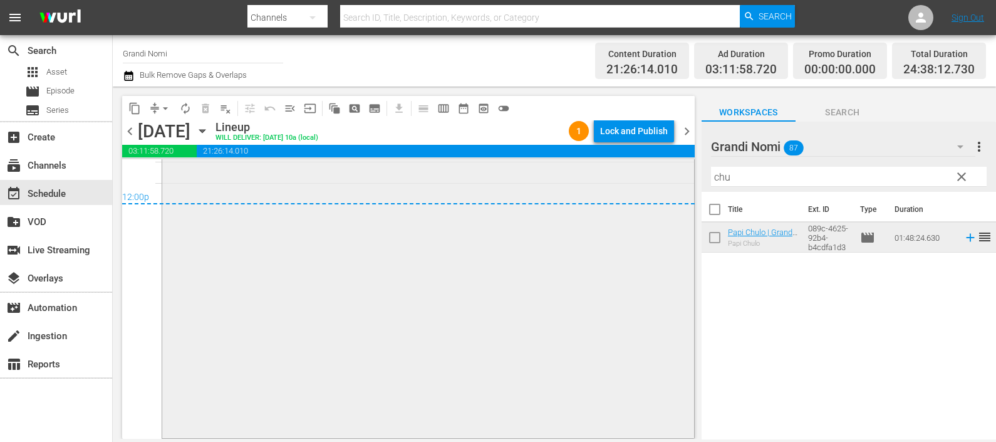
scroll to position [5699, 0]
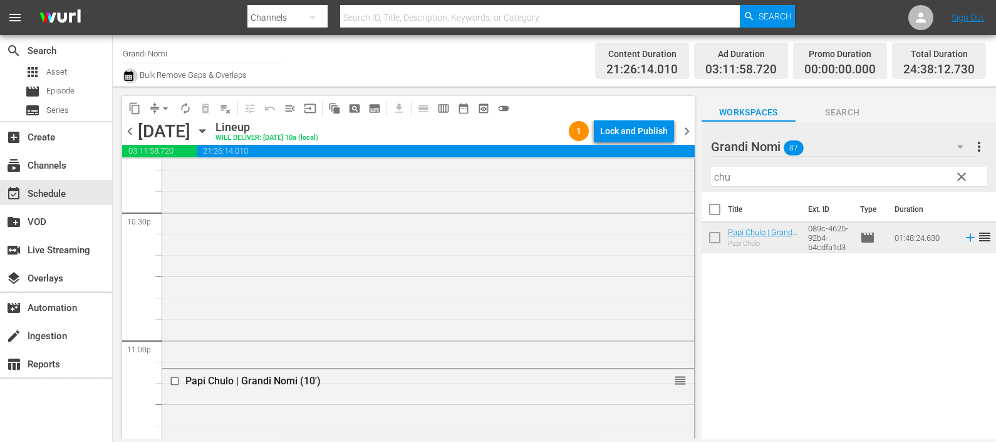
click at [131, 76] on icon "button" at bounding box center [128, 76] width 9 height 10
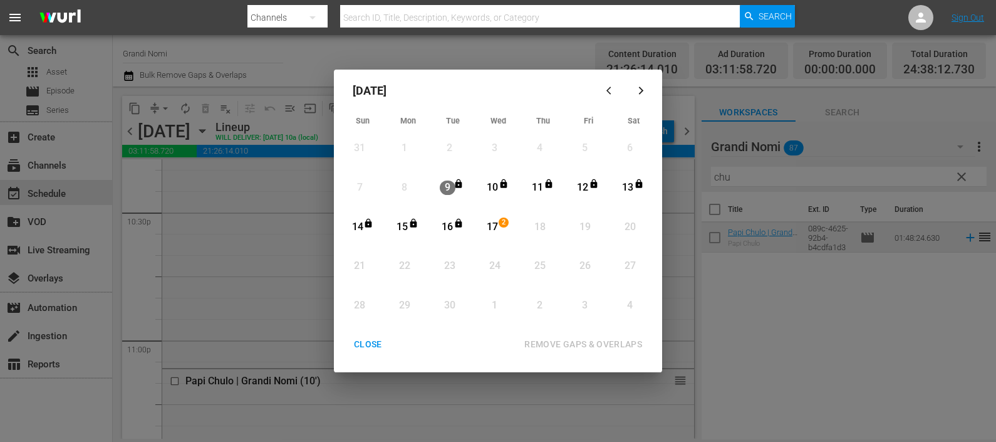
click at [496, 229] on div "17" at bounding box center [493, 227] width 16 height 14
click at [585, 345] on div "REMOVE GAPS & OVERLAPS" at bounding box center [583, 345] width 138 height 16
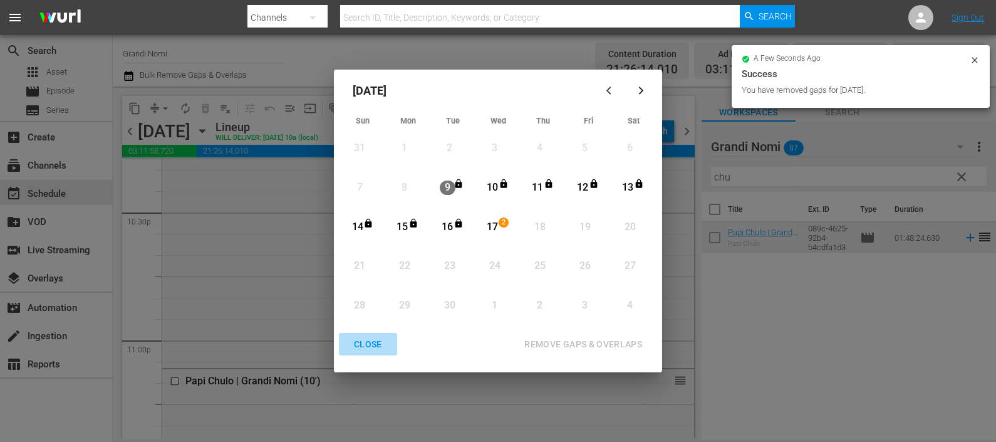
click at [373, 348] on div "CLOSE" at bounding box center [368, 345] width 48 height 16
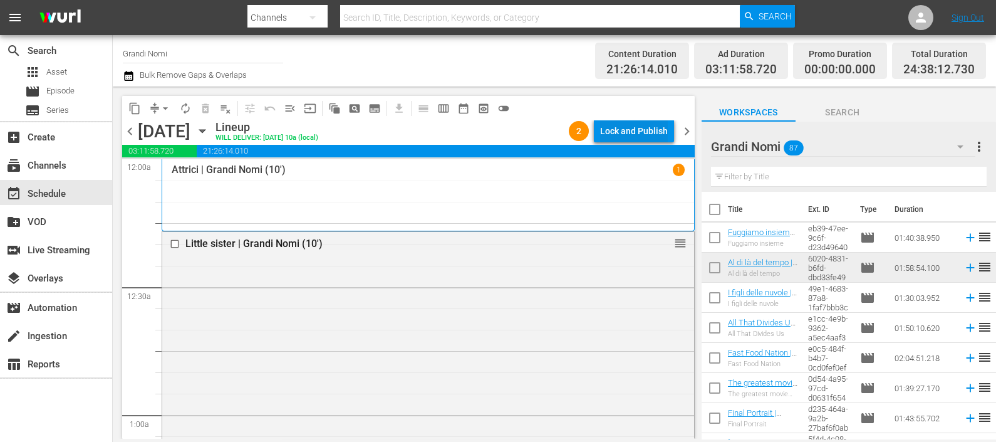
click at [644, 130] on div "Lock and Publish" at bounding box center [634, 131] width 68 height 23
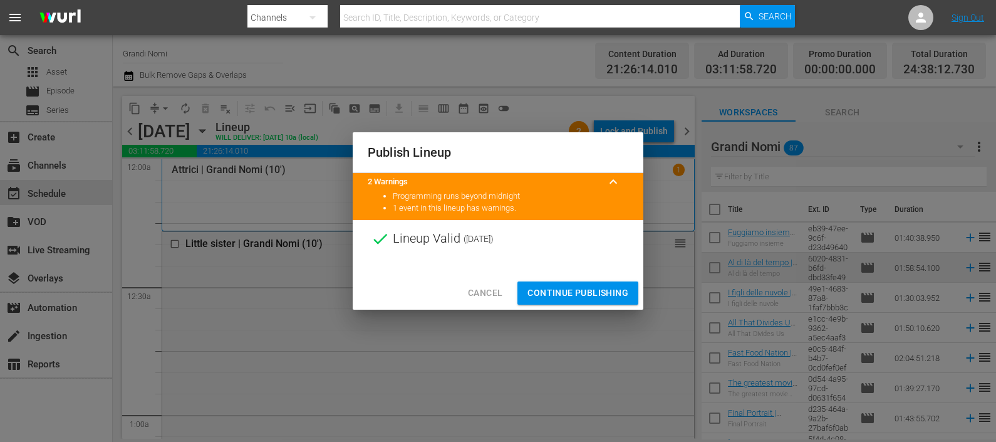
click at [662, 216] on div "Publish Lineup 2 Warnings keyboard_arrow_up Programming runs beyond midnight 1 …" at bounding box center [498, 221] width 996 height 442
click at [485, 298] on span "Cancel" at bounding box center [485, 293] width 34 height 16
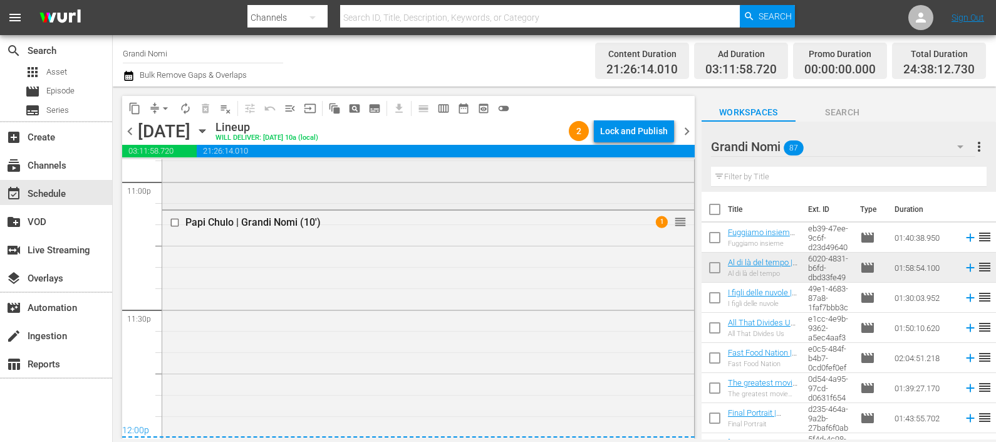
scroll to position [5856, 0]
click at [663, 129] on div "Lock and Publish" at bounding box center [634, 131] width 68 height 23
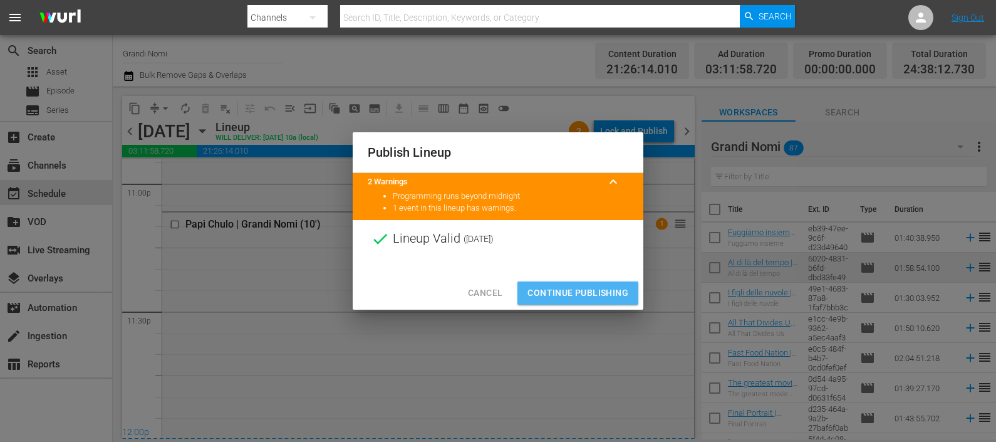
click at [611, 285] on span "Continue Publishing" at bounding box center [578, 293] width 101 height 16
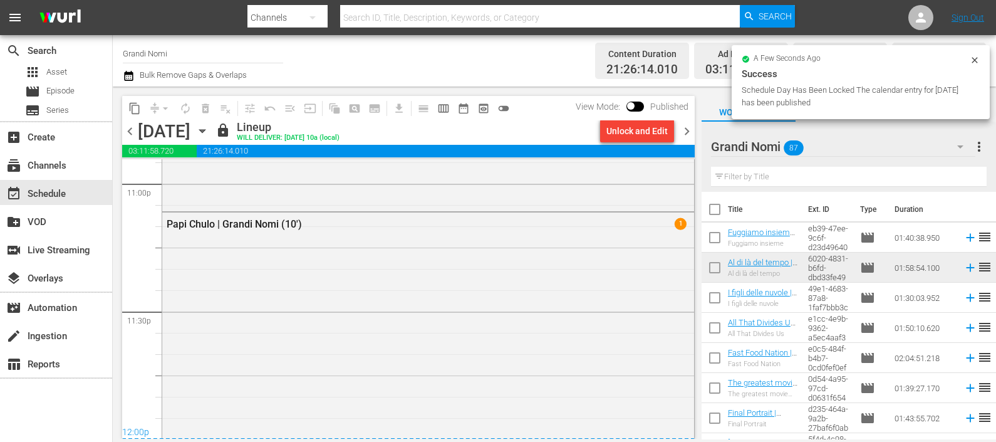
click at [692, 129] on span "chevron_right" at bounding box center [687, 131] width 16 height 16
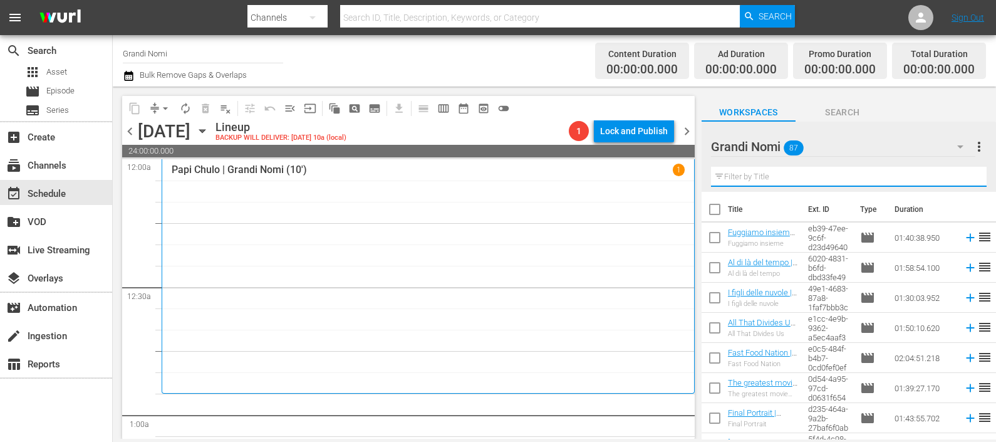
click at [770, 179] on input "text" at bounding box center [849, 177] width 276 height 20
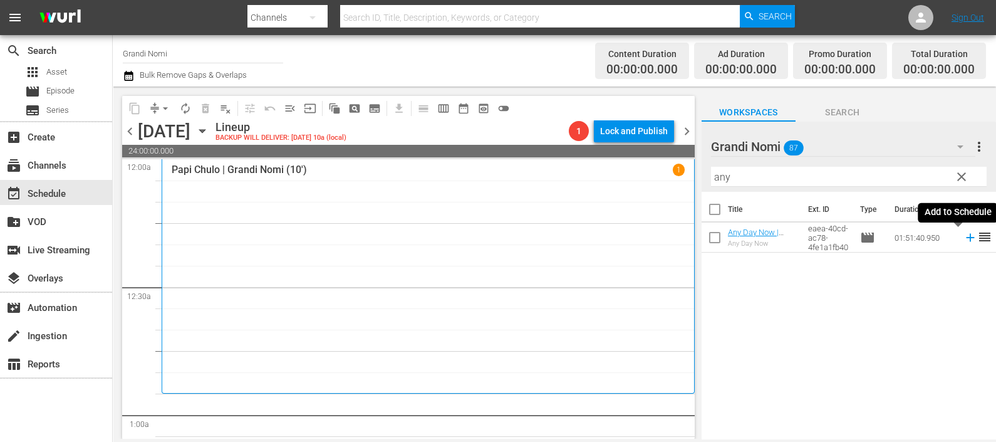
click at [964, 235] on icon at bounding box center [971, 238] width 14 height 14
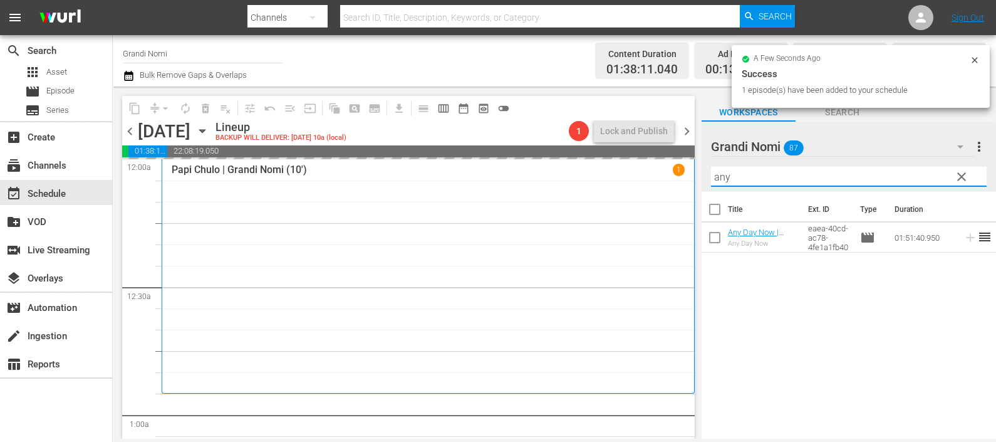
drag, startPoint x: 842, startPoint y: 172, endPoint x: 716, endPoint y: 173, distance: 125.3
click at [717, 174] on input "any" at bounding box center [849, 177] width 276 height 20
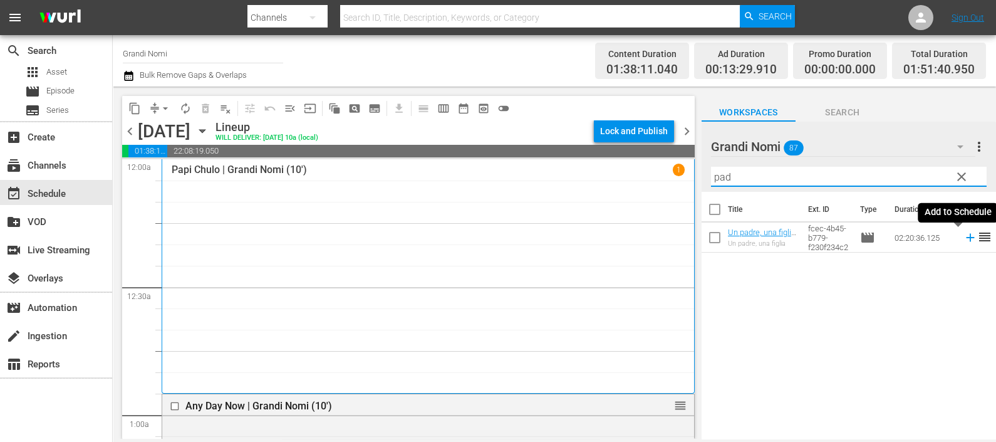
click at [964, 235] on icon at bounding box center [971, 238] width 14 height 14
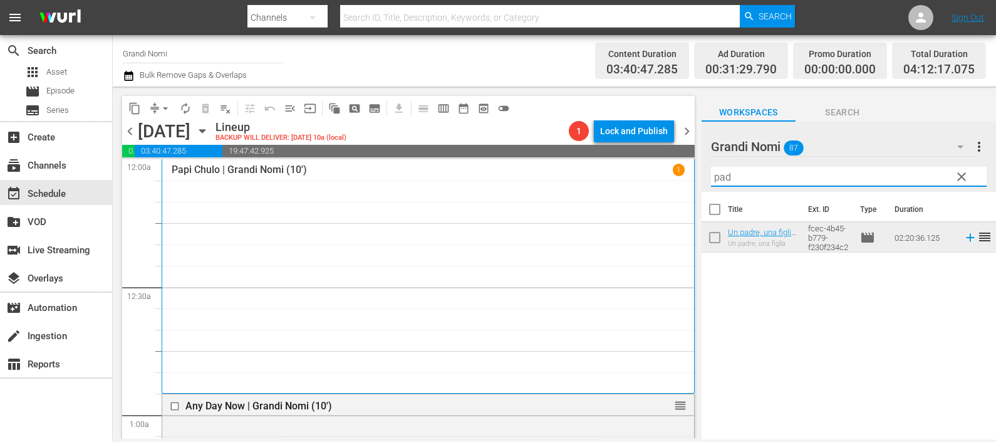
drag, startPoint x: 730, startPoint y: 175, endPoint x: 685, endPoint y: 177, distance: 45.1
click at [684, 167] on div "content_copy compress arrow_drop_down autorenew_outlined delete_forever_outline…" at bounding box center [555, 262] width 884 height 352
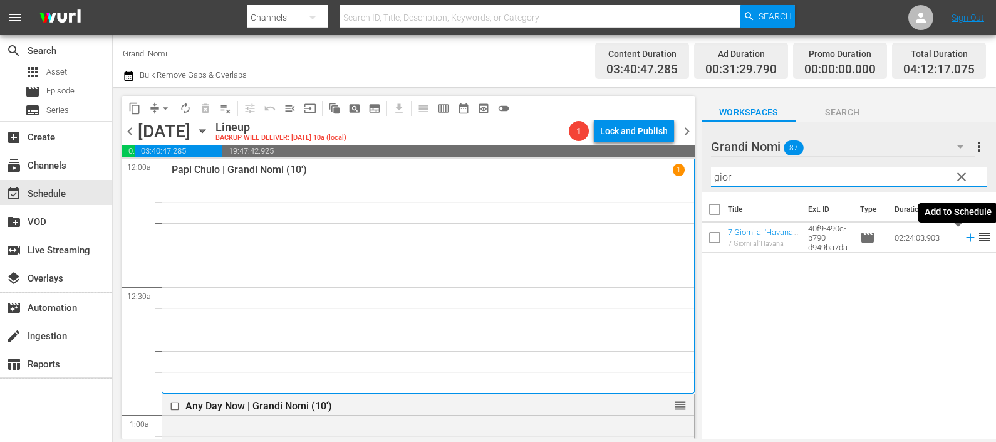
click at [964, 235] on icon at bounding box center [971, 238] width 14 height 14
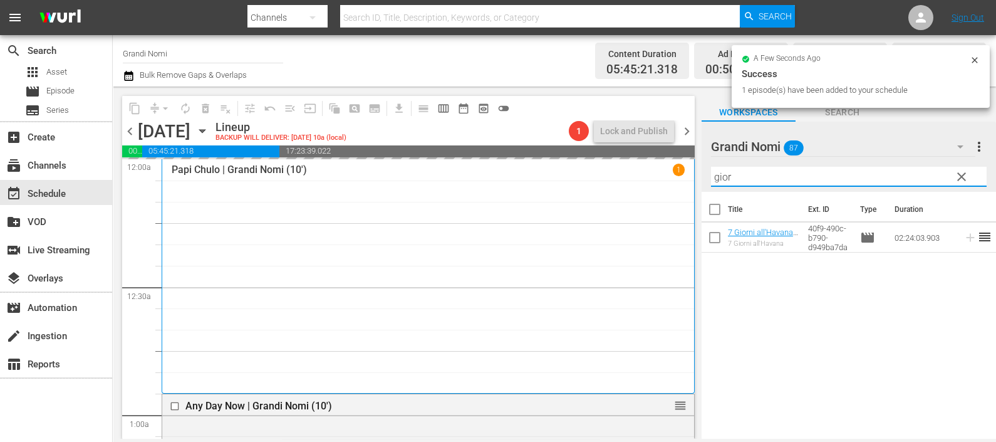
drag, startPoint x: 776, startPoint y: 168, endPoint x: 658, endPoint y: 172, distance: 117.9
click at [658, 172] on div "content_copy compress arrow_drop_down autorenew_outlined delete_forever_outline…" at bounding box center [555, 262] width 884 height 352
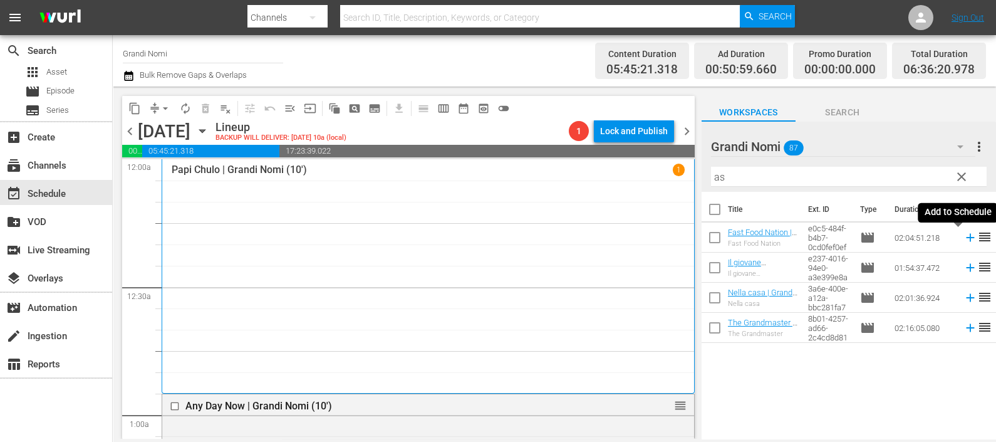
click at [964, 238] on icon at bounding box center [971, 238] width 14 height 14
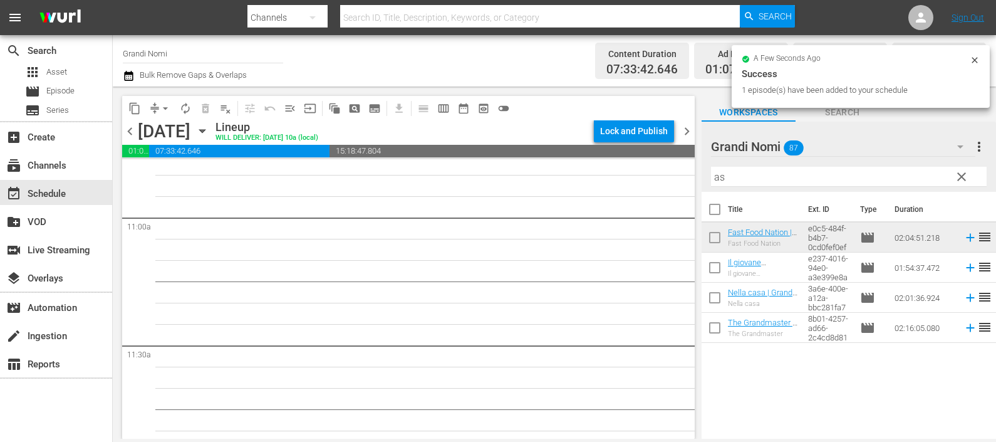
scroll to position [2898, 0]
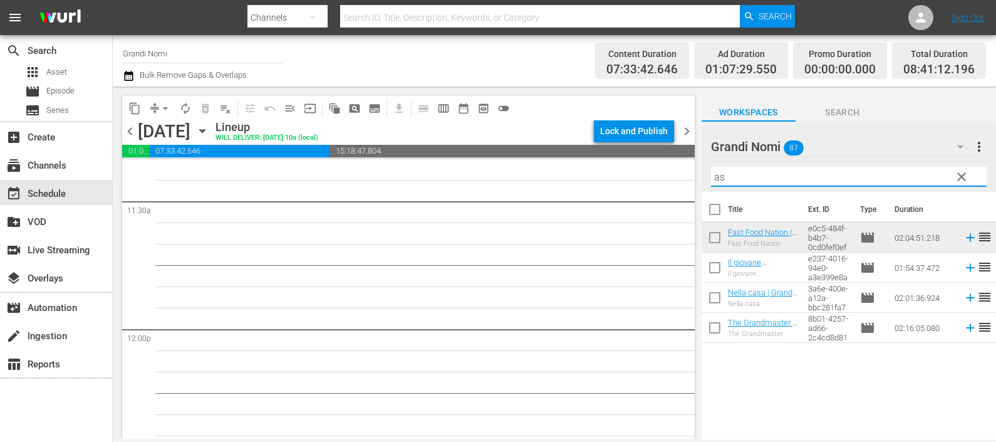
drag, startPoint x: 746, startPoint y: 175, endPoint x: 675, endPoint y: 168, distance: 71.2
click at [675, 168] on div "content_copy compress arrow_drop_down autorenew_outlined delete_forever_outline…" at bounding box center [555, 262] width 884 height 352
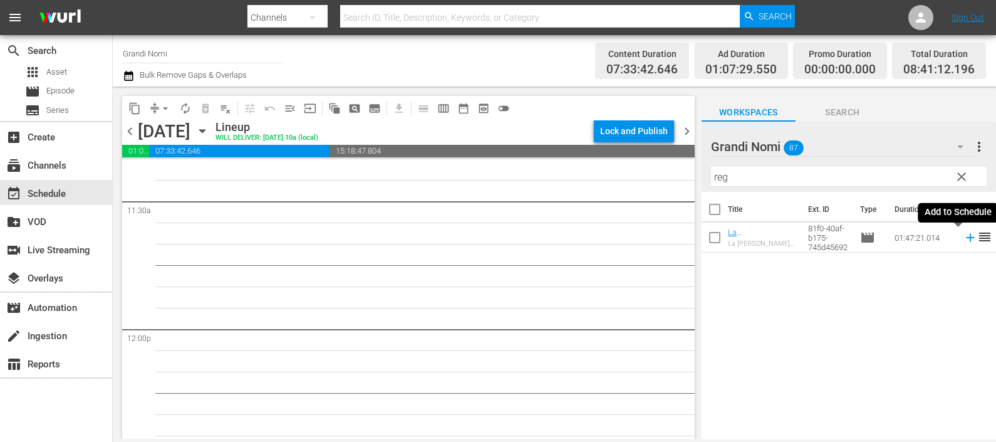
click at [966, 237] on icon at bounding box center [970, 238] width 8 height 8
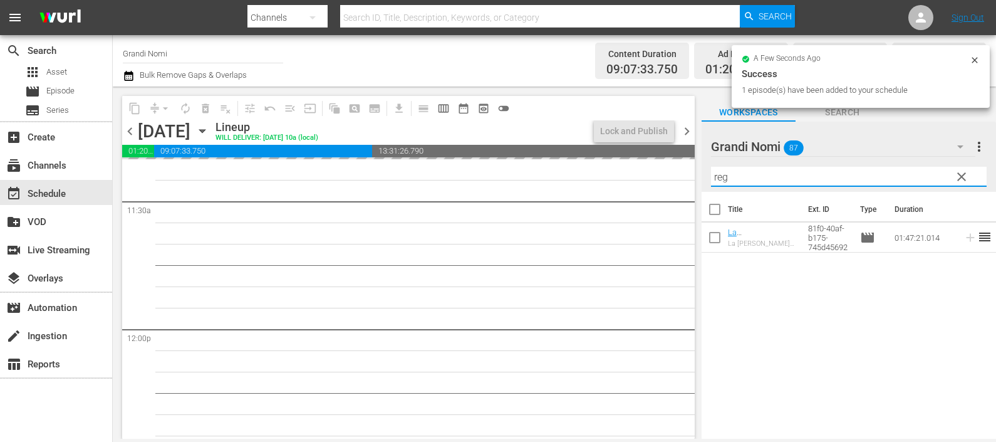
drag, startPoint x: 750, startPoint y: 171, endPoint x: 702, endPoint y: 170, distance: 47.6
click at [702, 170] on div "Grandi Nomi 87 Grandi Nomi more_vert clear Filter by Title reg" at bounding box center [849, 157] width 295 height 70
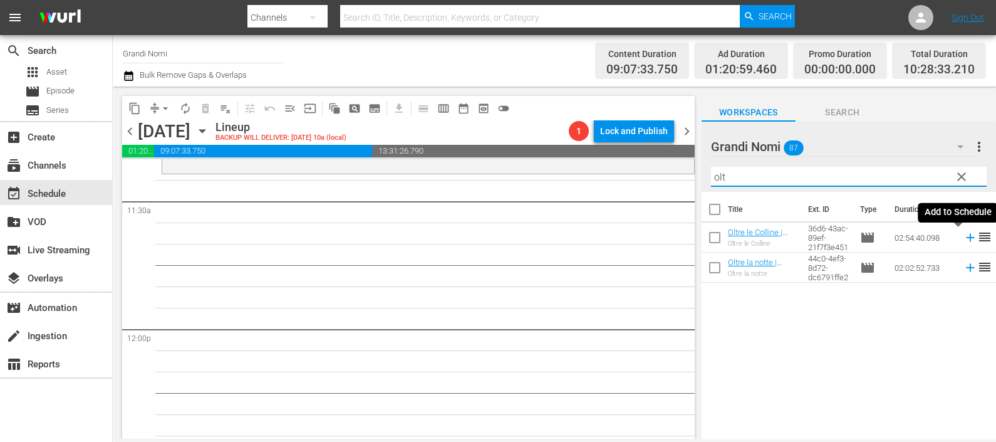
click at [964, 237] on icon at bounding box center [971, 238] width 14 height 14
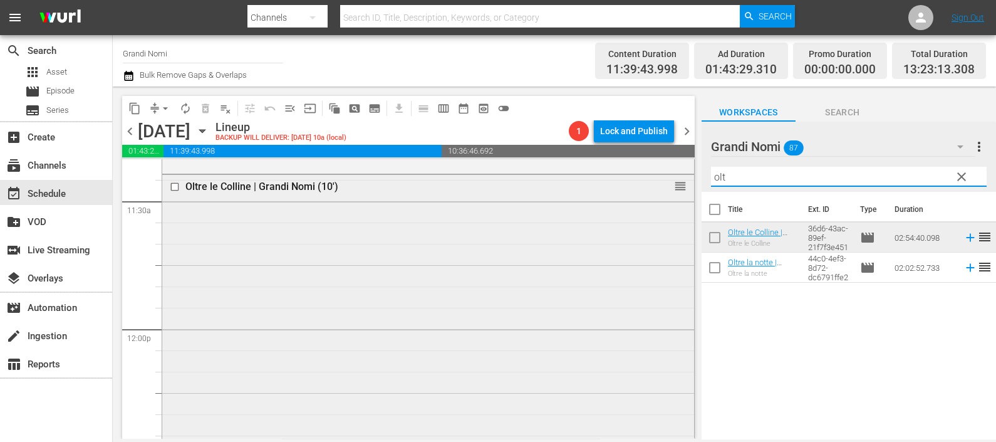
drag, startPoint x: 765, startPoint y: 182, endPoint x: 682, endPoint y: 180, distance: 83.4
click at [682, 180] on div "content_copy compress arrow_drop_down autorenew_outlined delete_forever_outline…" at bounding box center [555, 262] width 884 height 352
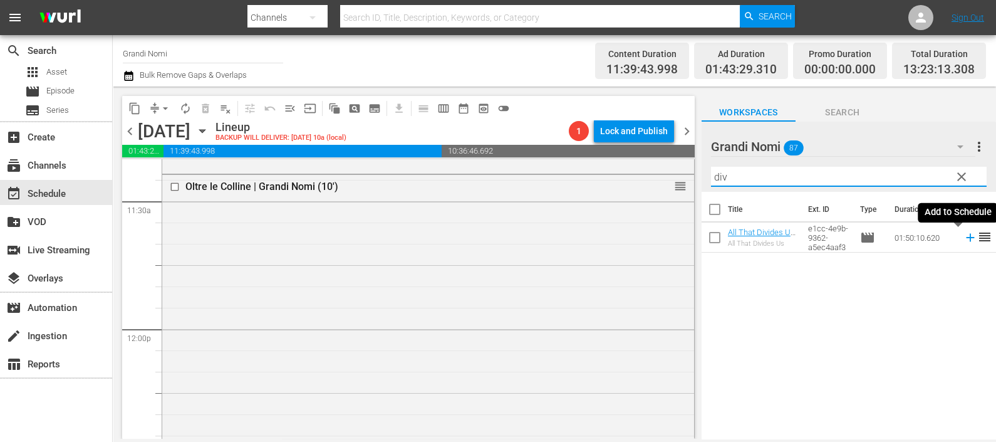
click at [964, 238] on icon at bounding box center [971, 238] width 14 height 14
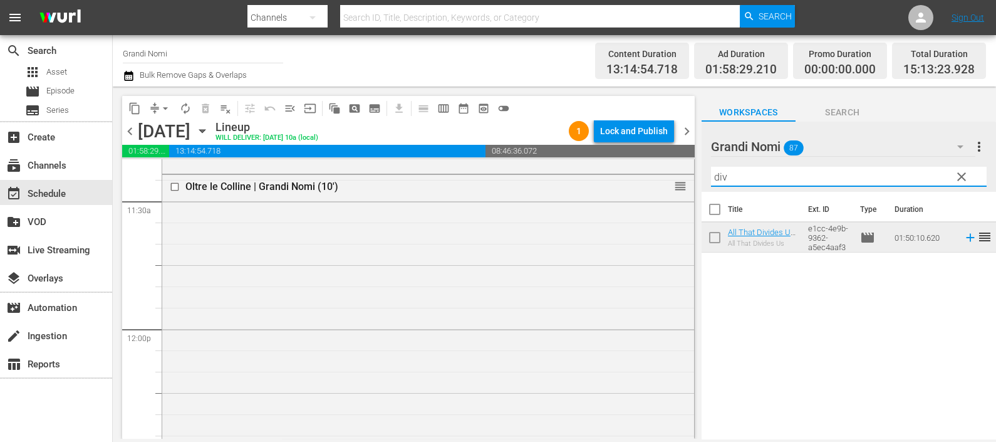
drag, startPoint x: 751, startPoint y: 174, endPoint x: 694, endPoint y: 174, distance: 57.7
click at [696, 174] on div "content_copy compress arrow_drop_down autorenew_outlined delete_forever_outline…" at bounding box center [555, 262] width 884 height 352
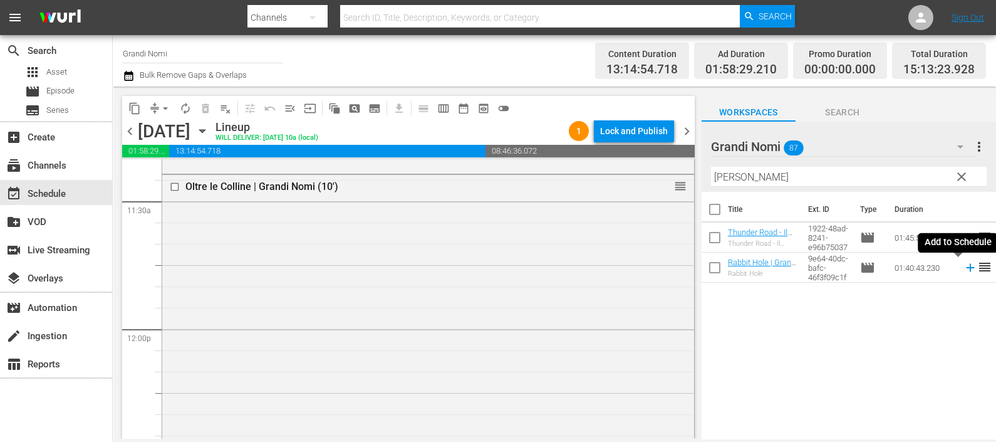
click at [964, 269] on icon at bounding box center [971, 268] width 14 height 14
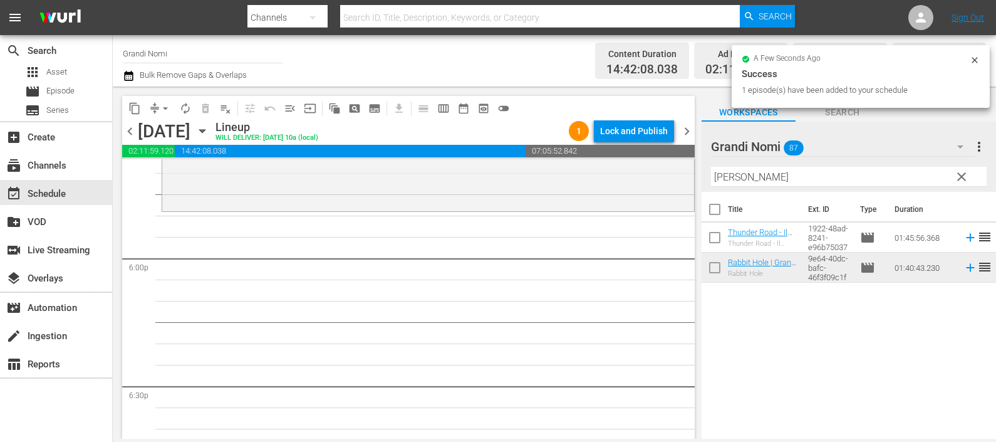
scroll to position [4543, 0]
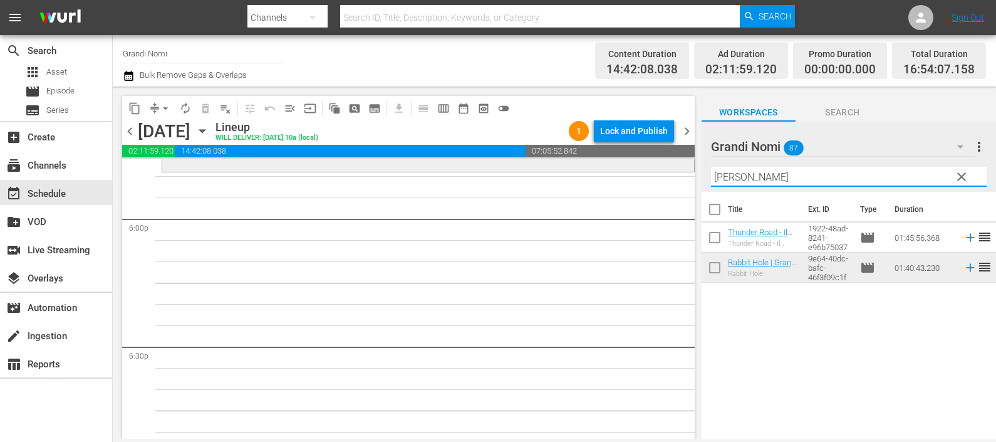
drag, startPoint x: 752, startPoint y: 175, endPoint x: 679, endPoint y: 167, distance: 73.8
click at [679, 167] on div "content_copy compress arrow_drop_down autorenew_outlined delete_forever_outline…" at bounding box center [555, 262] width 884 height 352
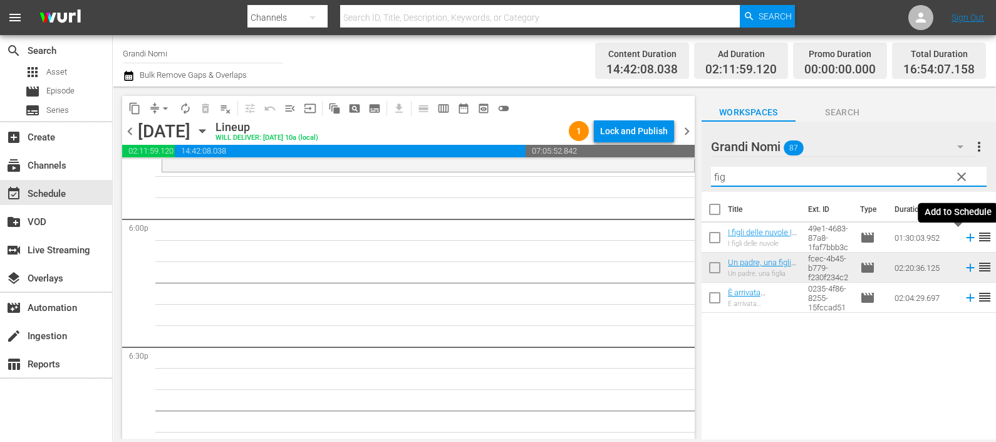
click at [966, 237] on icon at bounding box center [970, 238] width 8 height 8
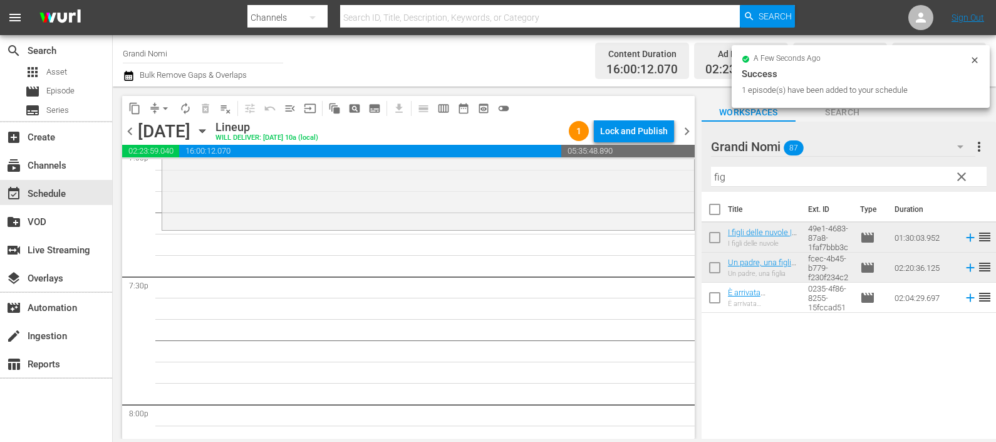
scroll to position [4856, 0]
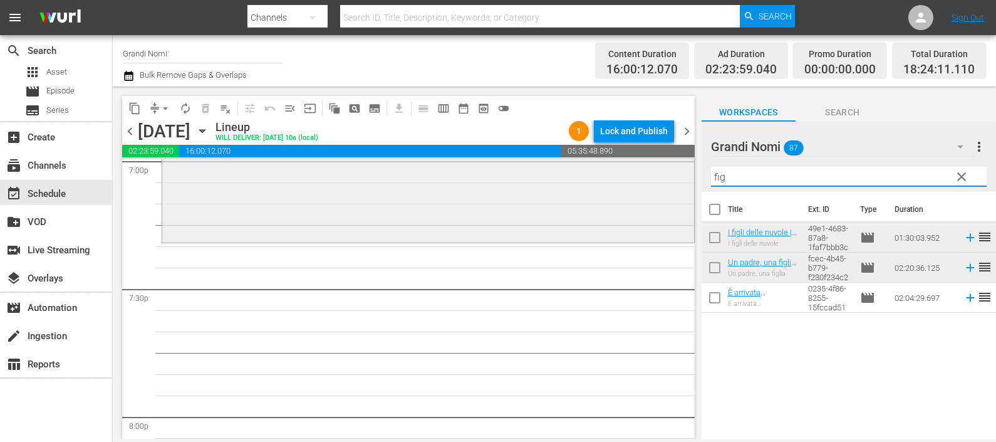
drag, startPoint x: 743, startPoint y: 172, endPoint x: 614, endPoint y: 170, distance: 128.5
click at [615, 170] on div "content_copy compress arrow_drop_down autorenew_outlined delete_forever_outline…" at bounding box center [555, 262] width 884 height 352
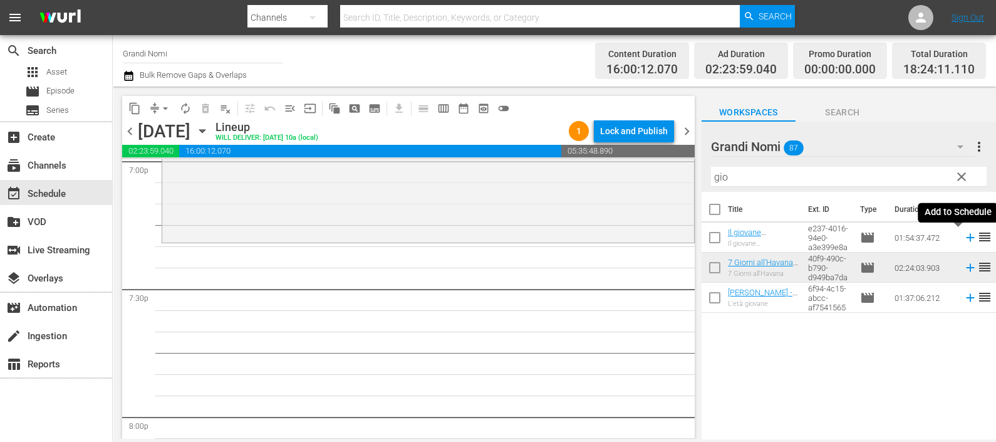
click at [964, 232] on icon at bounding box center [971, 238] width 14 height 14
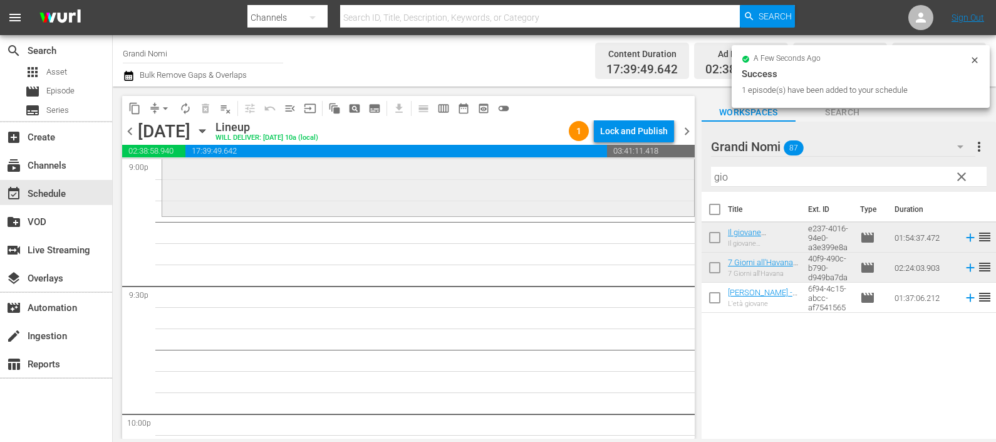
scroll to position [5326, 0]
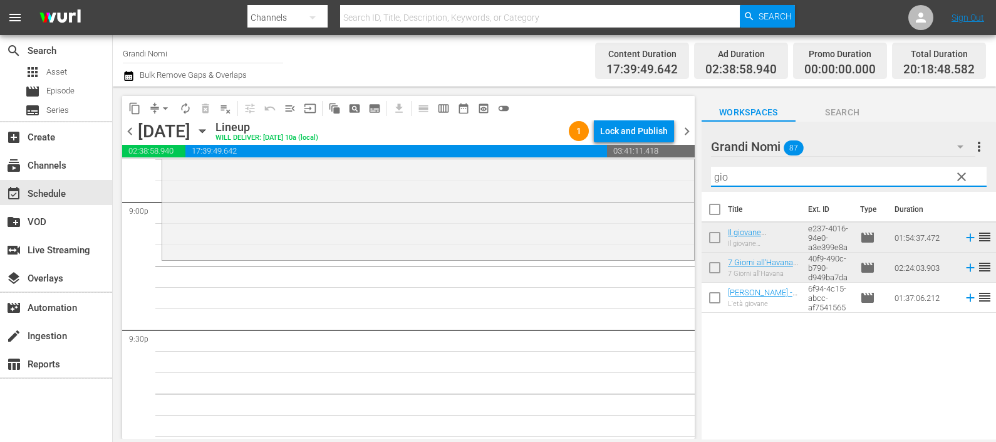
drag, startPoint x: 746, startPoint y: 185, endPoint x: 684, endPoint y: 185, distance: 62.0
click at [684, 184] on div "content_copy compress arrow_drop_down autorenew_outlined delete_forever_outline…" at bounding box center [555, 262] width 884 height 352
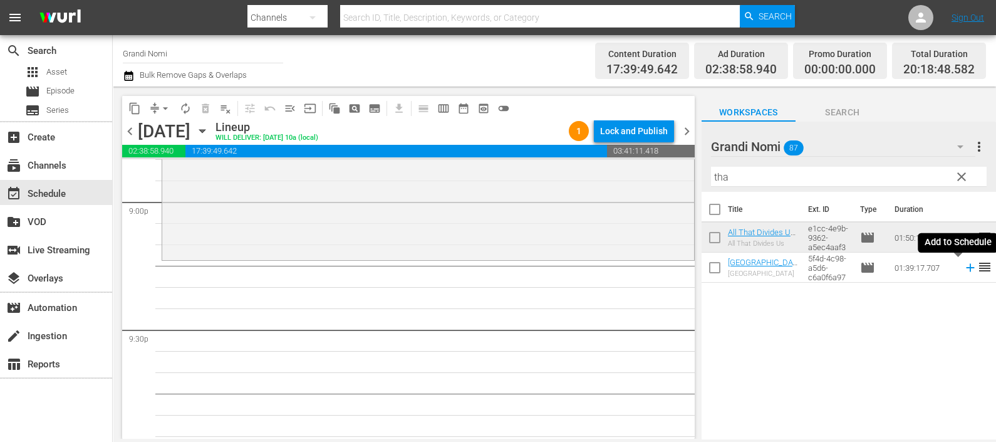
click at [964, 271] on icon at bounding box center [971, 268] width 14 height 14
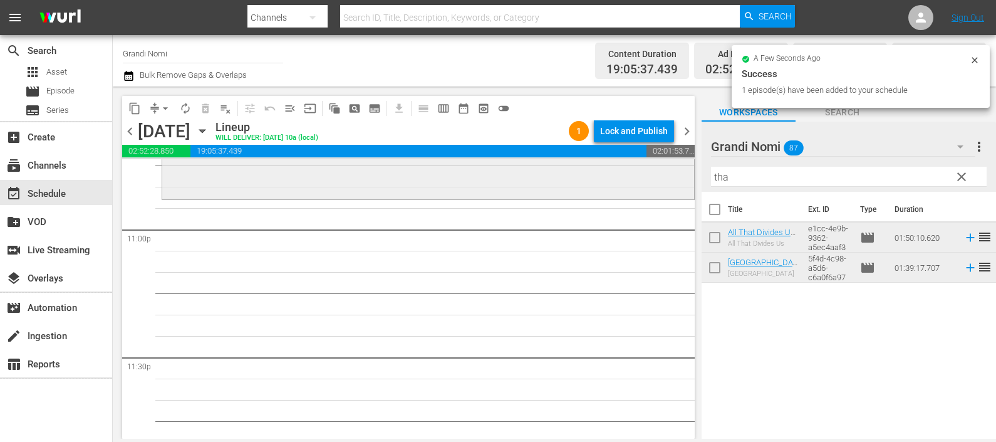
scroll to position [5856, 0]
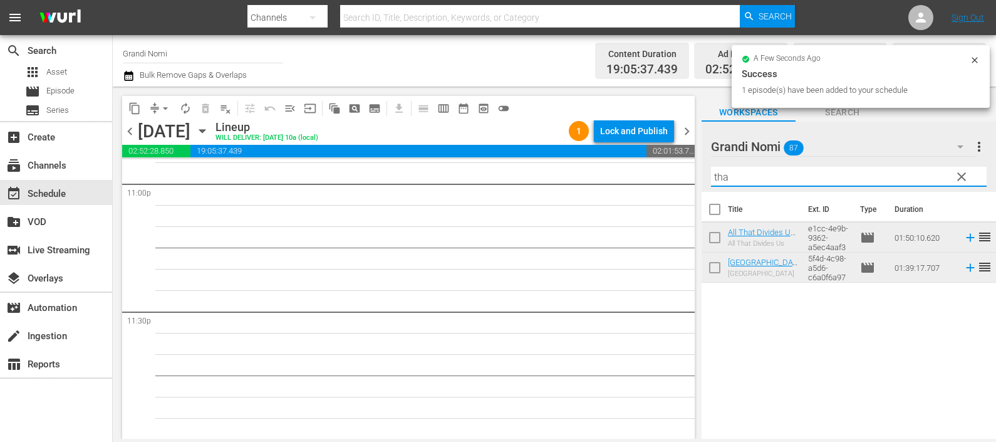
drag, startPoint x: 661, startPoint y: 163, endPoint x: 630, endPoint y: 160, distance: 30.9
click at [630, 160] on div "content_copy compress arrow_drop_down autorenew_outlined delete_forever_outline…" at bounding box center [555, 262] width 884 height 352
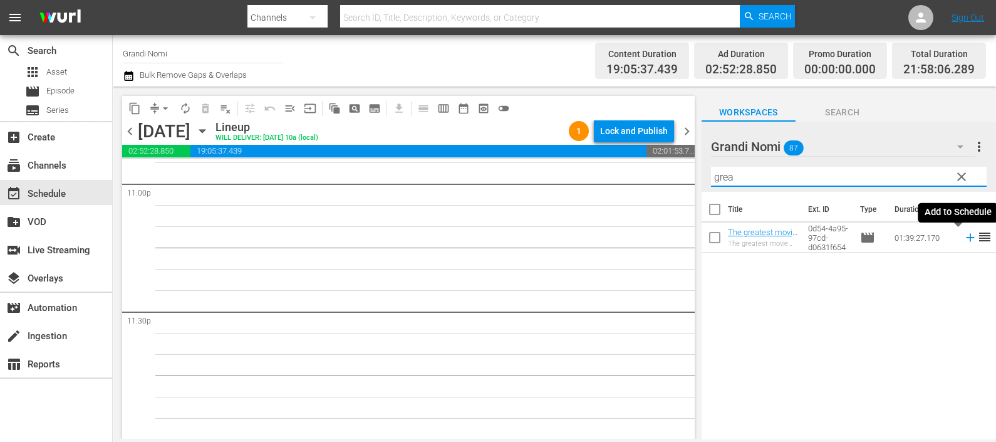
type input "grea"
click at [966, 237] on icon at bounding box center [970, 238] width 8 height 8
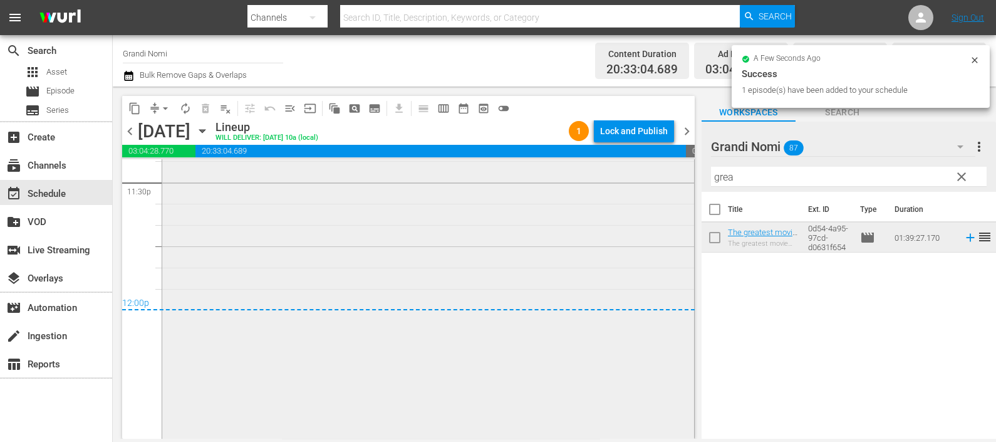
scroll to position [5995, 0]
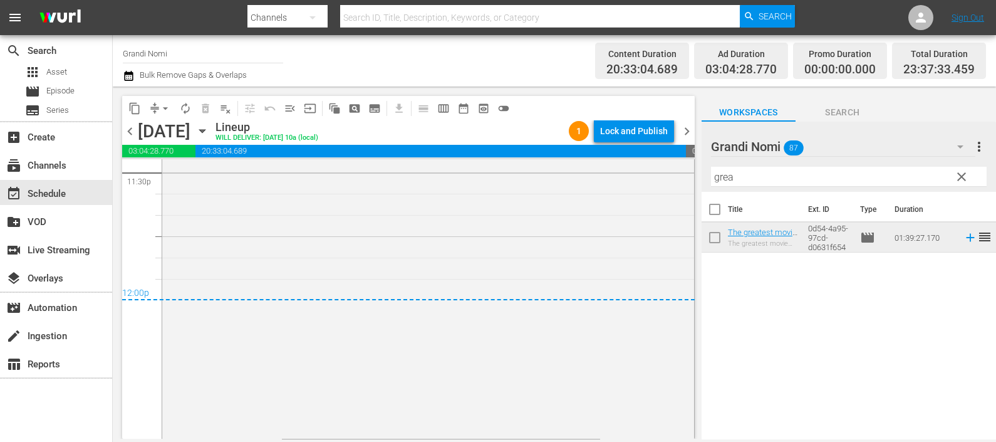
click at [127, 69] on icon "button" at bounding box center [129, 75] width 12 height 15
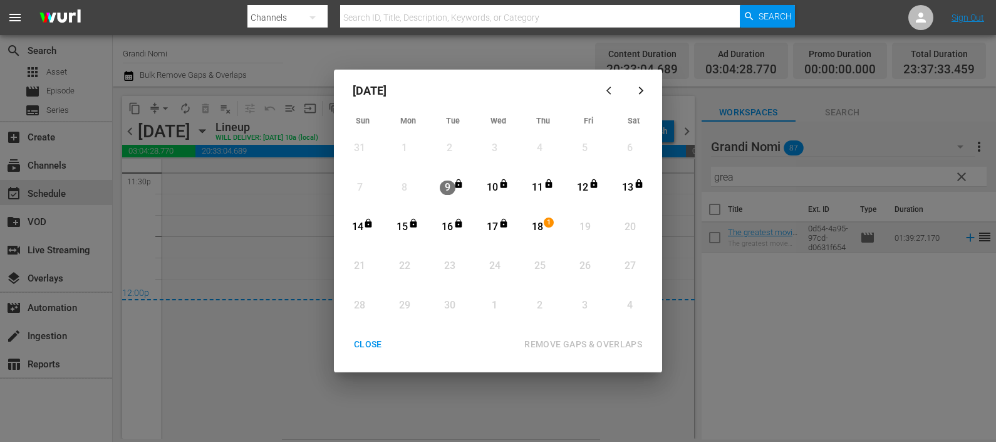
click at [538, 219] on div "18" at bounding box center [538, 227] width 16 height 34
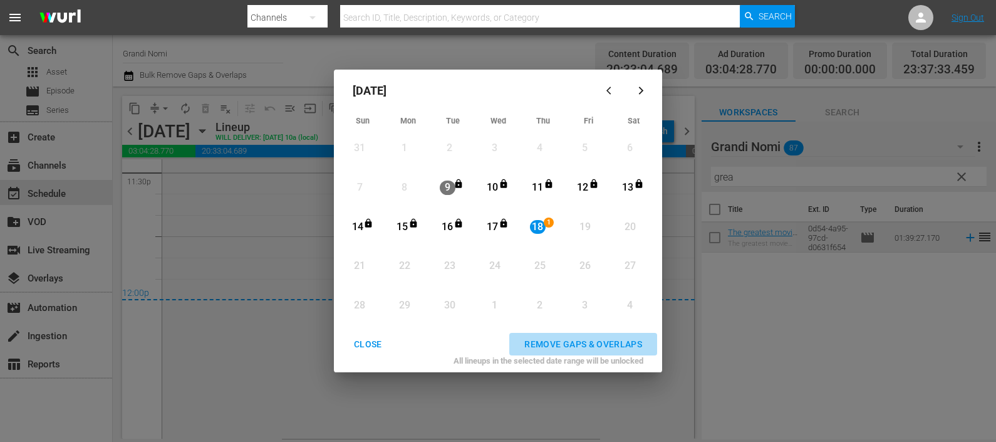
click at [584, 338] on div "REMOVE GAPS & OVERLAPS" at bounding box center [583, 345] width 138 height 16
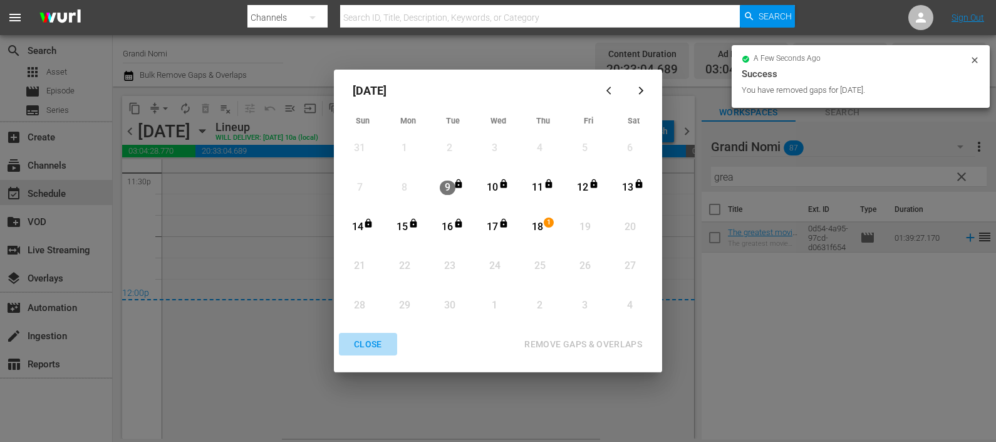
click at [367, 347] on div "CLOSE" at bounding box center [368, 345] width 48 height 16
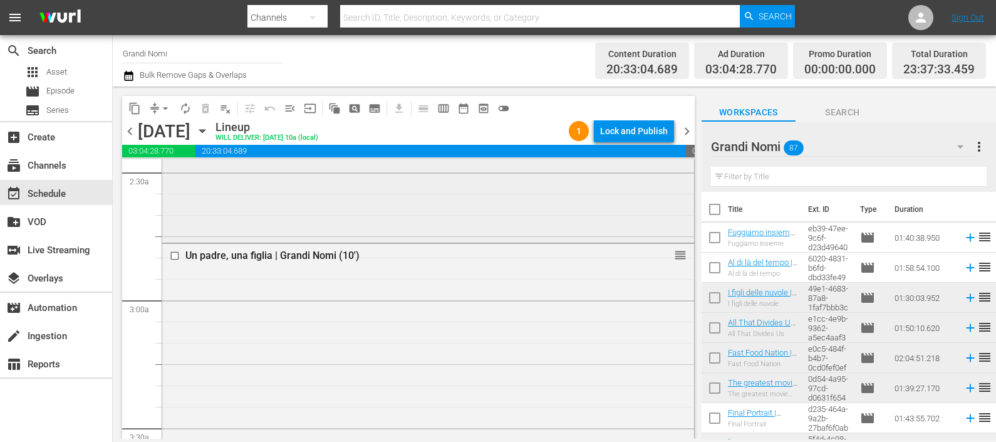
scroll to position [626, 0]
click at [125, 80] on icon "button" at bounding box center [128, 76] width 9 height 10
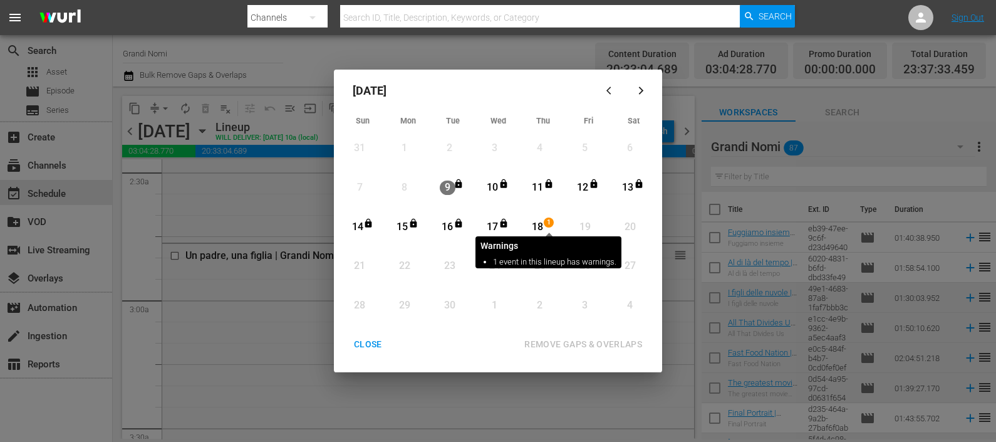
drag, startPoint x: 544, startPoint y: 222, endPoint x: 542, endPoint y: 258, distance: 35.8
click at [543, 222] on div "18 1" at bounding box center [539, 227] width 31 height 34
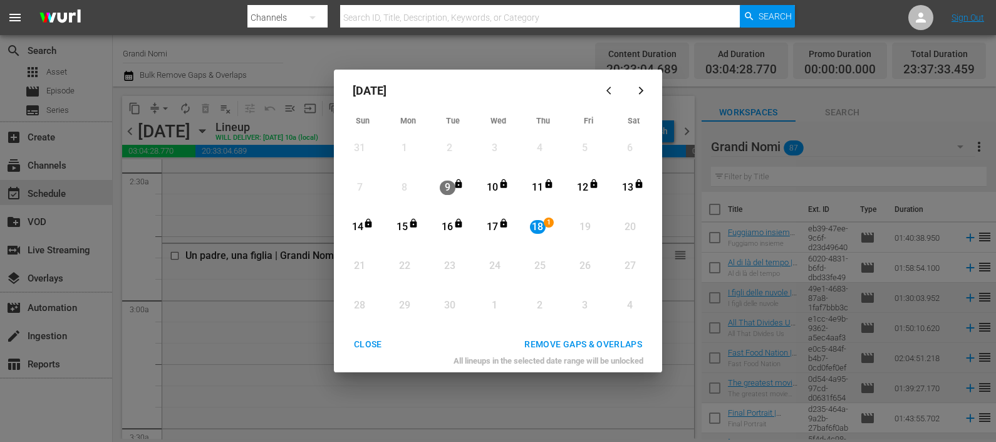
drag, startPoint x: 553, startPoint y: 329, endPoint x: 551, endPoint y: 341, distance: 12.2
click at [552, 329] on div "[DATE] Sun Mon Tue Wed Thu Fri Sat 31 View Lineup 1 View Lineup 2 View Lineup 3…" at bounding box center [498, 221] width 328 height 303
click at [548, 342] on div "REMOVE GAPS & OVERLAPS" at bounding box center [583, 345] width 138 height 16
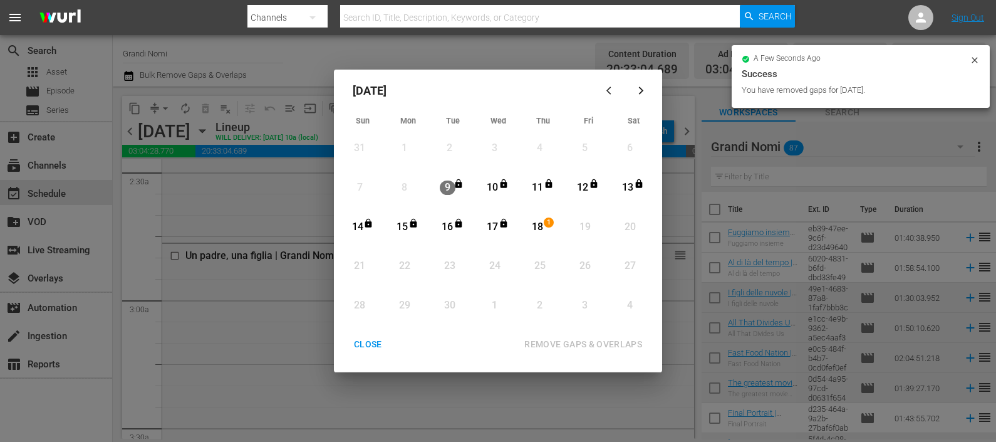
click at [365, 346] on div "CLOSE" at bounding box center [368, 345] width 48 height 16
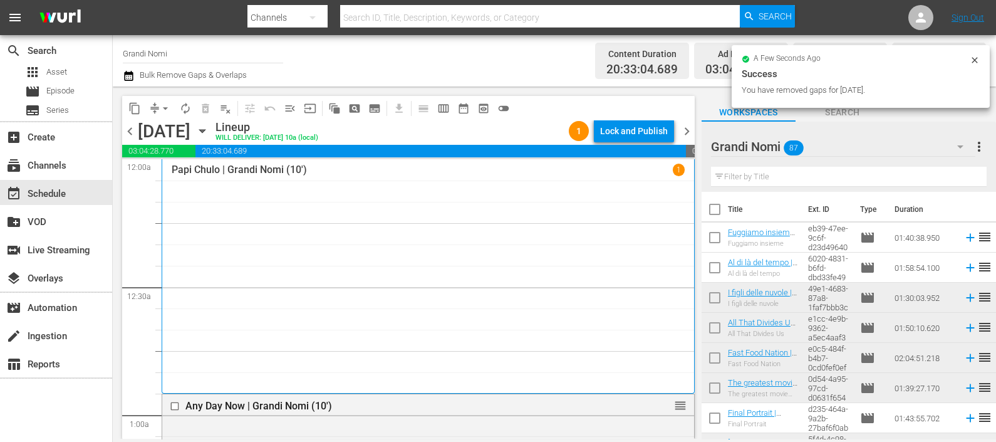
click at [670, 128] on button "Lock and Publish" at bounding box center [634, 131] width 80 height 23
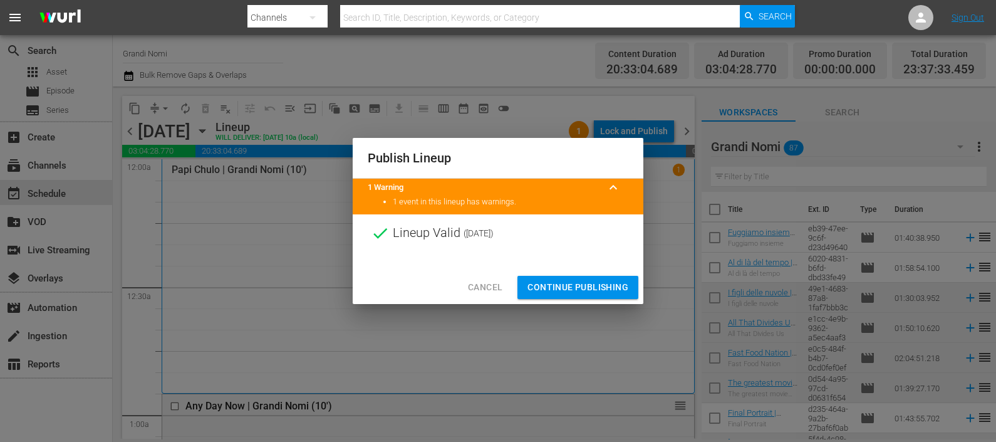
click at [570, 284] on span "Continue Publishing" at bounding box center [578, 287] width 101 height 16
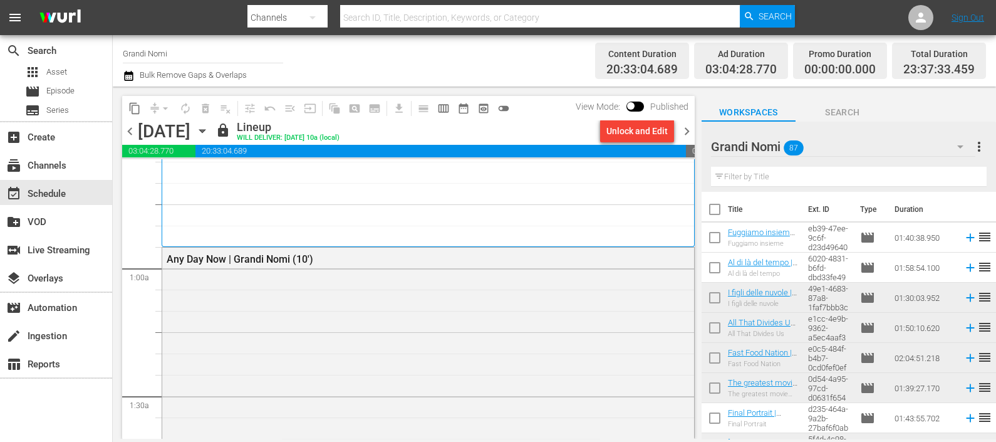
scroll to position [156, 0]
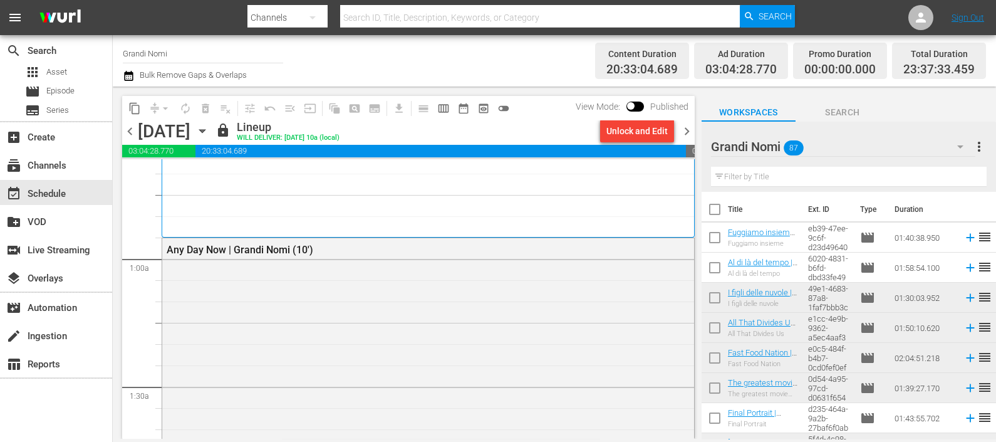
click at [687, 131] on span "chevron_right" at bounding box center [687, 131] width 16 height 16
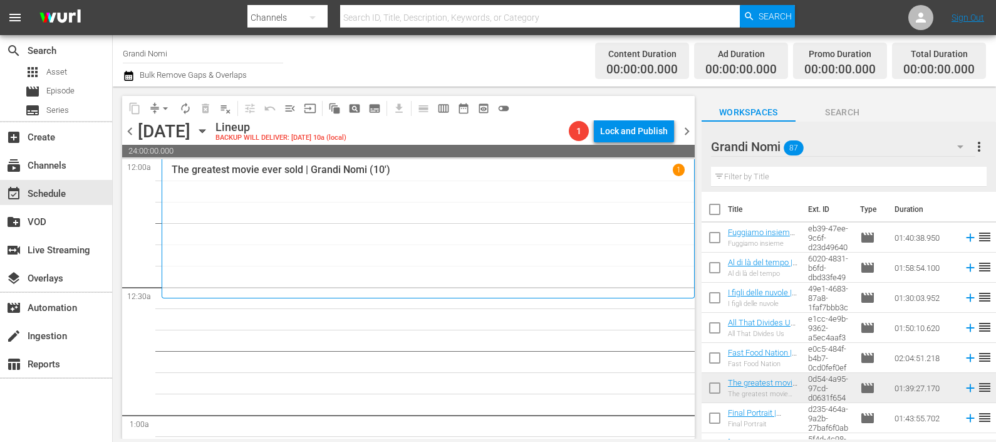
click at [790, 173] on input "text" at bounding box center [849, 177] width 276 height 20
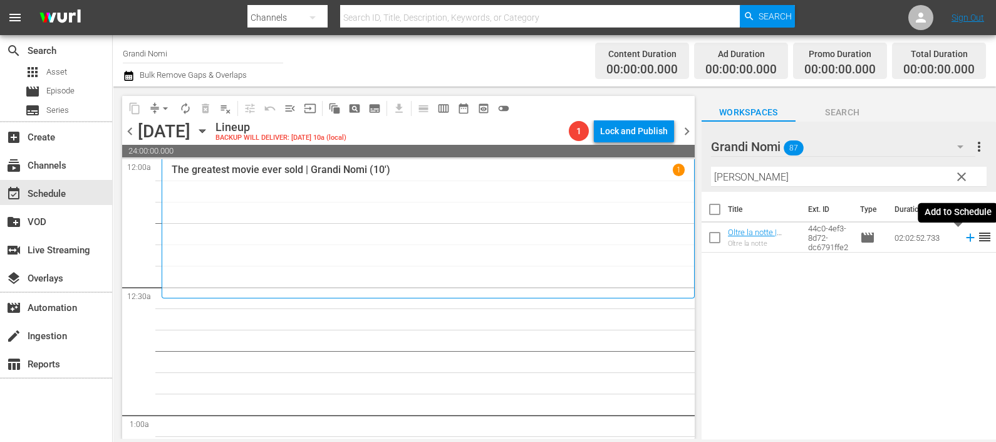
click at [966, 240] on icon at bounding box center [970, 238] width 8 height 8
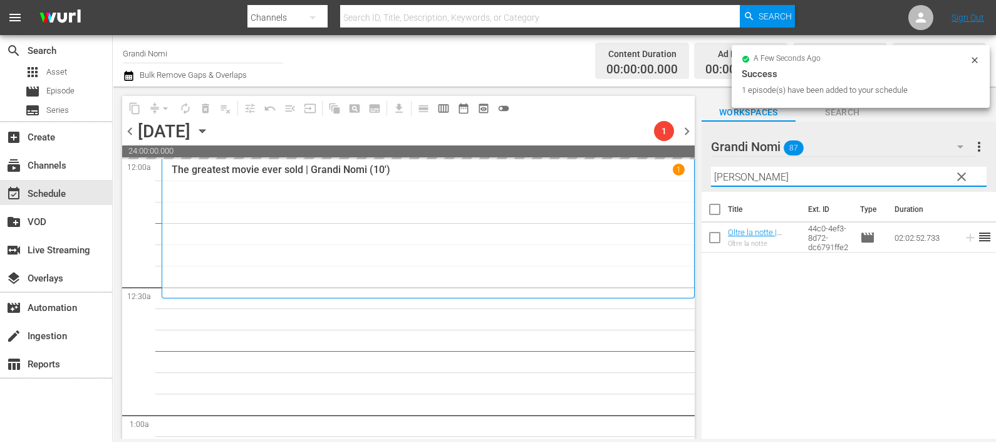
drag, startPoint x: 749, startPoint y: 177, endPoint x: 672, endPoint y: 176, distance: 76.5
click at [673, 177] on div "content_copy compress arrow_drop_down autorenew_outlined delete_forever_outline…" at bounding box center [555, 262] width 884 height 352
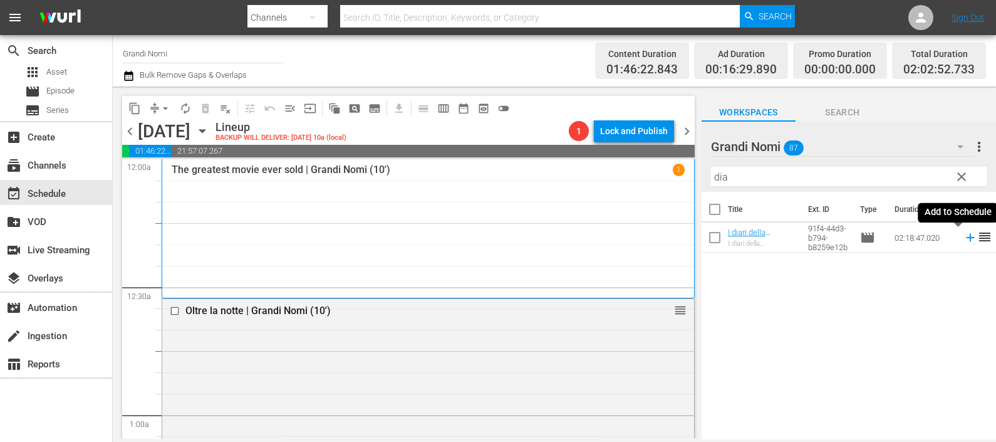
click at [964, 236] on icon at bounding box center [971, 238] width 14 height 14
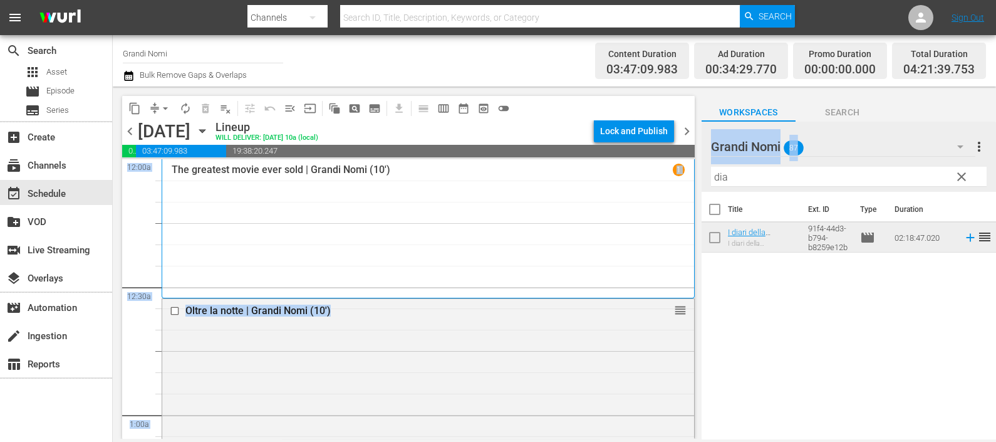
drag, startPoint x: 724, startPoint y: 200, endPoint x: 665, endPoint y: 201, distance: 58.9
click at [661, 202] on div "content_copy compress arrow_drop_down autorenew_outlined delete_forever_outline…" at bounding box center [555, 262] width 884 height 352
click at [768, 178] on input "dia" at bounding box center [849, 177] width 276 height 20
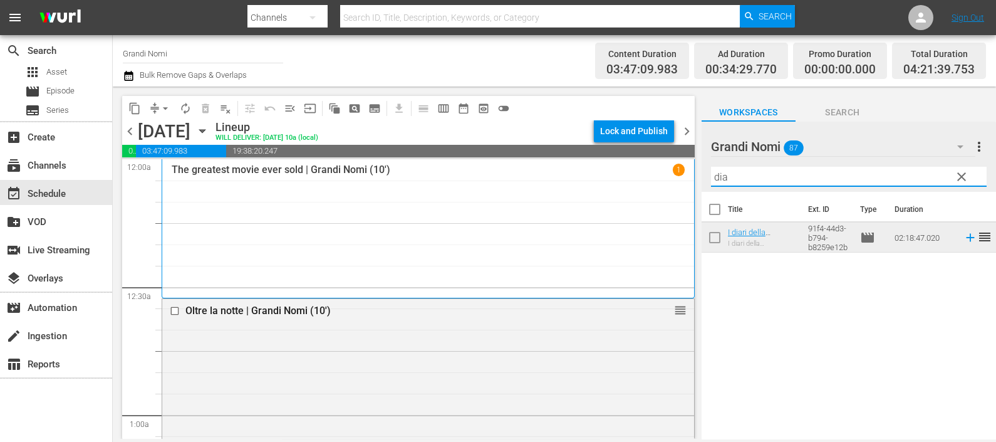
click at [768, 179] on input "dia" at bounding box center [849, 177] width 276 height 20
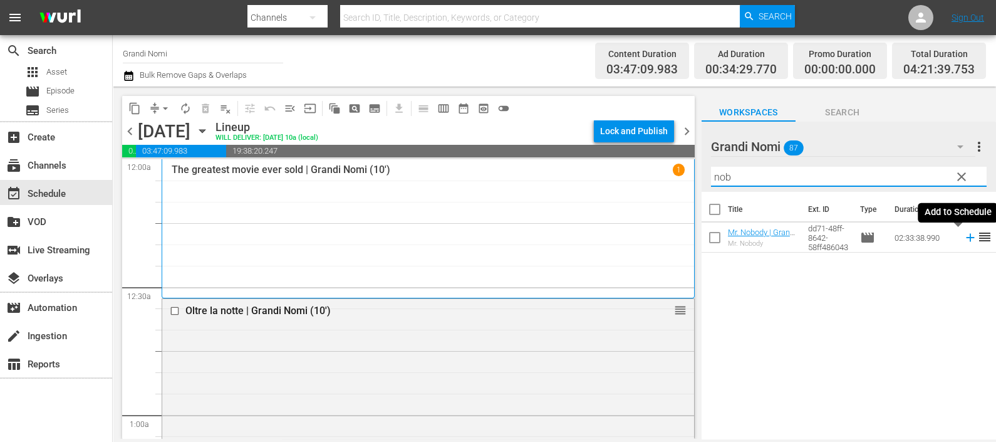
drag, startPoint x: 960, startPoint y: 234, endPoint x: 947, endPoint y: 229, distance: 14.1
click at [964, 232] on icon at bounding box center [971, 238] width 14 height 14
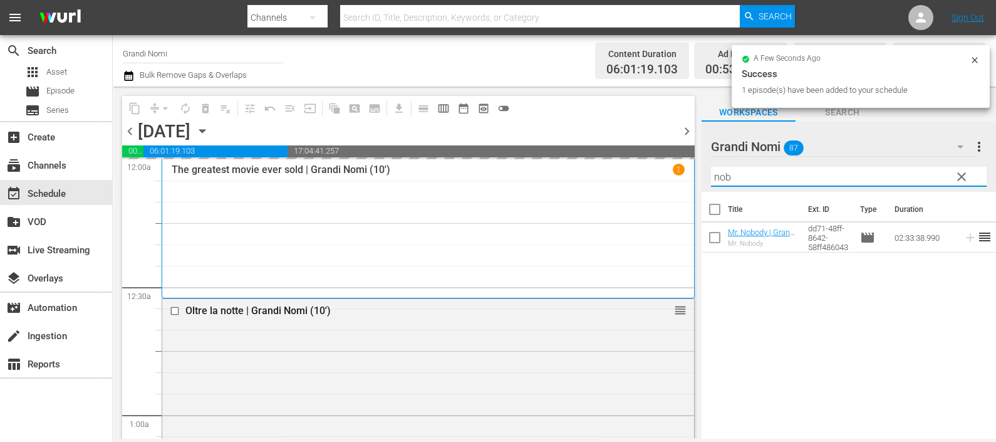
drag, startPoint x: 766, startPoint y: 169, endPoint x: 683, endPoint y: 182, distance: 83.7
click at [683, 181] on div "content_copy compress arrow_drop_down autorenew_outlined delete_forever_outline…" at bounding box center [555, 262] width 884 height 352
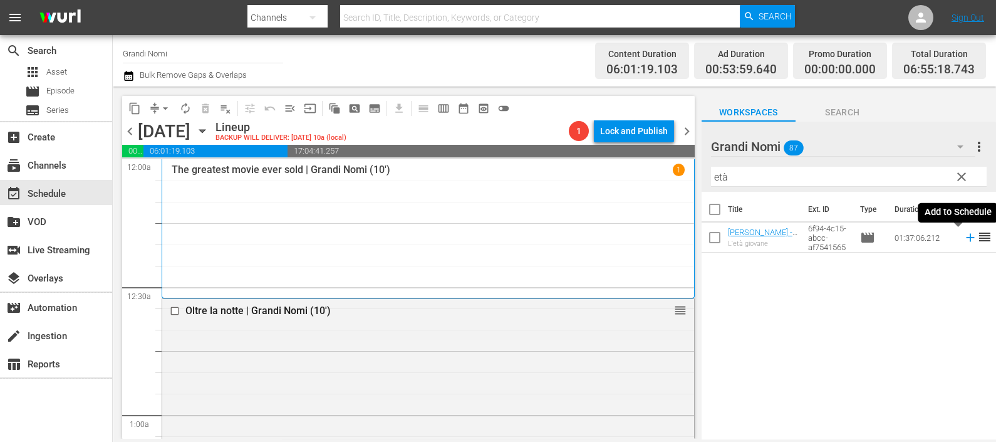
click at [964, 234] on icon at bounding box center [971, 238] width 14 height 14
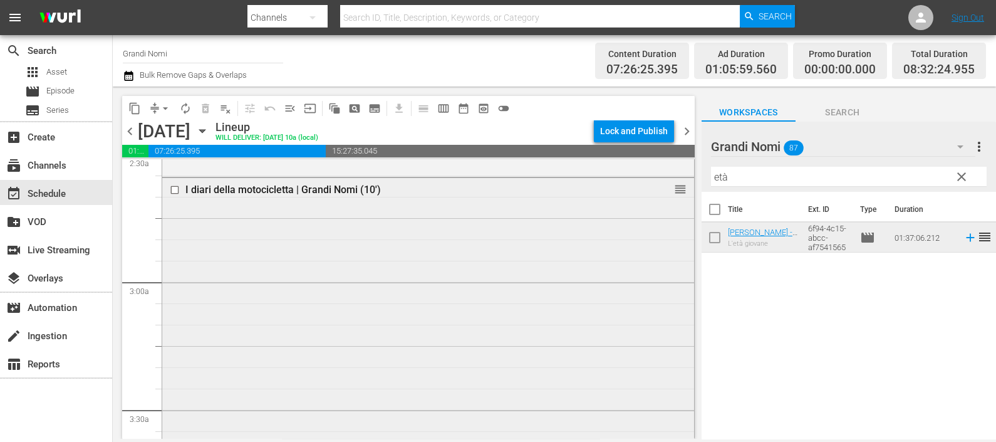
scroll to position [862, 0]
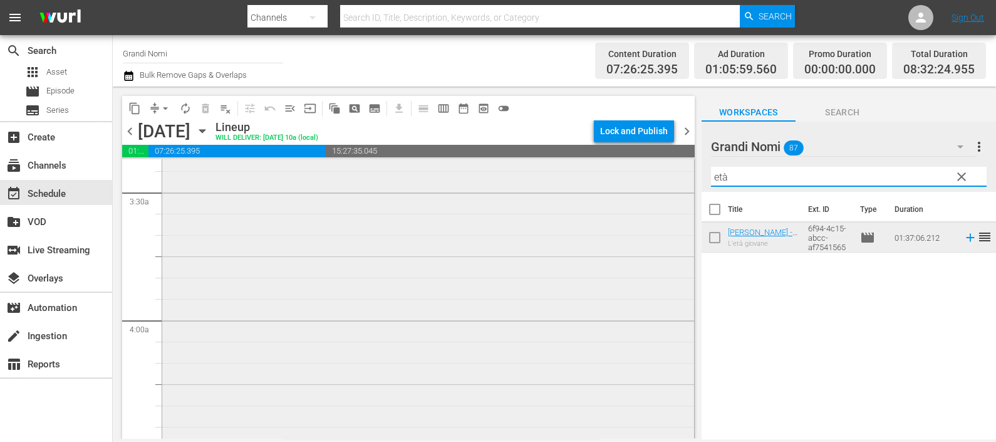
drag, startPoint x: 751, startPoint y: 173, endPoint x: 649, endPoint y: 180, distance: 103.0
click at [649, 180] on div "content_copy compress arrow_drop_down autorenew_outlined delete_forever_outline…" at bounding box center [555, 262] width 884 height 352
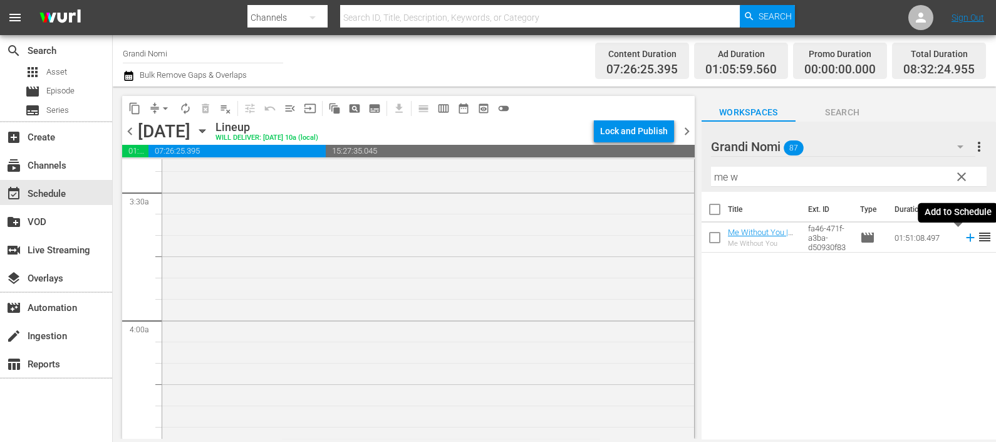
click at [964, 239] on icon at bounding box center [971, 238] width 14 height 14
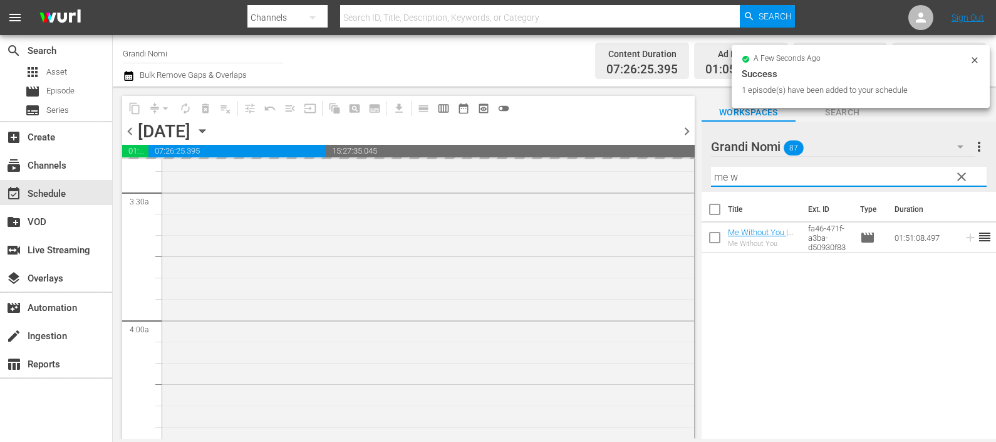
drag, startPoint x: 707, startPoint y: 177, endPoint x: 690, endPoint y: 180, distance: 17.8
click at [685, 182] on div "content_copy compress arrow_drop_down autorenew_outlined delete_forever_outline…" at bounding box center [555, 262] width 884 height 352
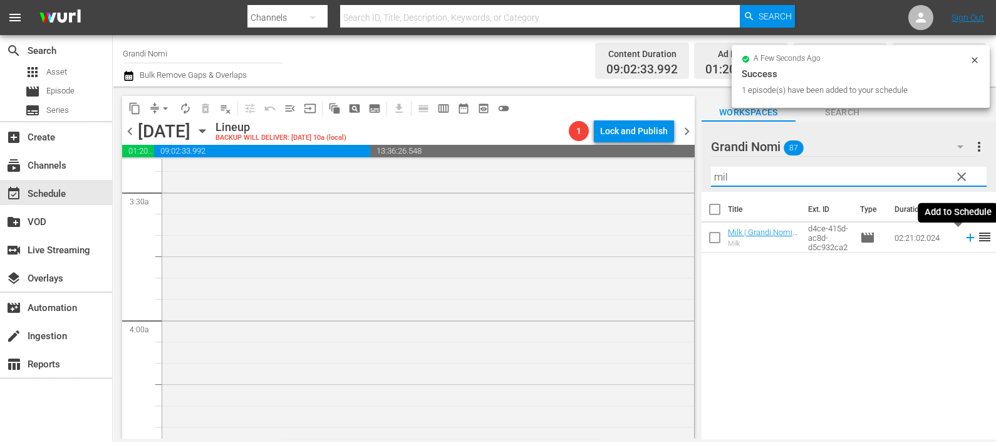
click at [964, 234] on icon at bounding box center [971, 238] width 14 height 14
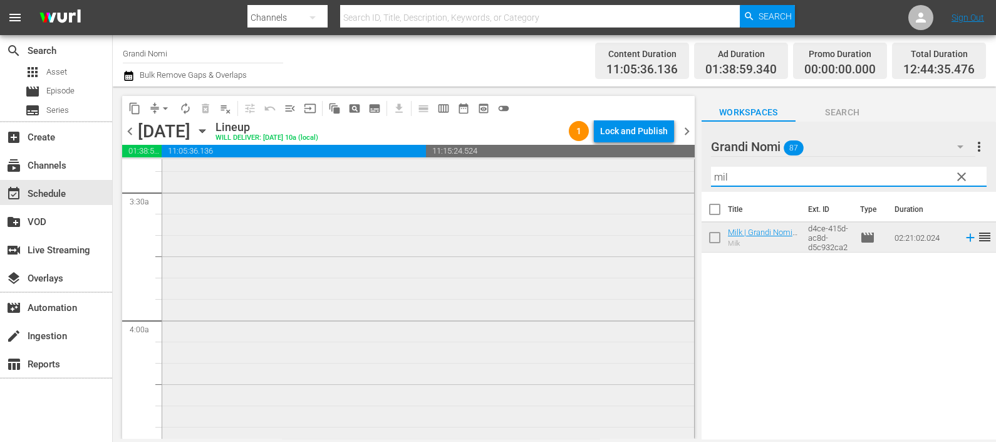
drag, startPoint x: 677, startPoint y: 169, endPoint x: 647, endPoint y: 172, distance: 29.7
click at [647, 172] on div "content_copy compress arrow_drop_down autorenew_outlined delete_forever_outline…" at bounding box center [555, 262] width 884 height 352
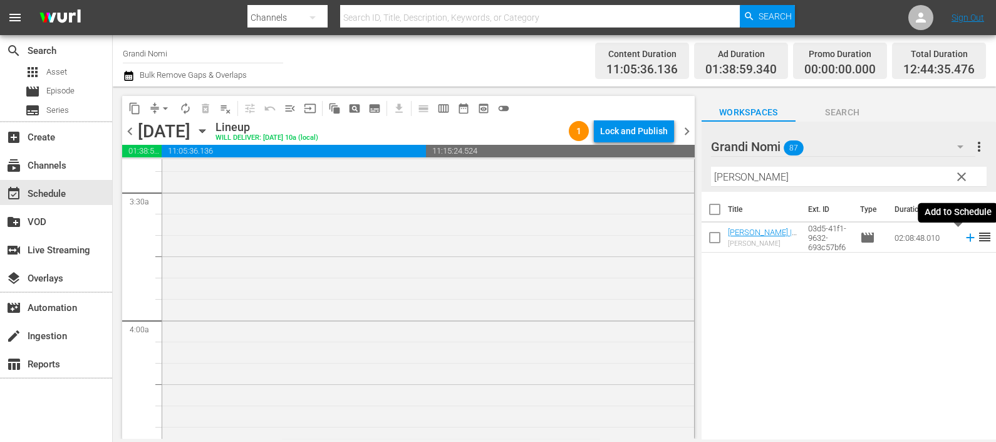
drag, startPoint x: 952, startPoint y: 233, endPoint x: 945, endPoint y: 231, distance: 7.1
click at [964, 234] on icon at bounding box center [971, 238] width 14 height 14
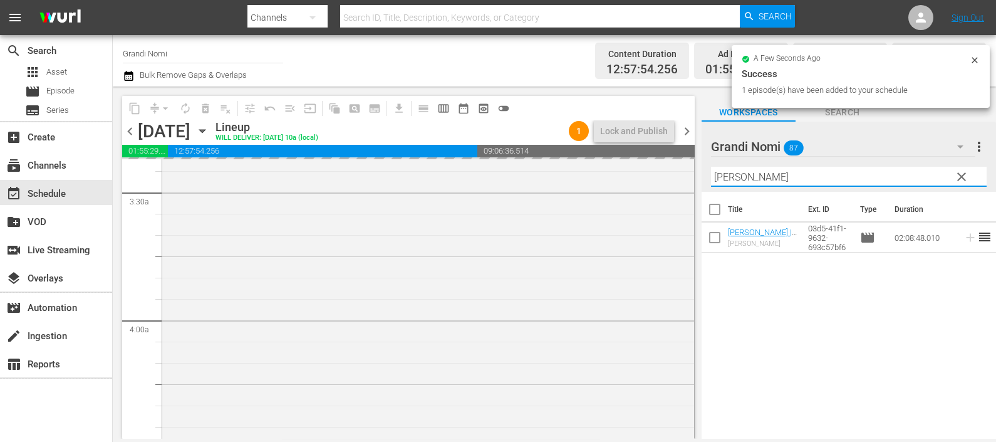
drag, startPoint x: 731, startPoint y: 174, endPoint x: 683, endPoint y: 179, distance: 48.6
click at [683, 179] on div "content_copy compress arrow_drop_down autorenew_outlined delete_forever_outline…" at bounding box center [555, 262] width 884 height 352
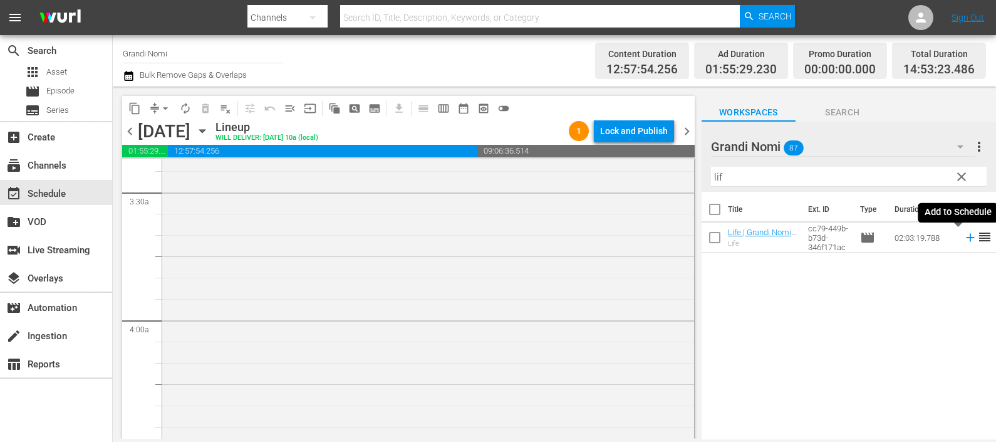
drag, startPoint x: 953, startPoint y: 243, endPoint x: 880, endPoint y: 242, distance: 72.7
click at [964, 241] on icon at bounding box center [971, 238] width 14 height 14
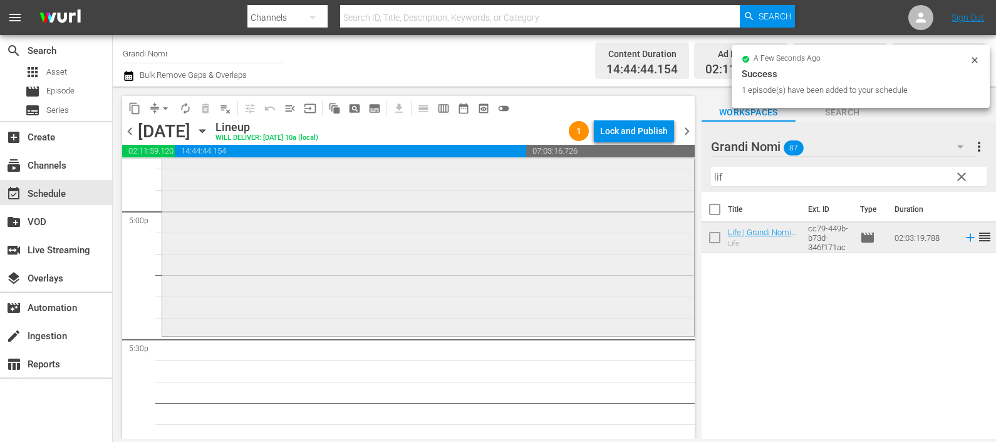
scroll to position [4308, 0]
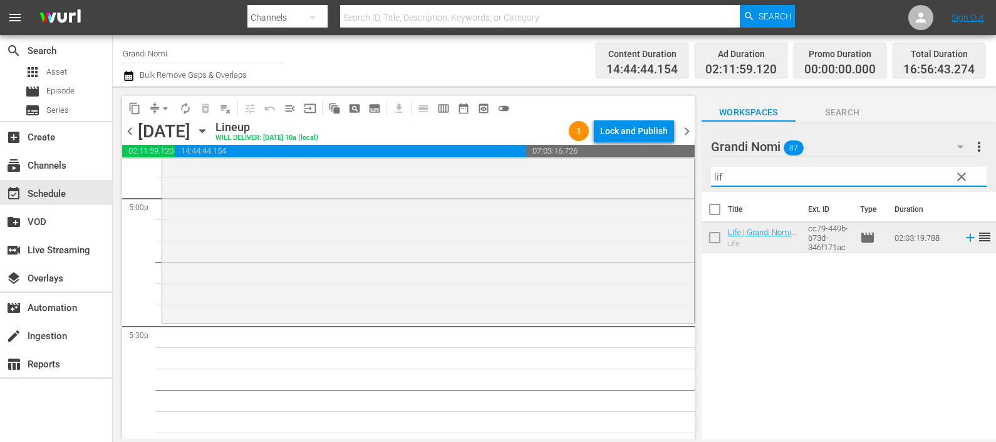
drag, startPoint x: 738, startPoint y: 180, endPoint x: 703, endPoint y: 175, distance: 35.4
click at [704, 175] on div "Grandi Nomi 87 Grandi Nomi more_vert clear Filter by Title lif" at bounding box center [849, 157] width 295 height 70
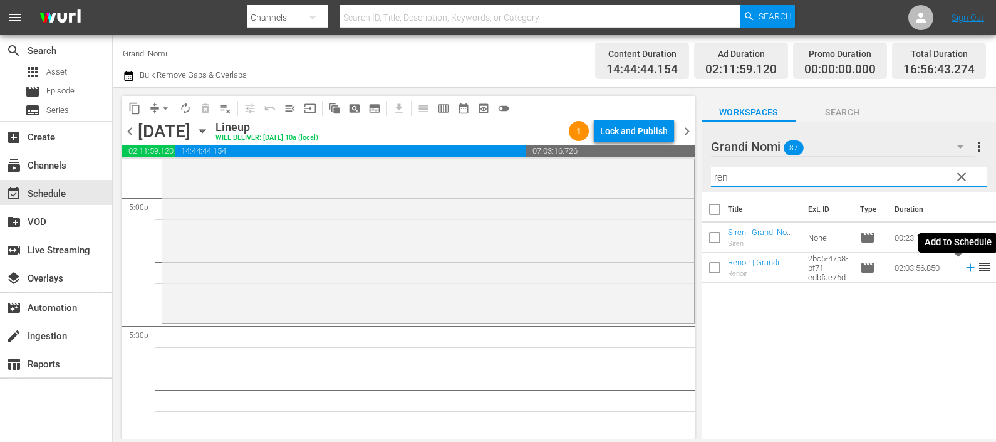
click at [964, 264] on icon at bounding box center [971, 268] width 14 height 14
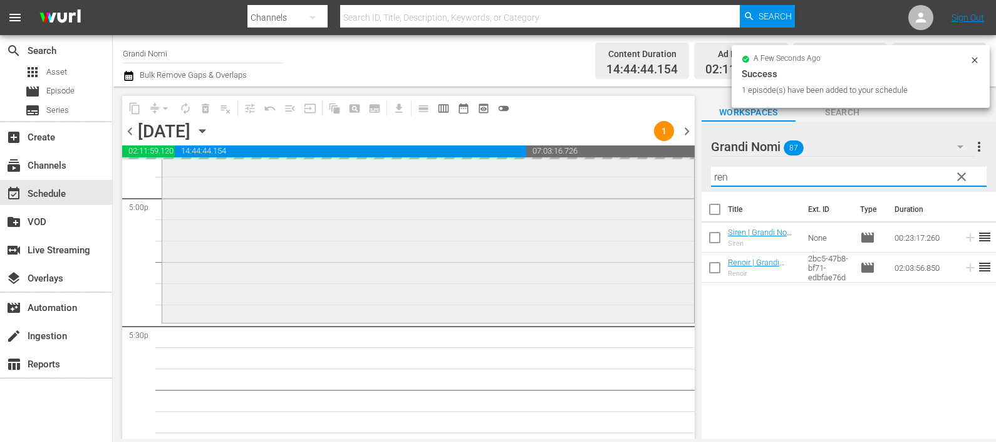
drag, startPoint x: 747, startPoint y: 182, endPoint x: 680, endPoint y: 169, distance: 68.5
click at [680, 169] on div "content_copy compress arrow_drop_down autorenew_outlined delete_forever_outline…" at bounding box center [555, 262] width 884 height 352
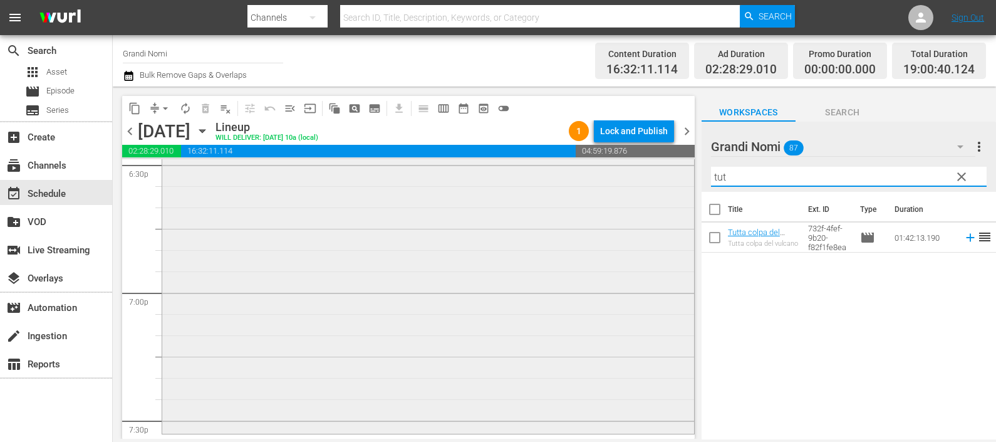
scroll to position [4852, 0]
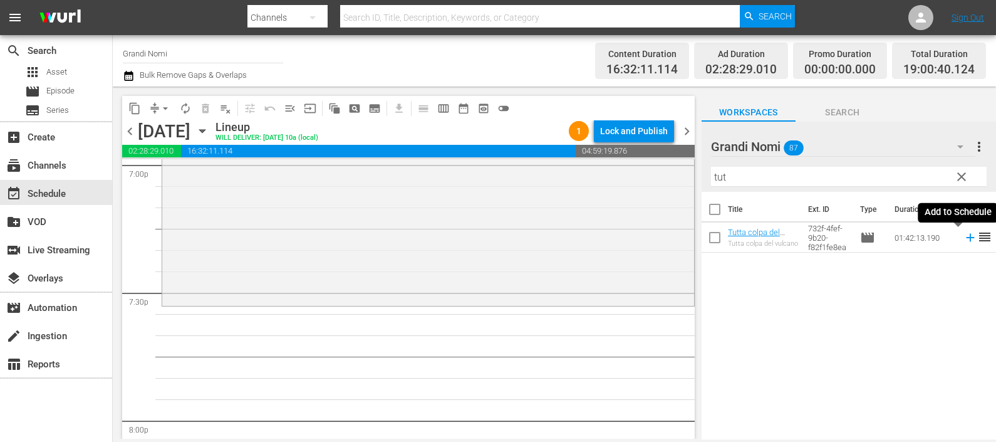
click at [964, 239] on icon at bounding box center [971, 238] width 14 height 14
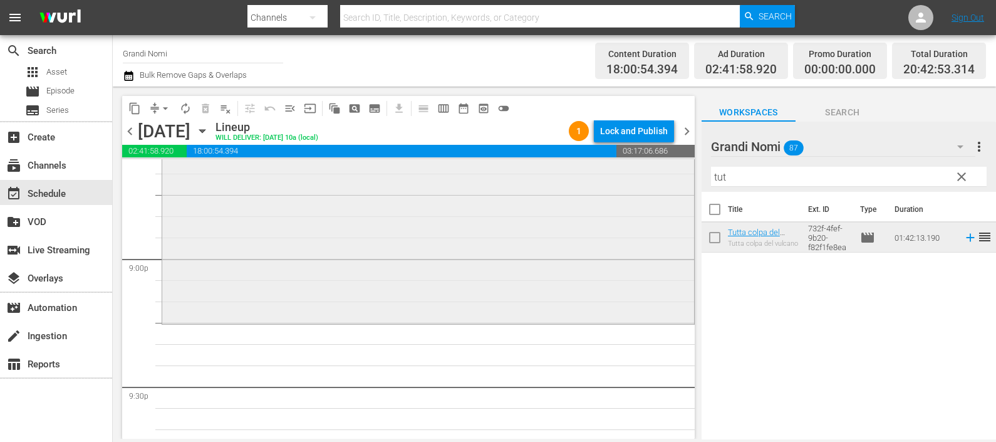
scroll to position [5244, 0]
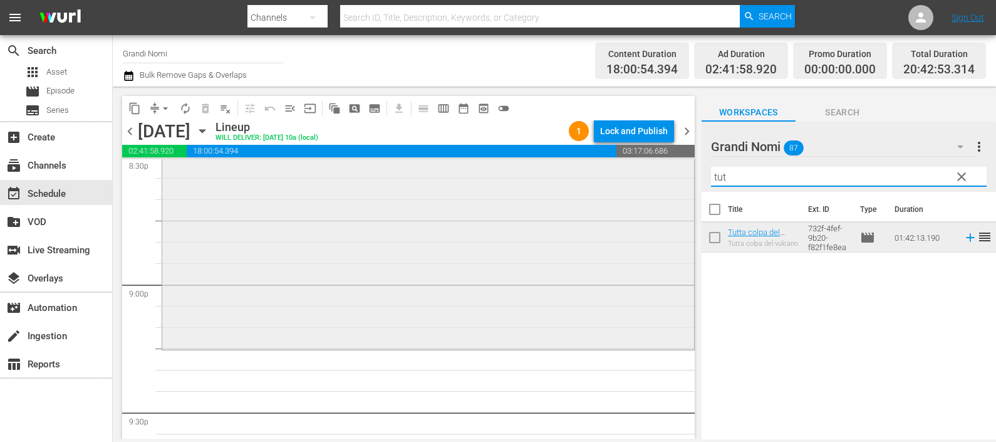
drag, startPoint x: 750, startPoint y: 179, endPoint x: 639, endPoint y: 164, distance: 112.0
click at [639, 164] on div "content_copy compress arrow_drop_down autorenew_outlined delete_forever_outline…" at bounding box center [555, 262] width 884 height 352
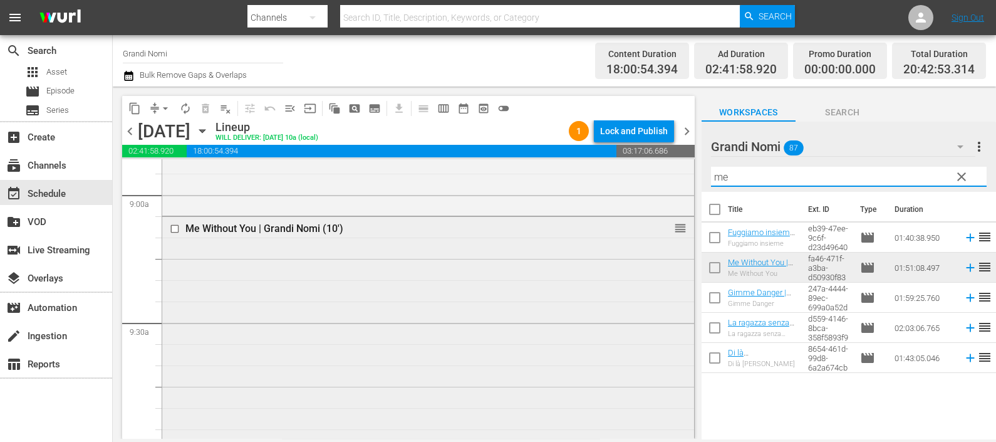
scroll to position [2267, 0]
click at [171, 226] on input "checkbox" at bounding box center [176, 226] width 13 height 11
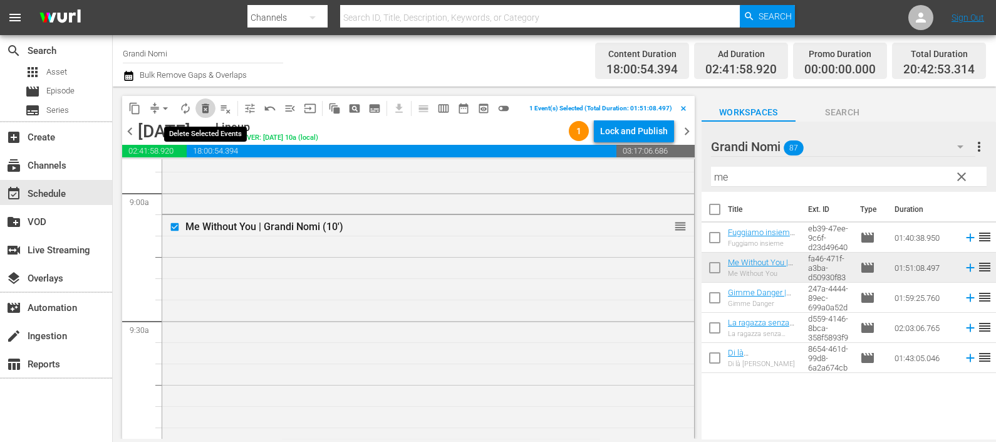
click at [201, 103] on span "delete_forever_outlined" at bounding box center [205, 108] width 13 height 13
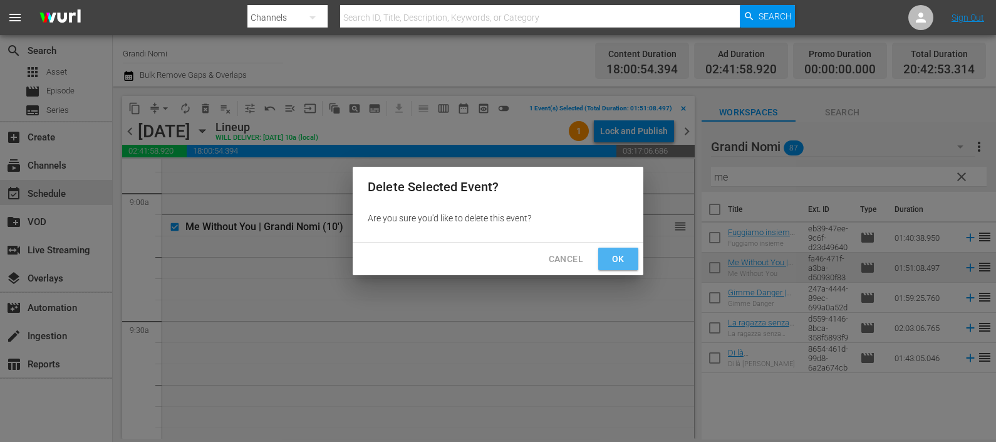
click at [615, 257] on span "Ok" at bounding box center [618, 259] width 20 height 16
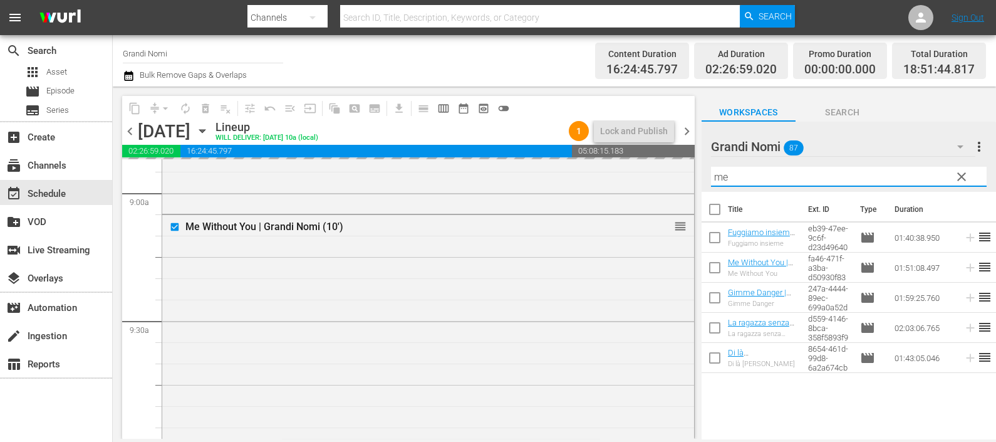
drag, startPoint x: 733, startPoint y: 170, endPoint x: 683, endPoint y: 175, distance: 50.3
click at [683, 175] on div "content_copy compress arrow_drop_down autorenew_outlined delete_forever_outline…" at bounding box center [555, 262] width 884 height 352
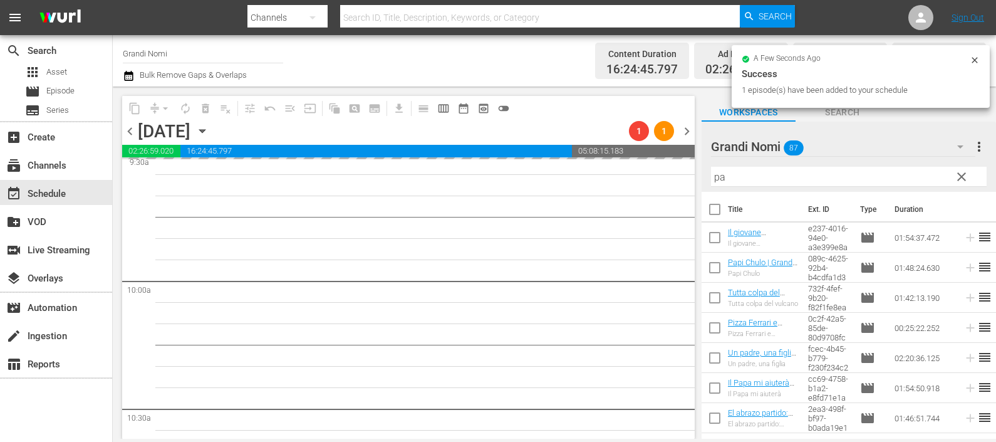
scroll to position [2581, 0]
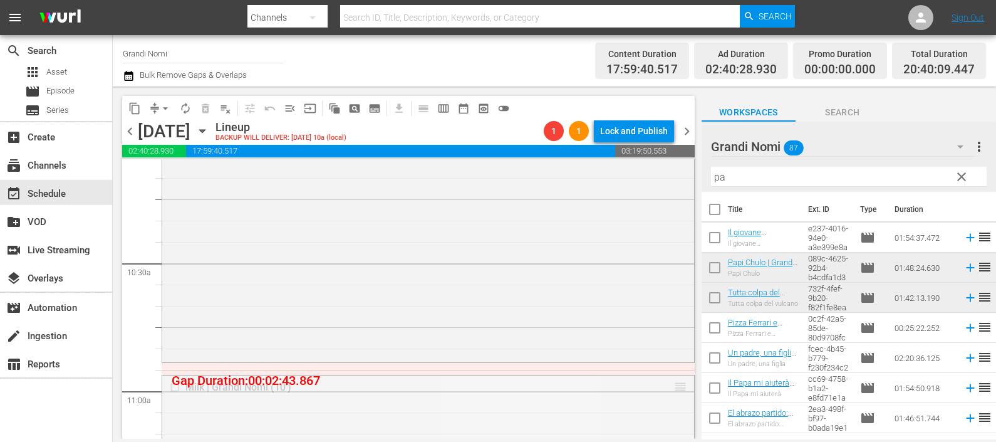
drag, startPoint x: 667, startPoint y: 382, endPoint x: 666, endPoint y: 366, distance: 16.3
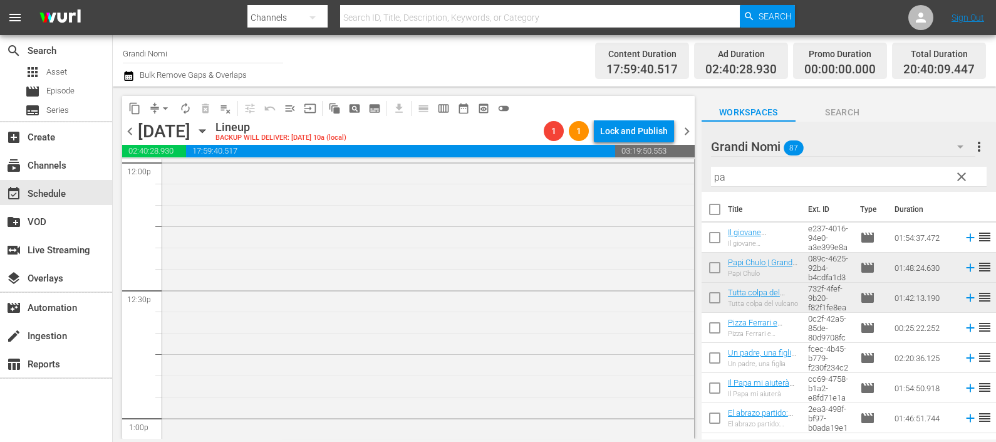
scroll to position [3129, 0]
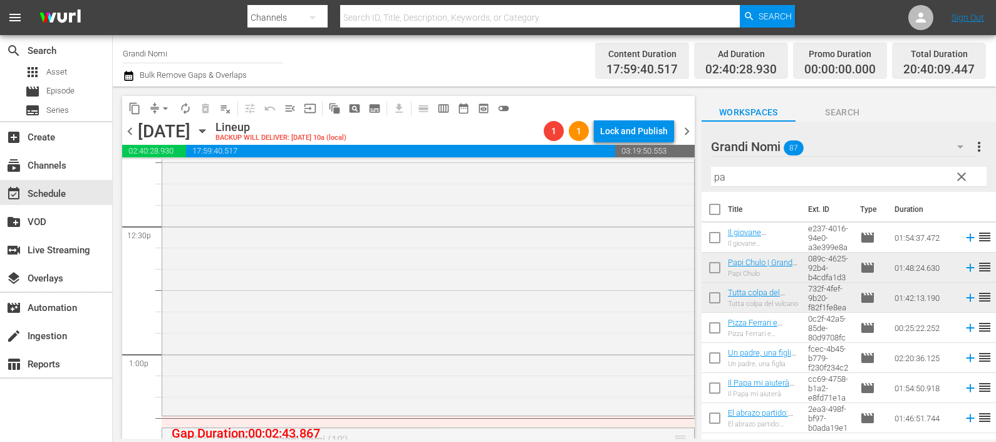
drag, startPoint x: 672, startPoint y: 432, endPoint x: 674, endPoint y: 423, distance: 9.6
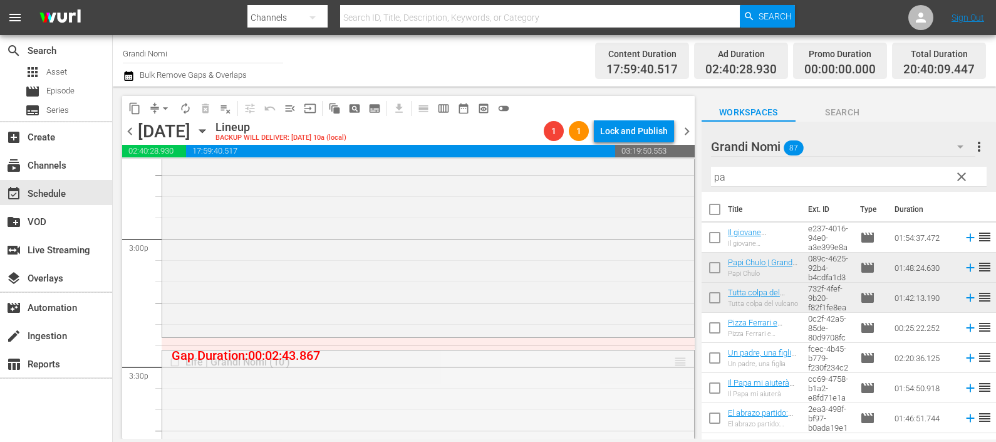
drag, startPoint x: 670, startPoint y: 360, endPoint x: 667, endPoint y: 343, distance: 17.1
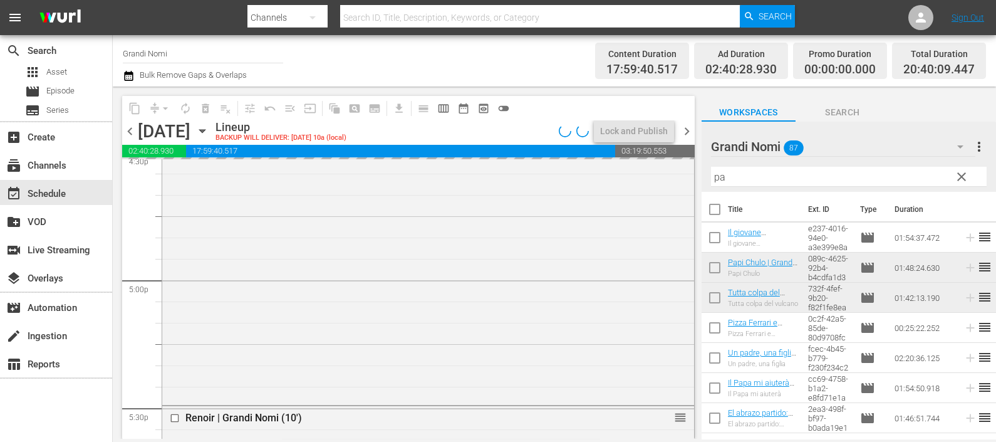
scroll to position [4304, 0]
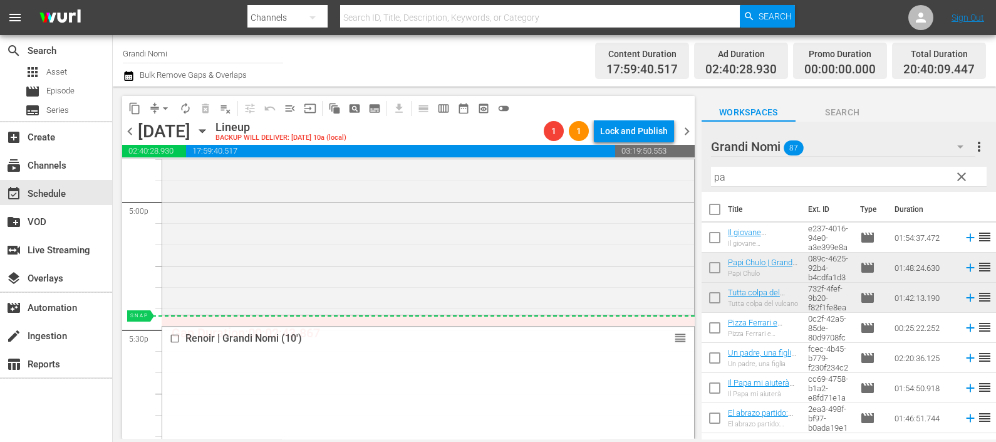
drag, startPoint x: 665, startPoint y: 340, endPoint x: 664, endPoint y: 323, distance: 17.0
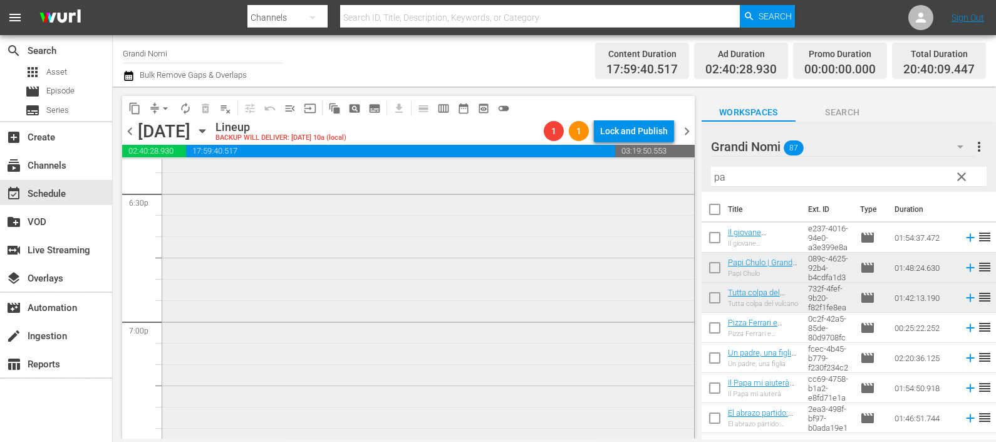
scroll to position [4930, 0]
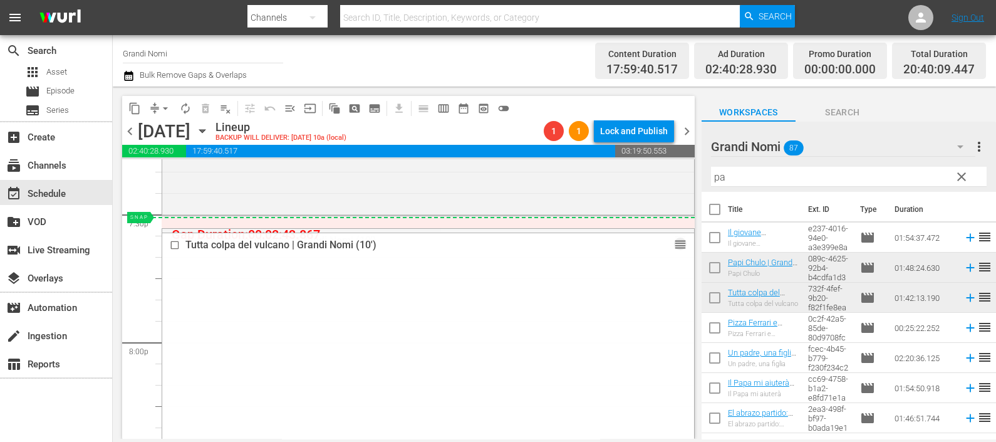
drag, startPoint x: 667, startPoint y: 243, endPoint x: 664, endPoint y: 224, distance: 19.1
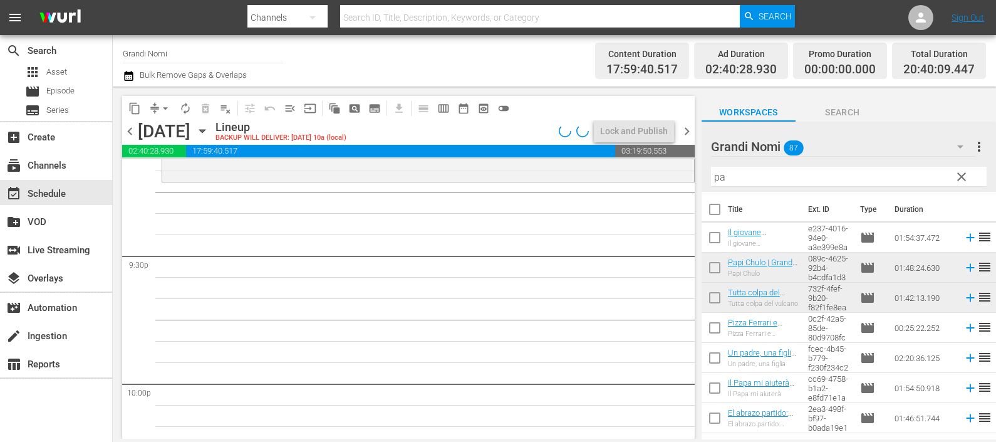
scroll to position [5244, 0]
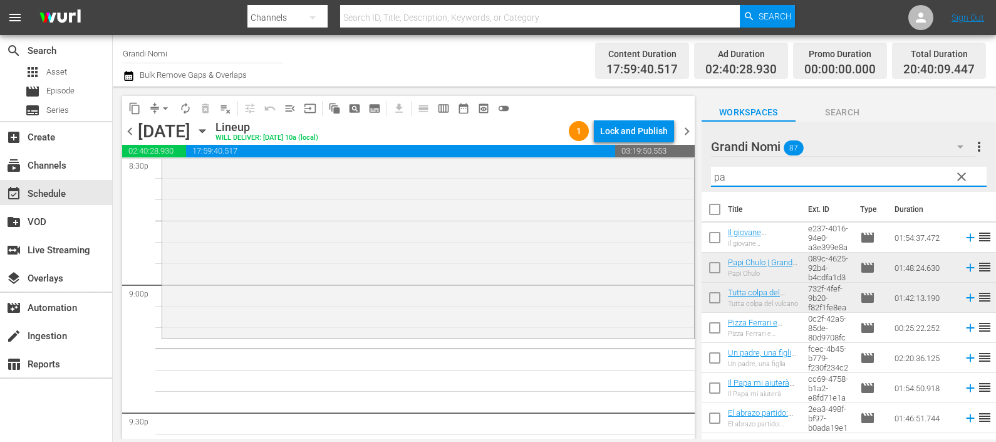
drag, startPoint x: 758, startPoint y: 171, endPoint x: 687, endPoint y: 194, distance: 74.5
click at [683, 190] on div "content_copy compress arrow_drop_down autorenew_outlined delete_forever_outline…" at bounding box center [555, 262] width 884 height 352
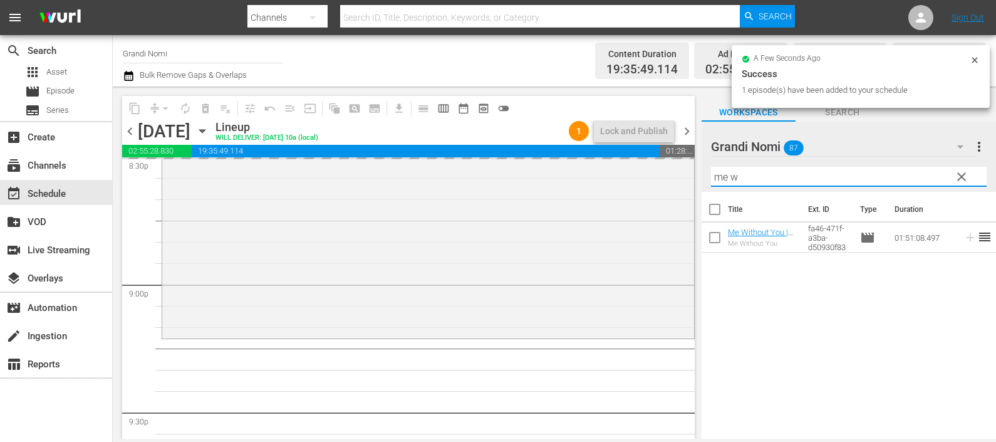
click at [692, 167] on div "content_copy compress arrow_drop_down autorenew_outlined delete_forever_outline…" at bounding box center [555, 262] width 884 height 352
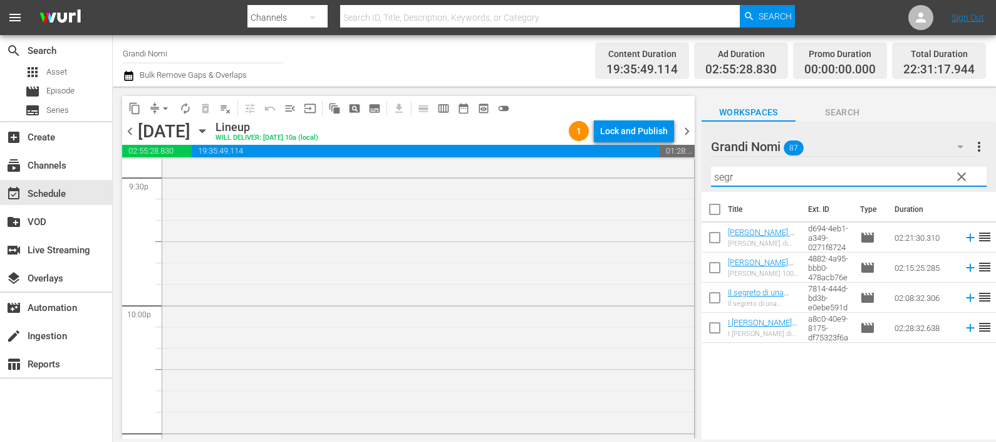
scroll to position [5792, 0]
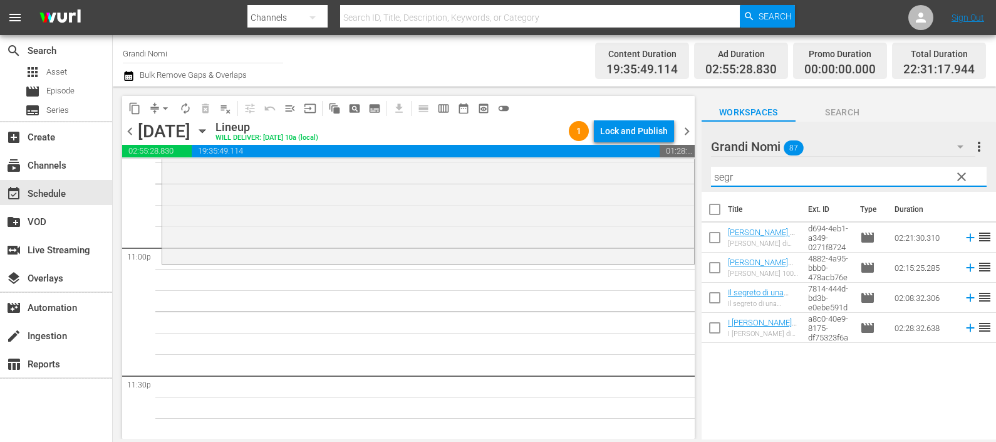
type input "segr"
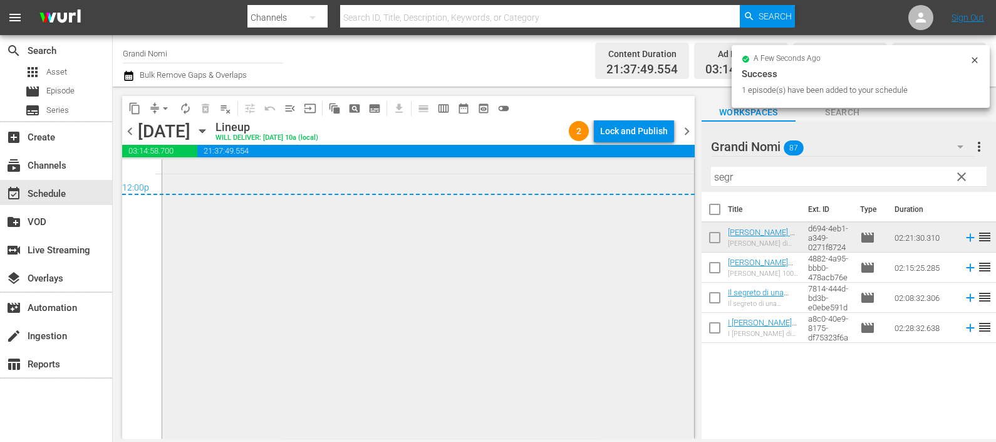
scroll to position [6220, 0]
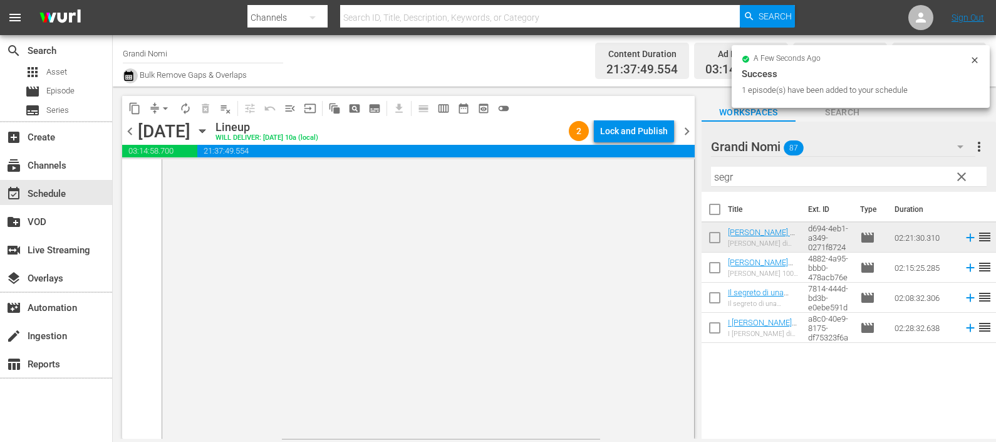
click at [135, 75] on button "button" at bounding box center [130, 75] width 15 height 15
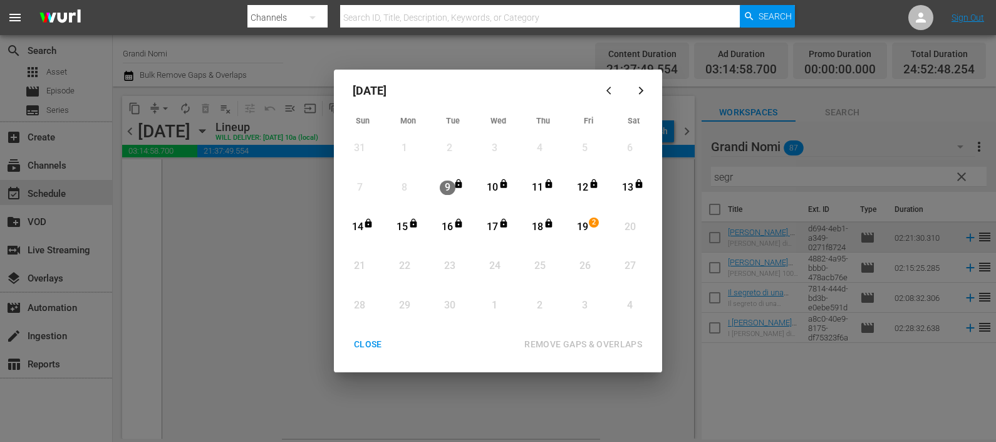
click at [579, 223] on div "19" at bounding box center [583, 227] width 16 height 14
click at [593, 341] on div "REMOVE GAPS & OVERLAPS" at bounding box center [583, 345] width 138 height 16
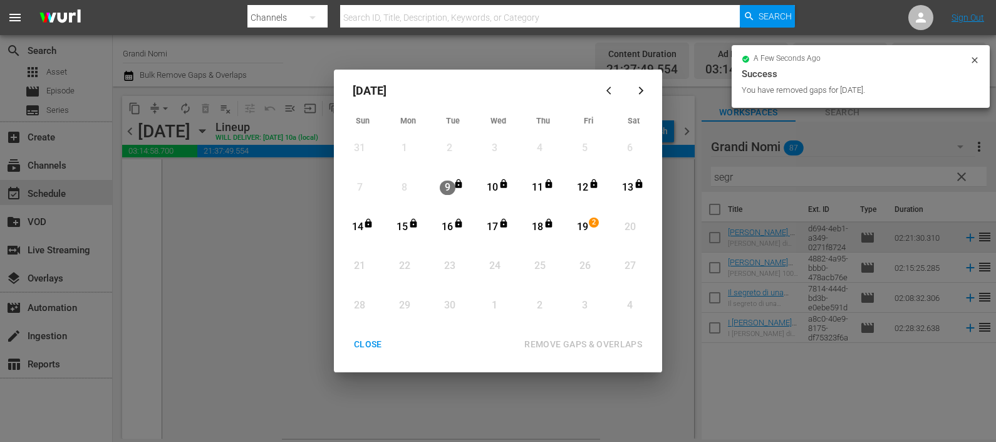
click at [373, 342] on div "CLOSE" at bounding box center [368, 345] width 48 height 16
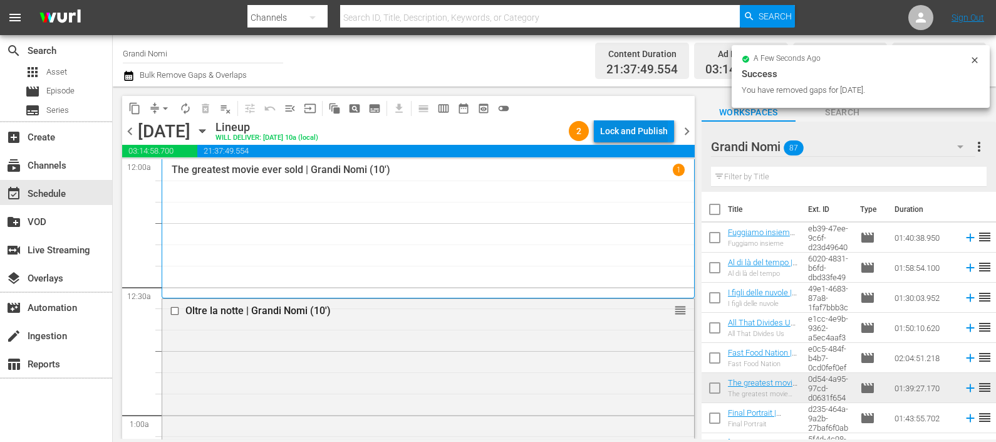
click at [644, 137] on div "Lock and Publish" at bounding box center [634, 131] width 68 height 23
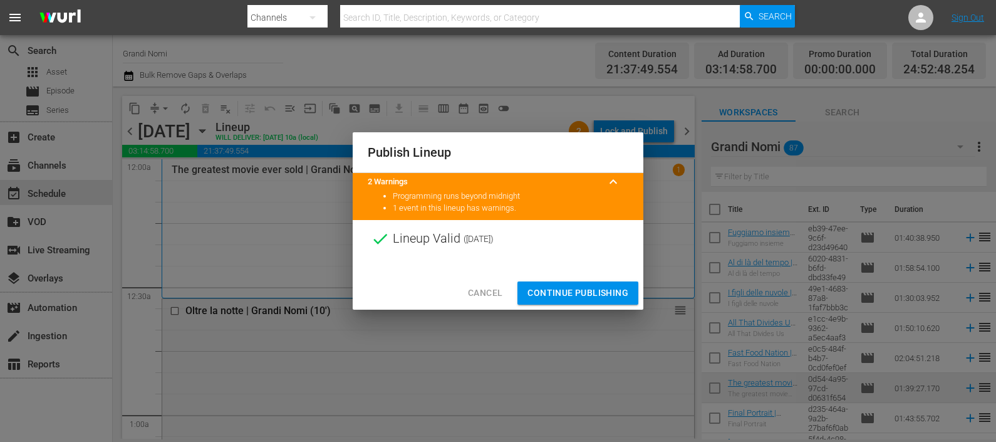
drag, startPoint x: 598, startPoint y: 286, endPoint x: 613, endPoint y: 340, distance: 55.3
click at [600, 286] on span "Continue Publishing" at bounding box center [578, 293] width 101 height 16
